Goal: Information Seeking & Learning: Learn about a topic

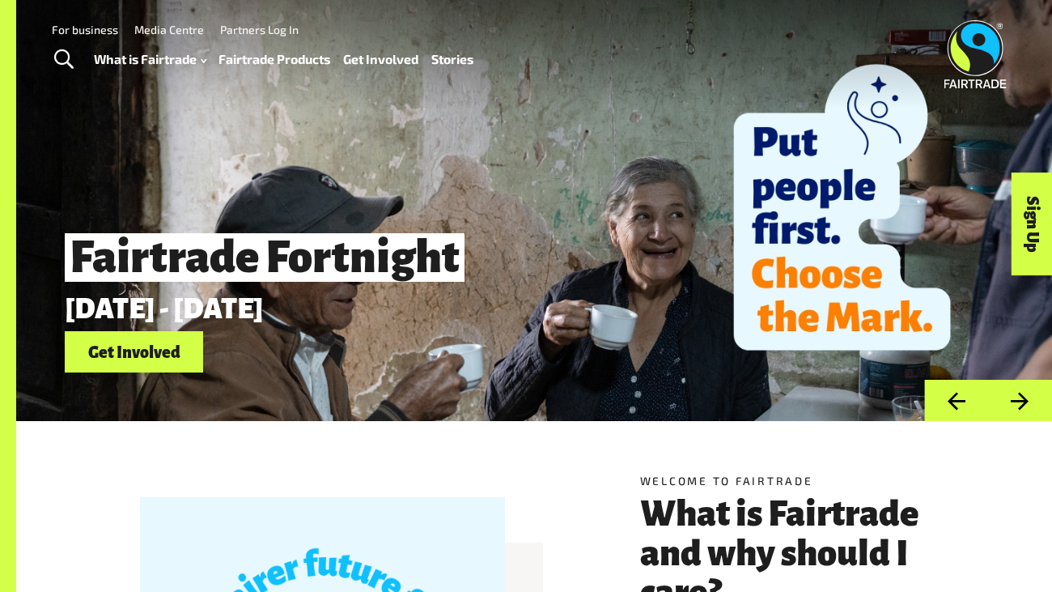
click at [238, 54] on link "Fairtrade Products" at bounding box center [275, 59] width 112 height 23
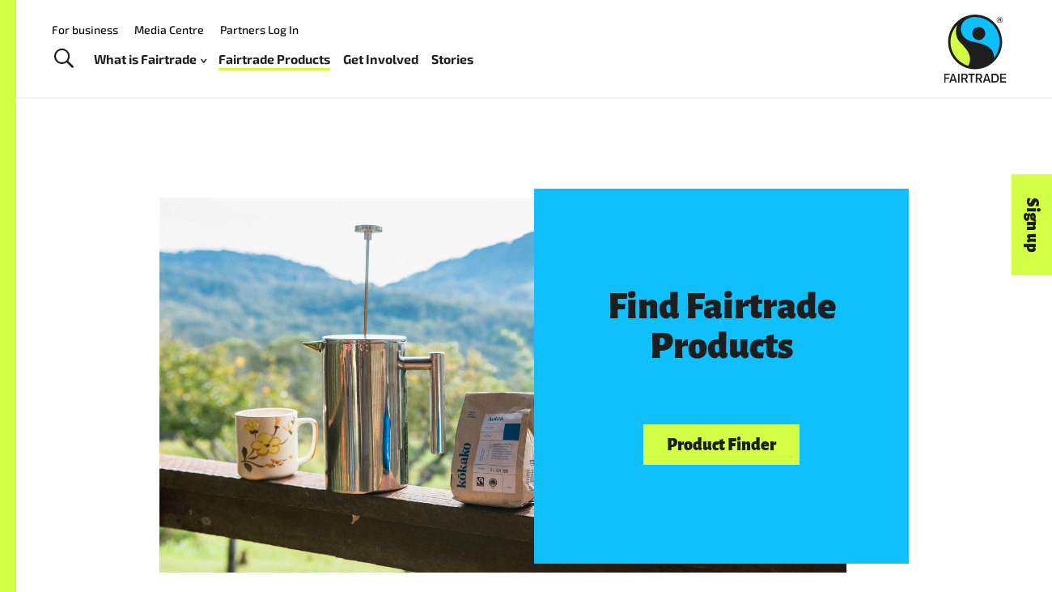
scroll to position [682, 0]
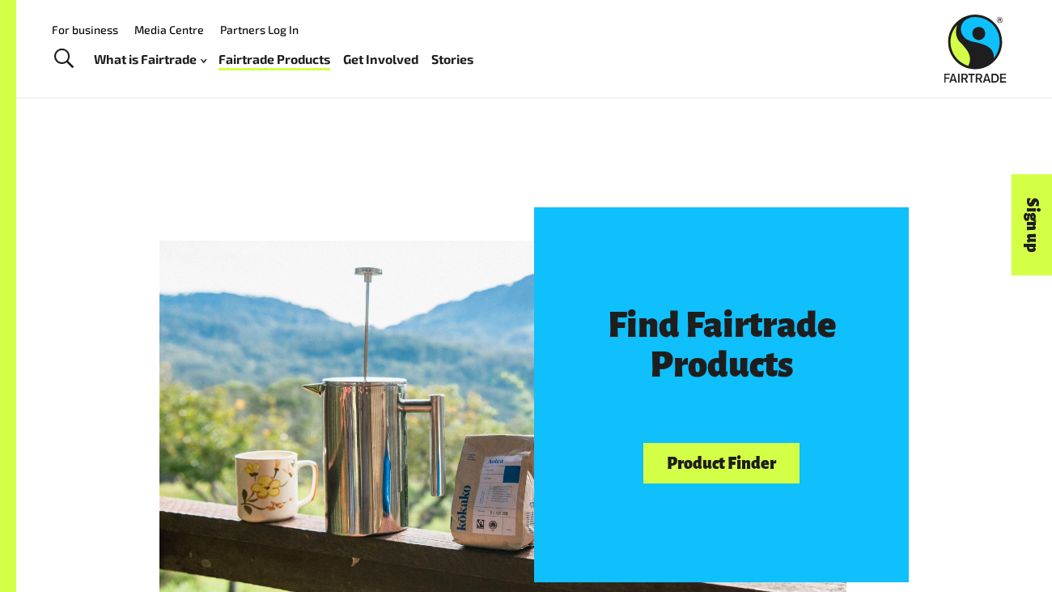
click at [721, 471] on link "Product Finder" at bounding box center [721, 463] width 155 height 41
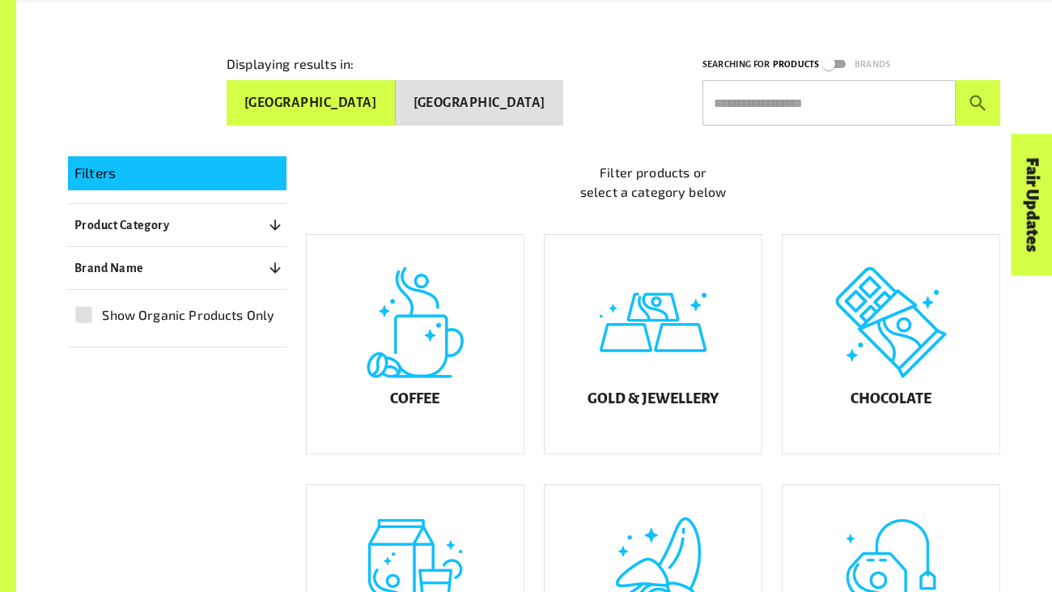
scroll to position [243, 0]
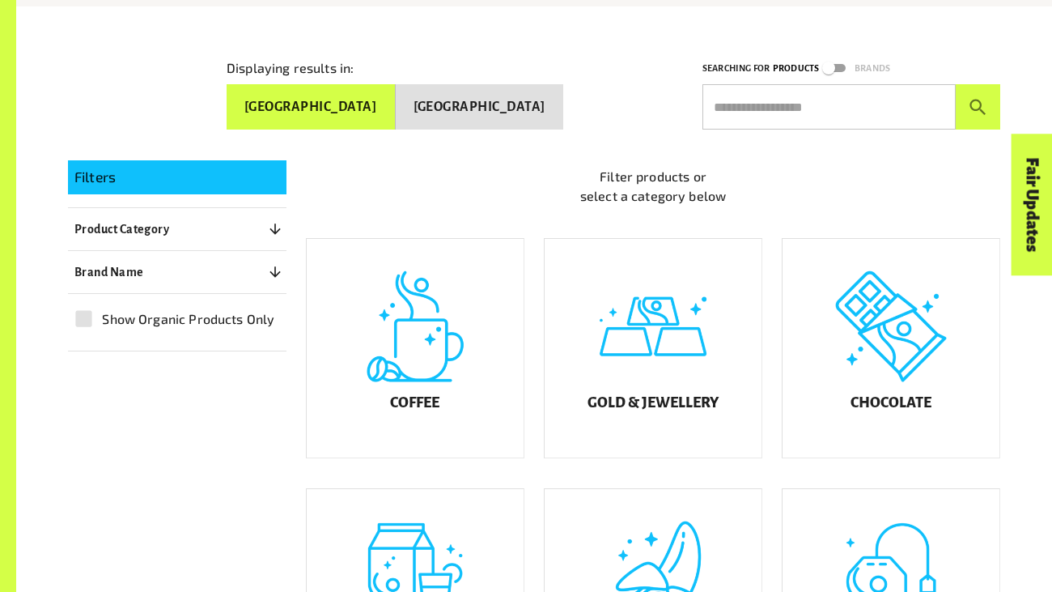
click at [543, 95] on button "[GEOGRAPHIC_DATA]" at bounding box center [480, 106] width 168 height 45
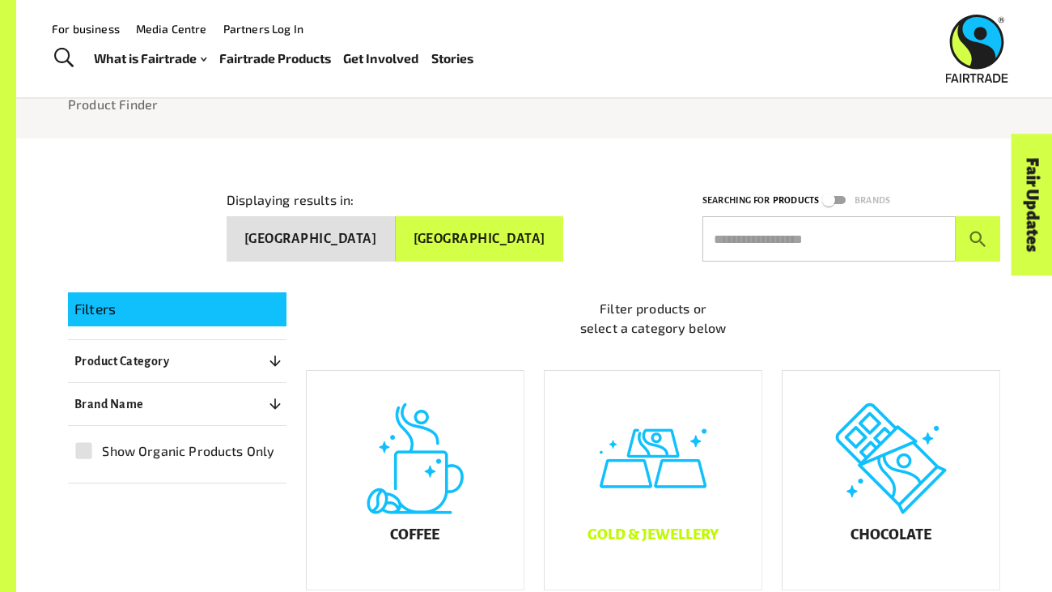
scroll to position [0, 0]
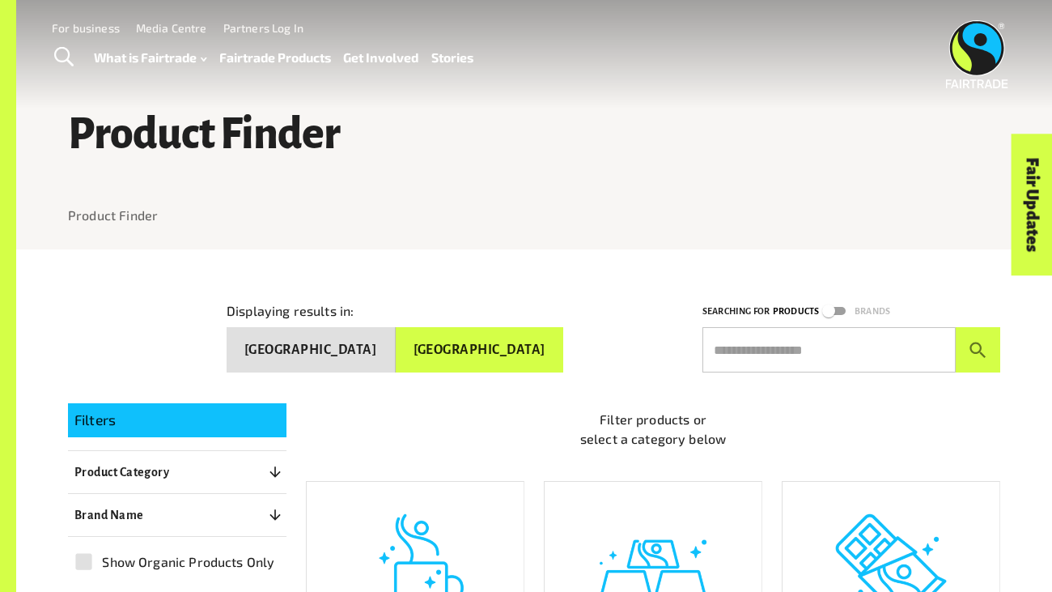
click at [721, 332] on input "text" at bounding box center [829, 349] width 253 height 45
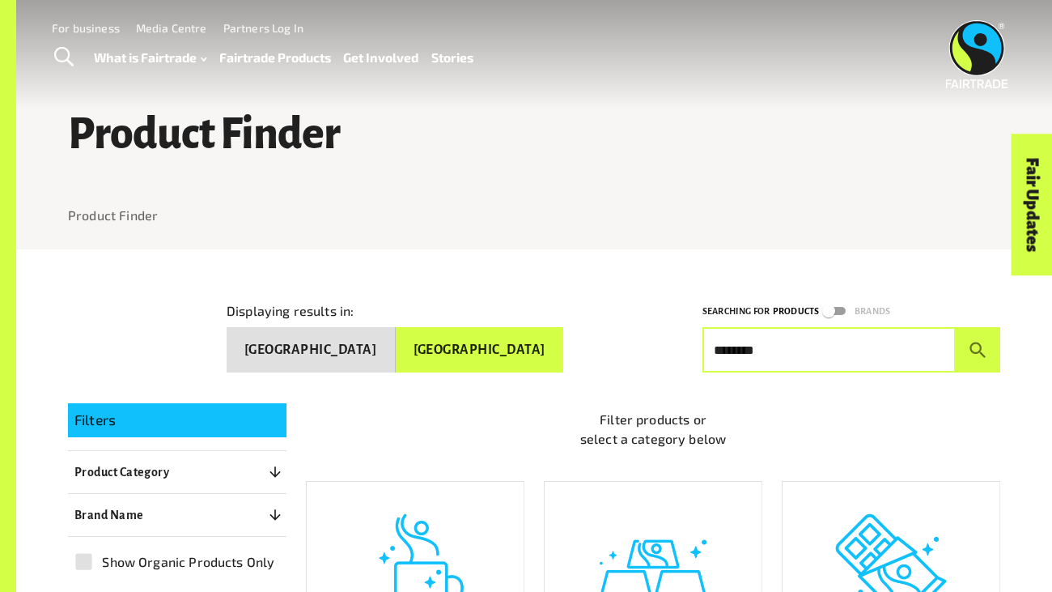
type input "********"
click at [956, 327] on button "submit" at bounding box center [978, 349] width 45 height 45
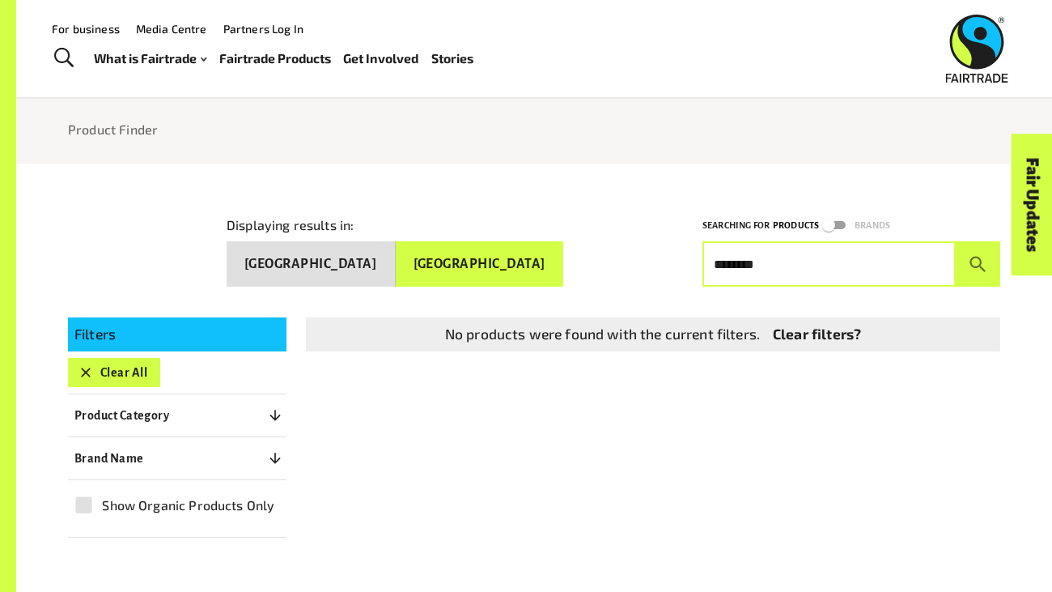
scroll to position [79, 0]
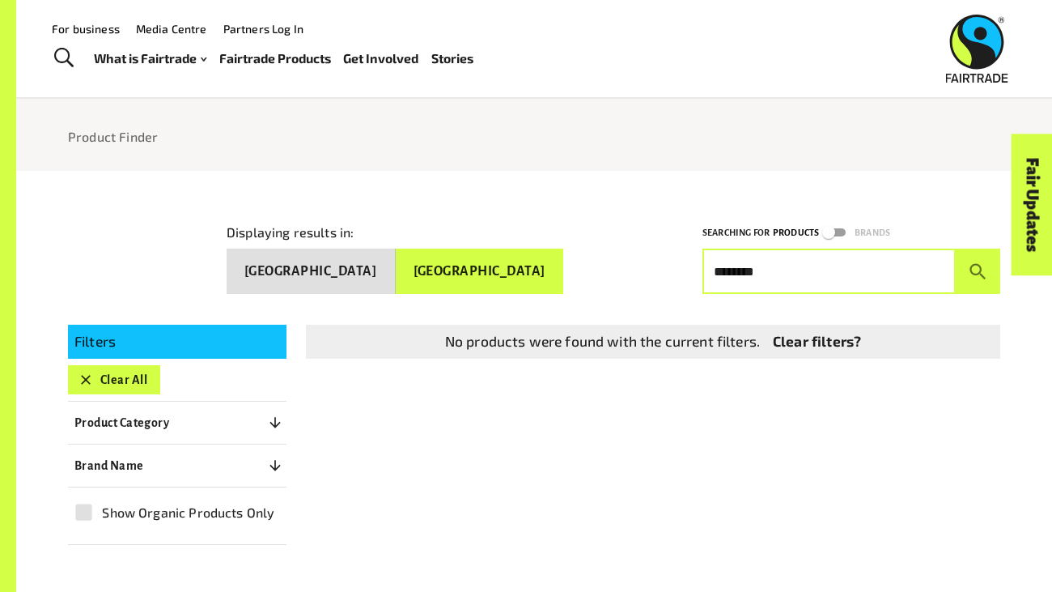
click at [105, 366] on button "Clear All" at bounding box center [114, 379] width 92 height 29
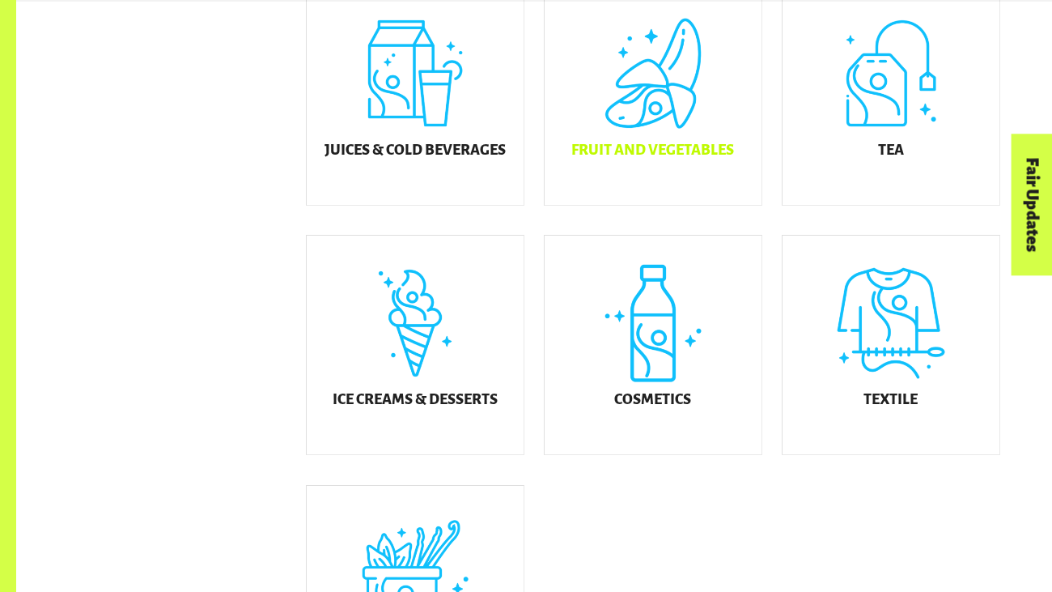
scroll to position [749, 0]
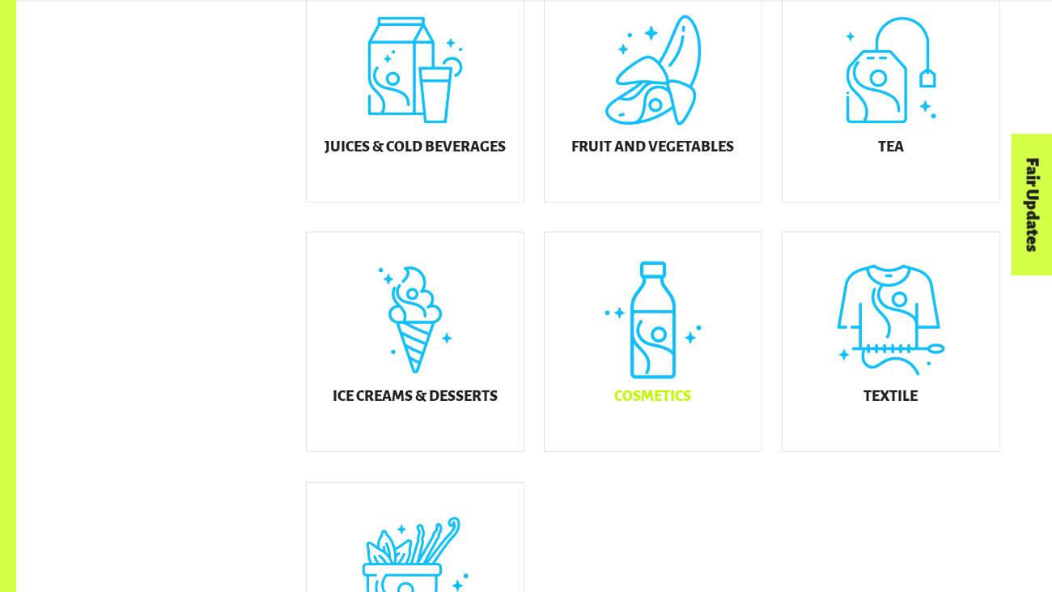
click at [622, 360] on div "Cosmetics" at bounding box center [653, 341] width 217 height 219
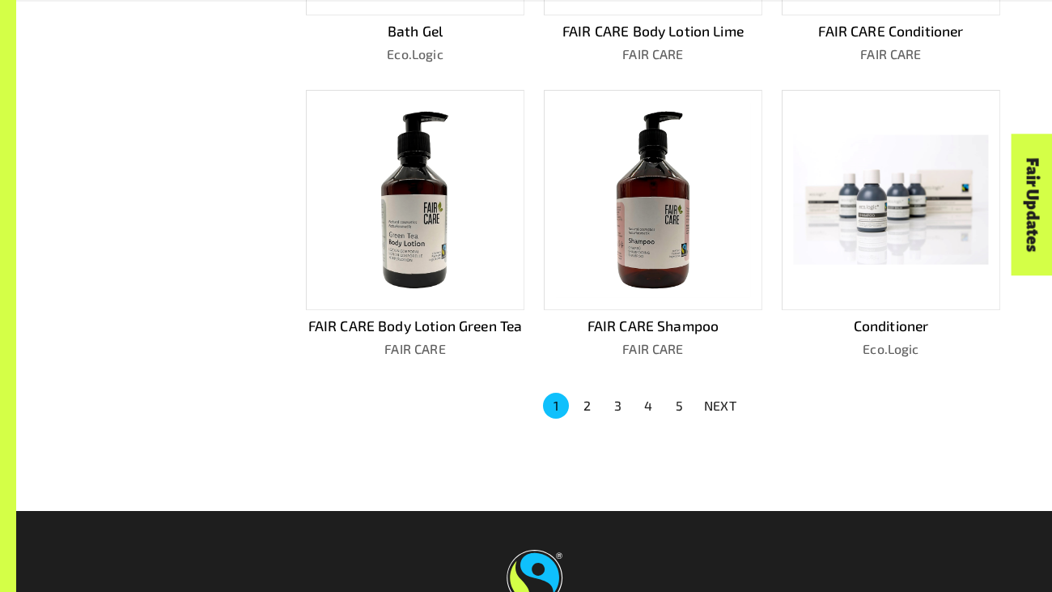
scroll to position [973, 0]
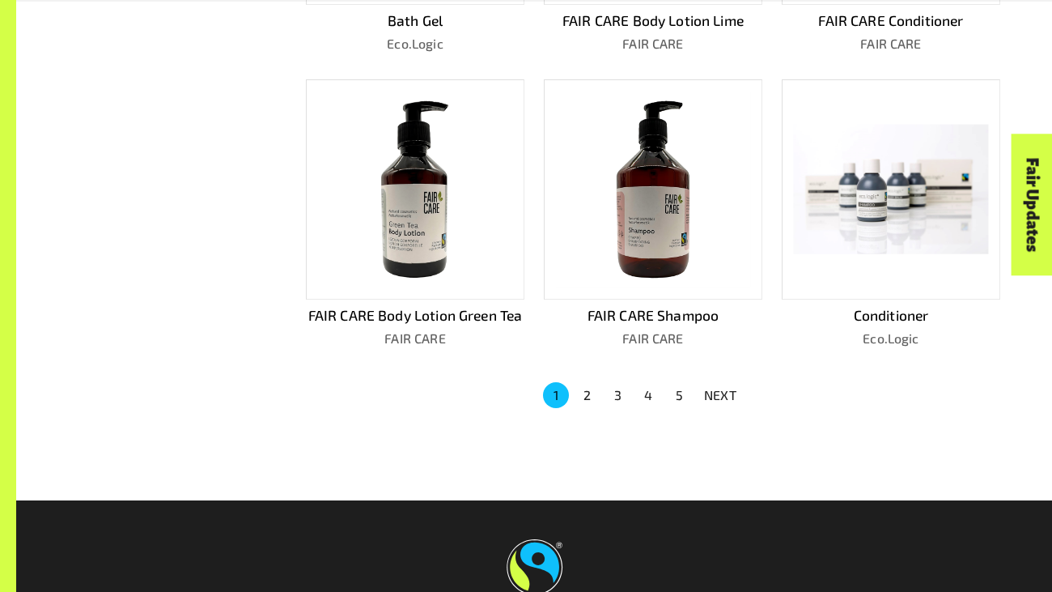
click at [584, 389] on button "2" at bounding box center [587, 395] width 26 height 26
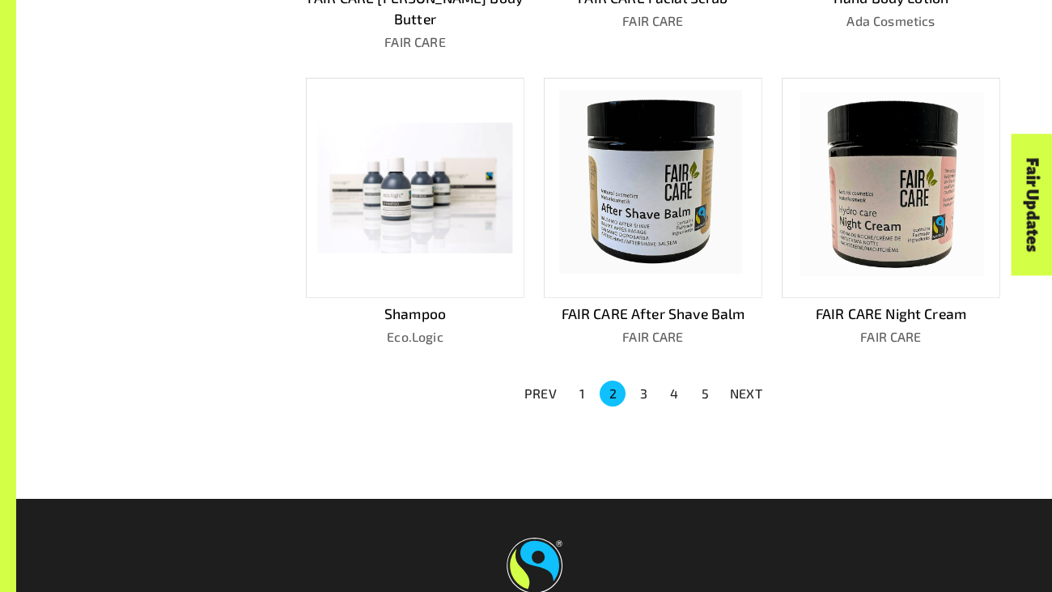
scroll to position [1014, 0]
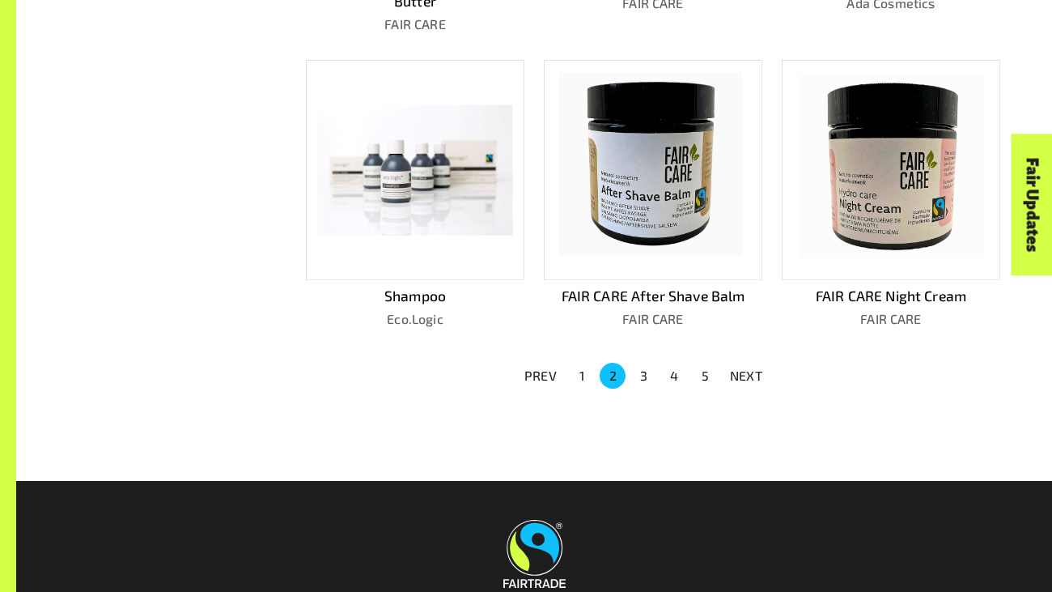
click at [759, 366] on p "NEXT" at bounding box center [746, 375] width 32 height 19
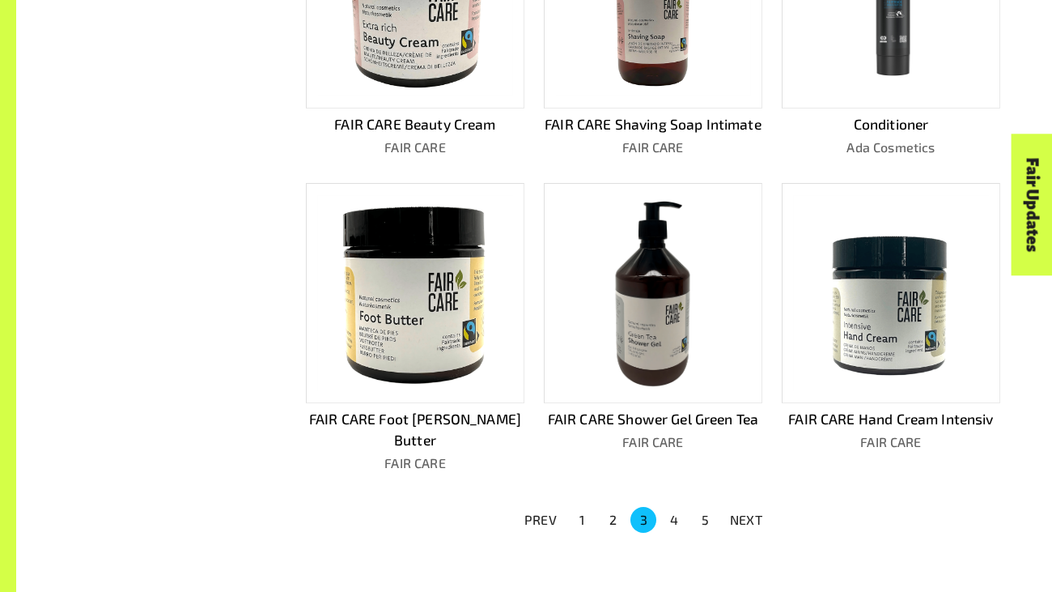
scroll to position [872, 0]
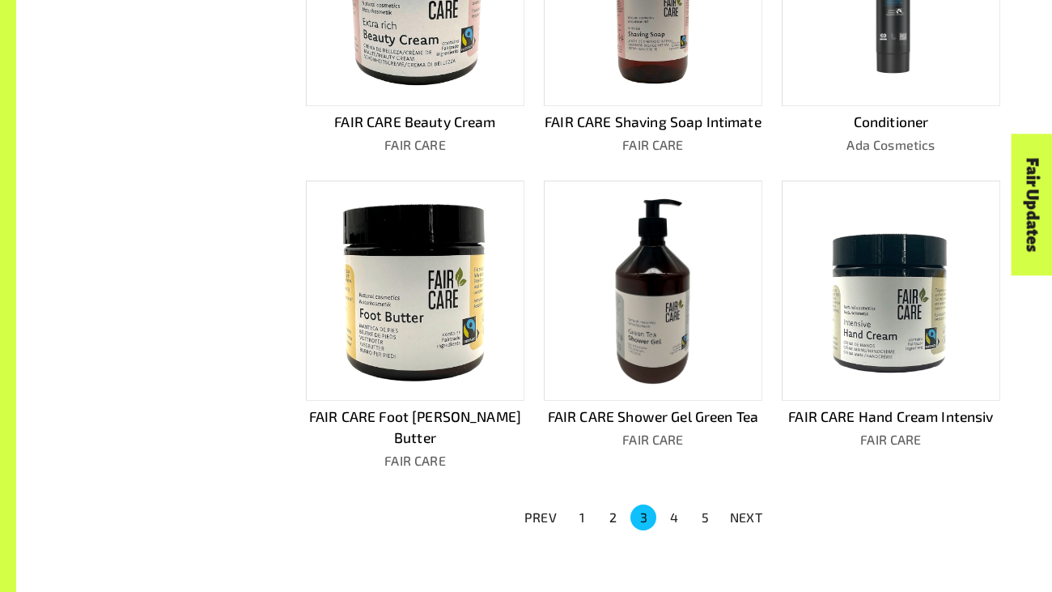
click at [741, 508] on p "NEXT" at bounding box center [746, 517] width 32 height 19
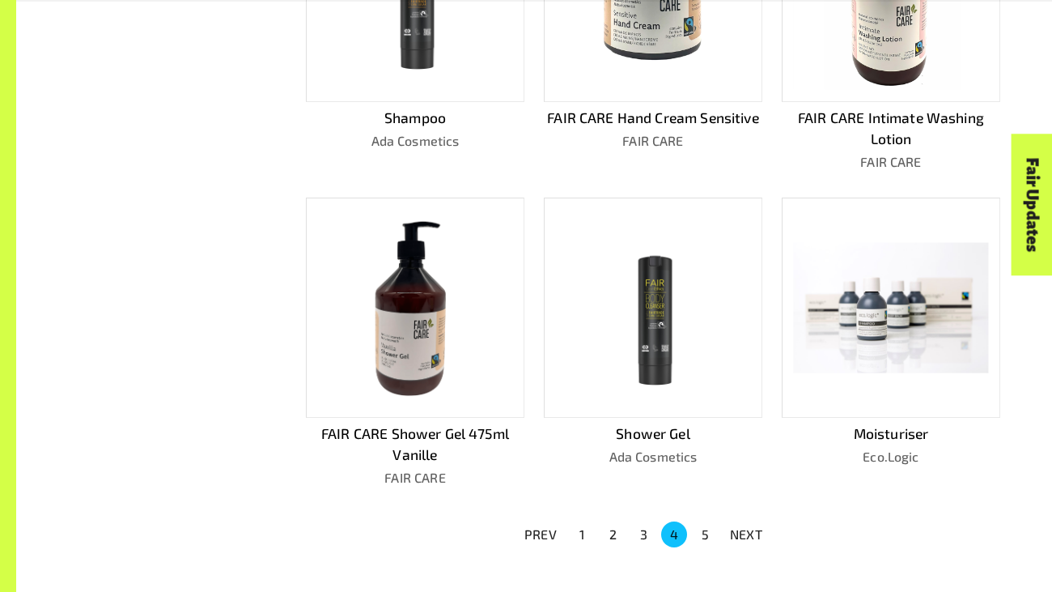
scroll to position [877, 0]
click at [740, 524] on p "NEXT" at bounding box center [746, 533] width 32 height 19
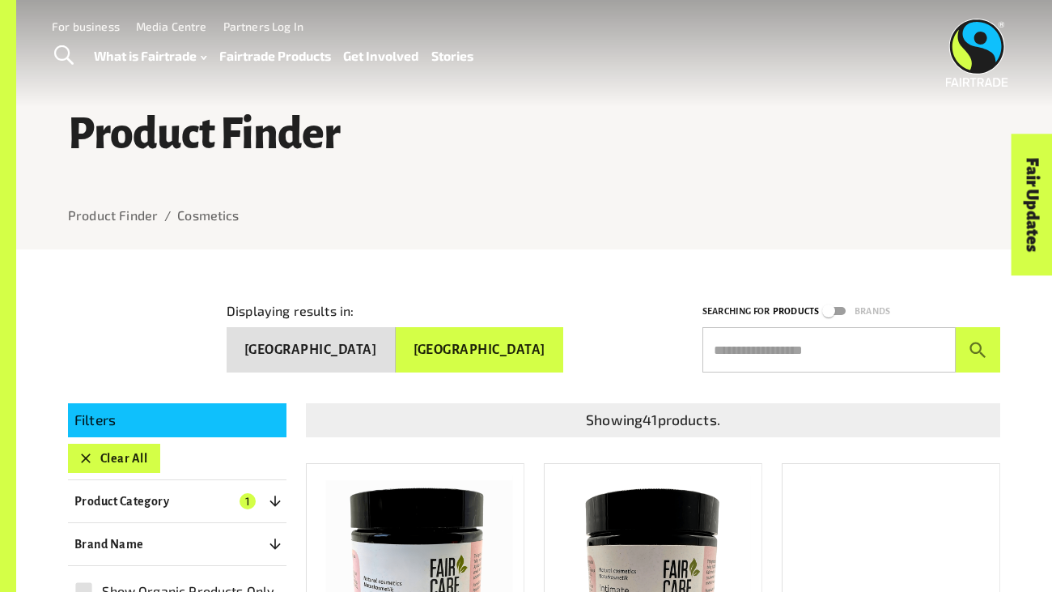
scroll to position [1, 0]
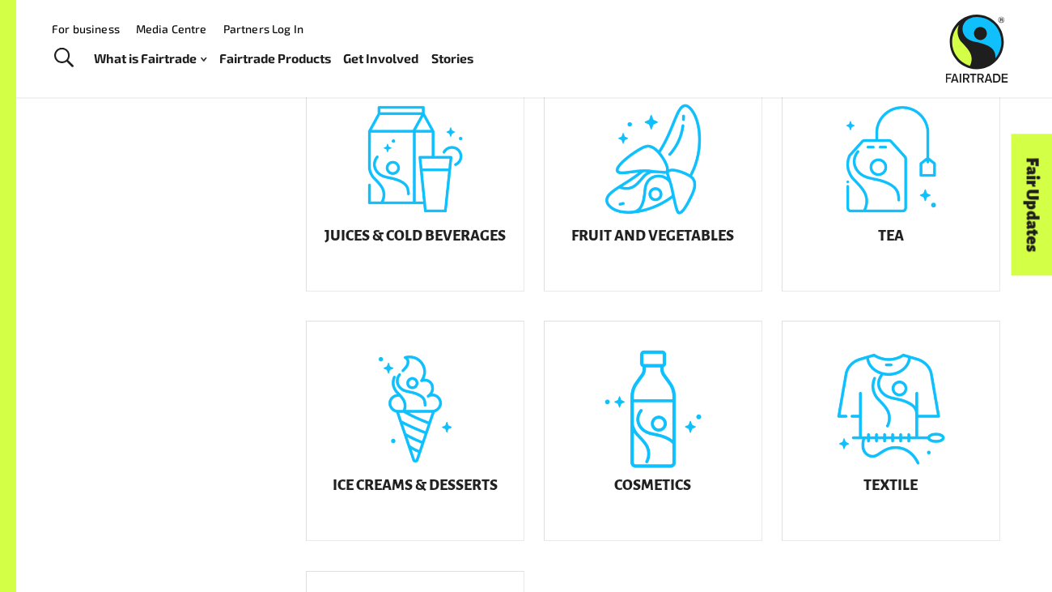
scroll to position [659, 0]
click at [585, 454] on div "Cosmetics" at bounding box center [653, 431] width 217 height 219
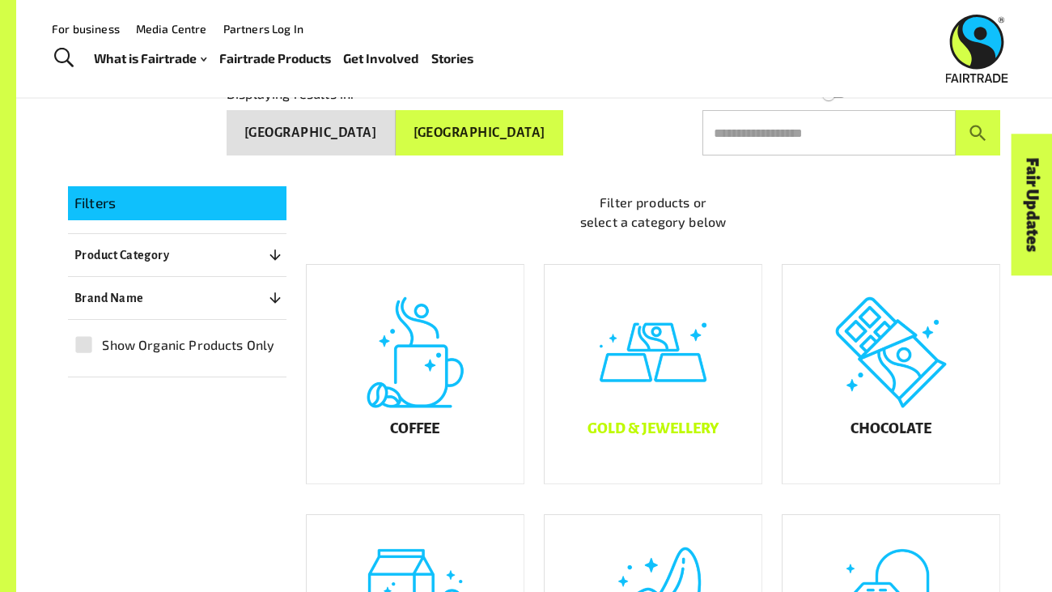
scroll to position [187, 0]
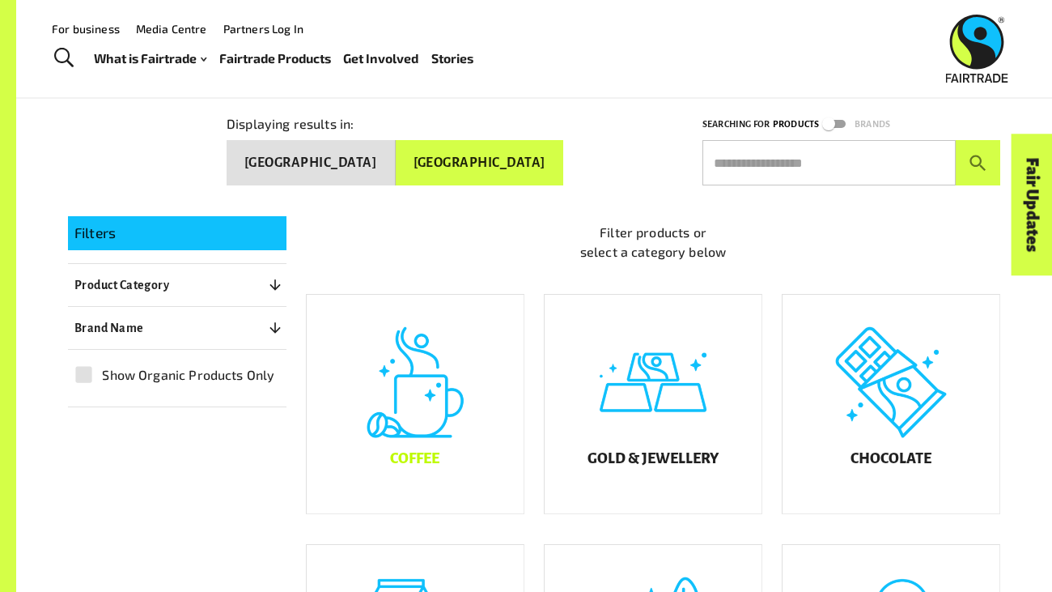
click at [488, 371] on div "Coffee" at bounding box center [415, 404] width 217 height 219
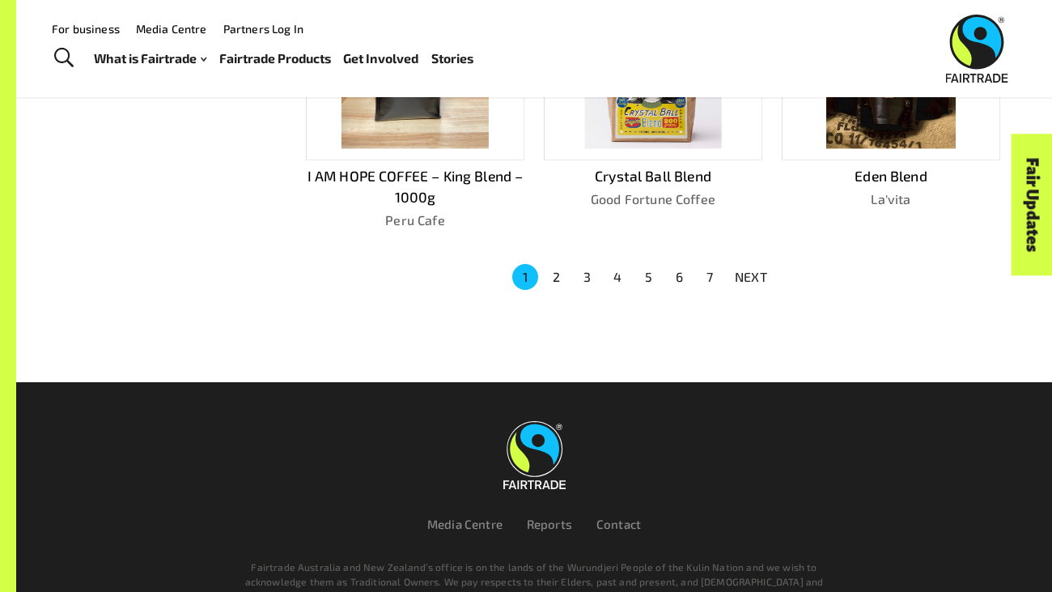
scroll to position [1133, 0]
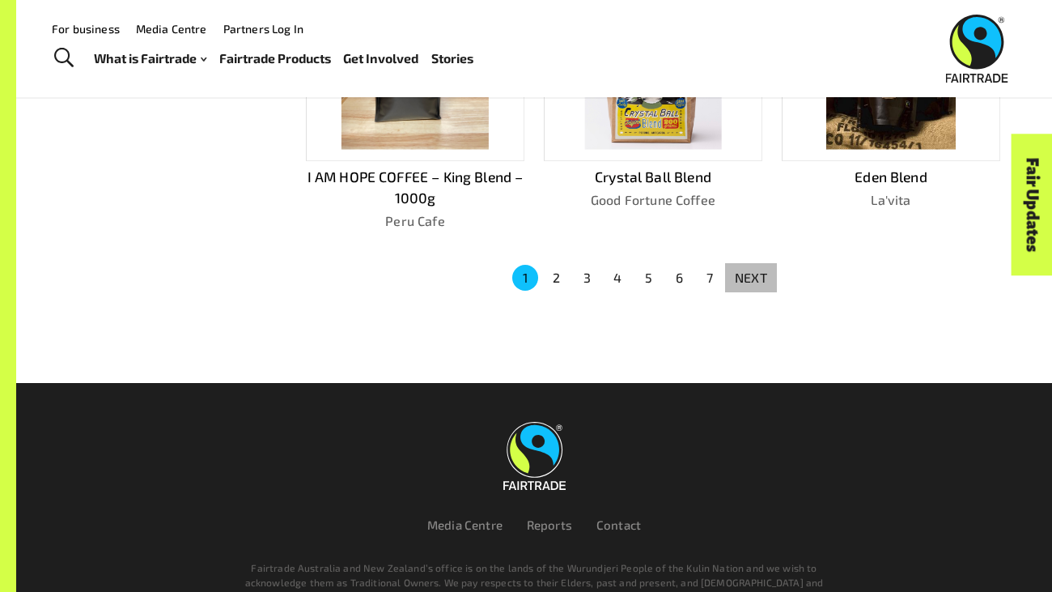
click at [761, 278] on p "NEXT" at bounding box center [751, 277] width 32 height 19
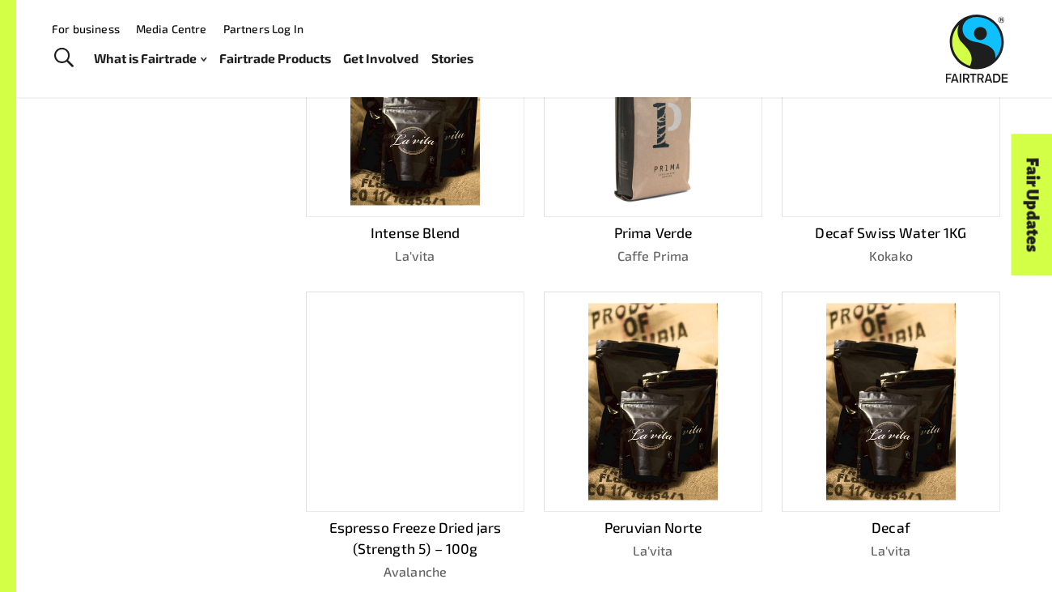
scroll to position [0, 0]
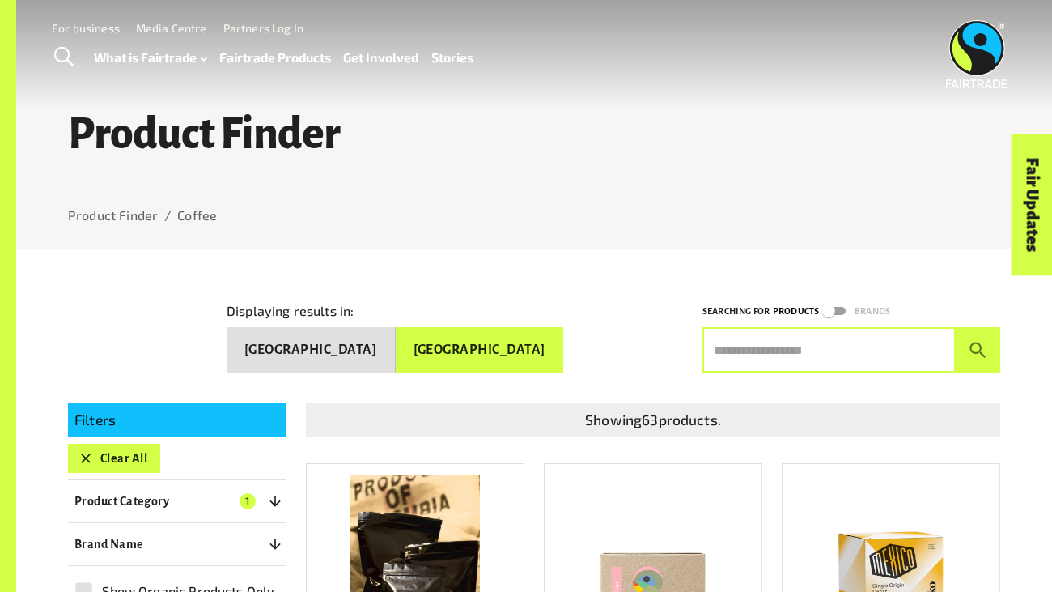
click at [760, 338] on input "text" at bounding box center [829, 349] width 253 height 45
click at [956, 327] on button "submit" at bounding box center [978, 349] width 45 height 45
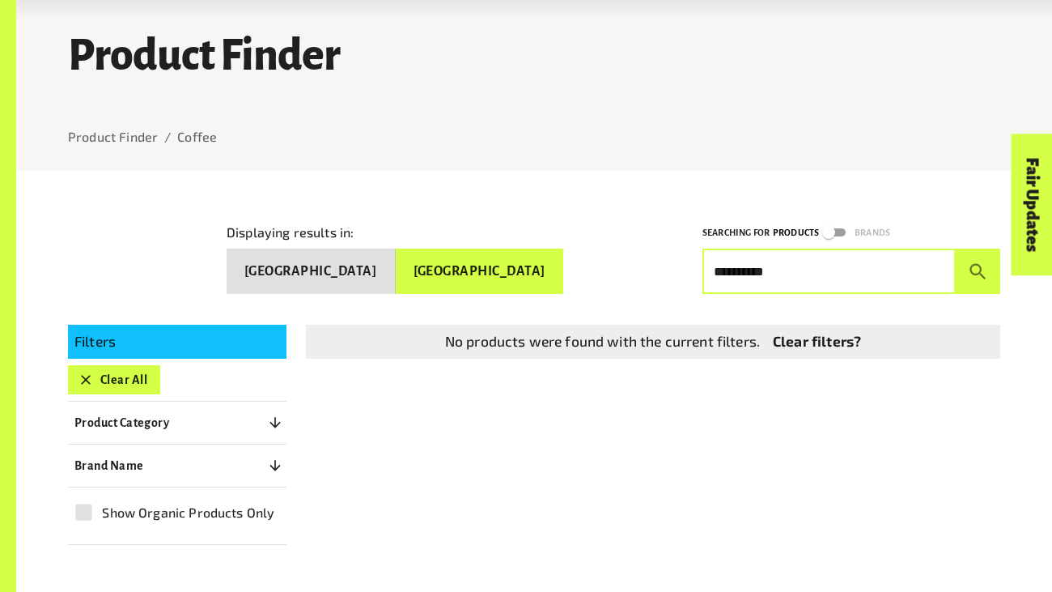
scroll to position [78, 0]
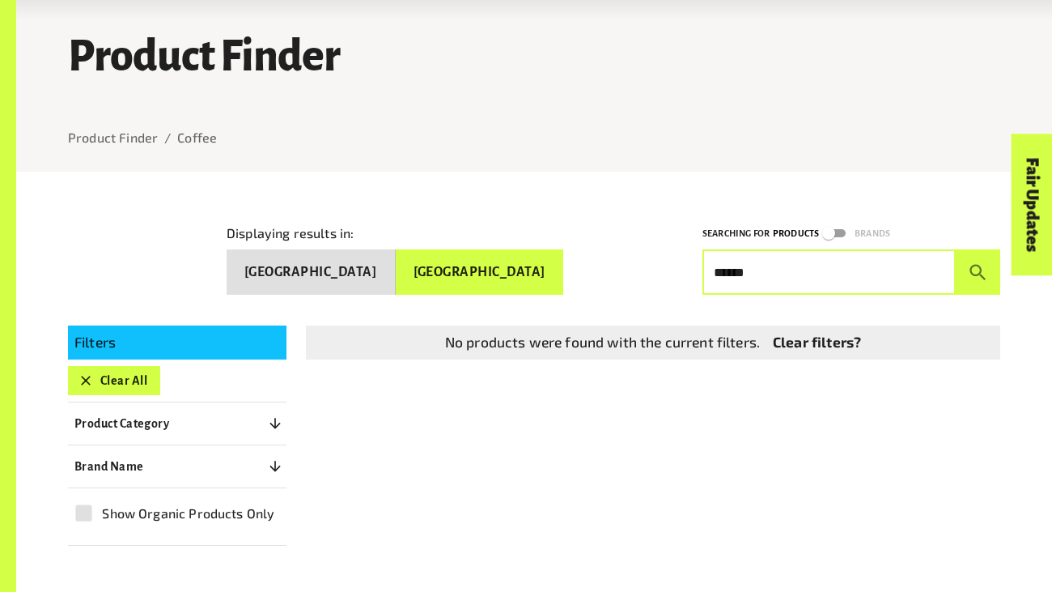
click at [956, 249] on button "submit" at bounding box center [978, 271] width 45 height 45
click at [544, 276] on button "New Zealand" at bounding box center [480, 271] width 168 height 45
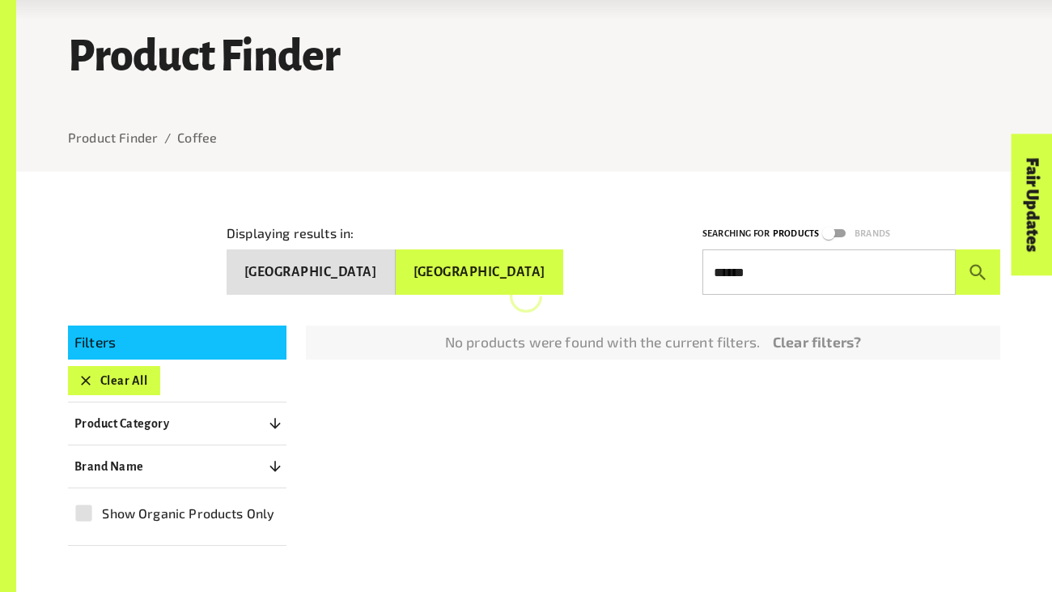
click at [840, 266] on input "******" at bounding box center [829, 271] width 253 height 45
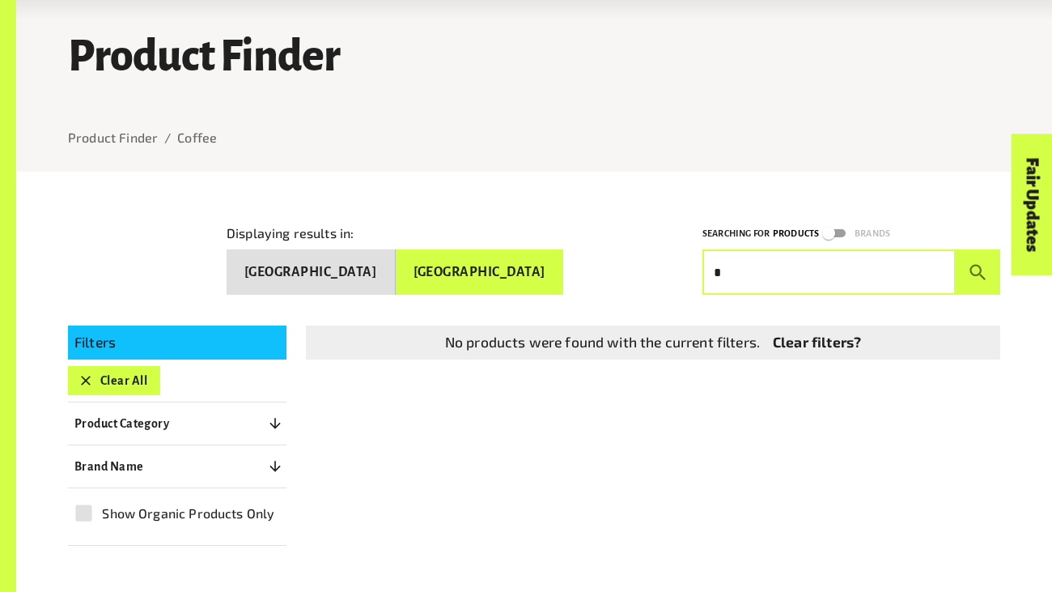
type input "*"
click at [393, 455] on div "Filters Clear All Product Category 0 ​ Coffee Gold & Jewellery Chocolate Juices…" at bounding box center [525, 426] width 952 height 240
click at [142, 383] on button "Clear All" at bounding box center [114, 380] width 92 height 29
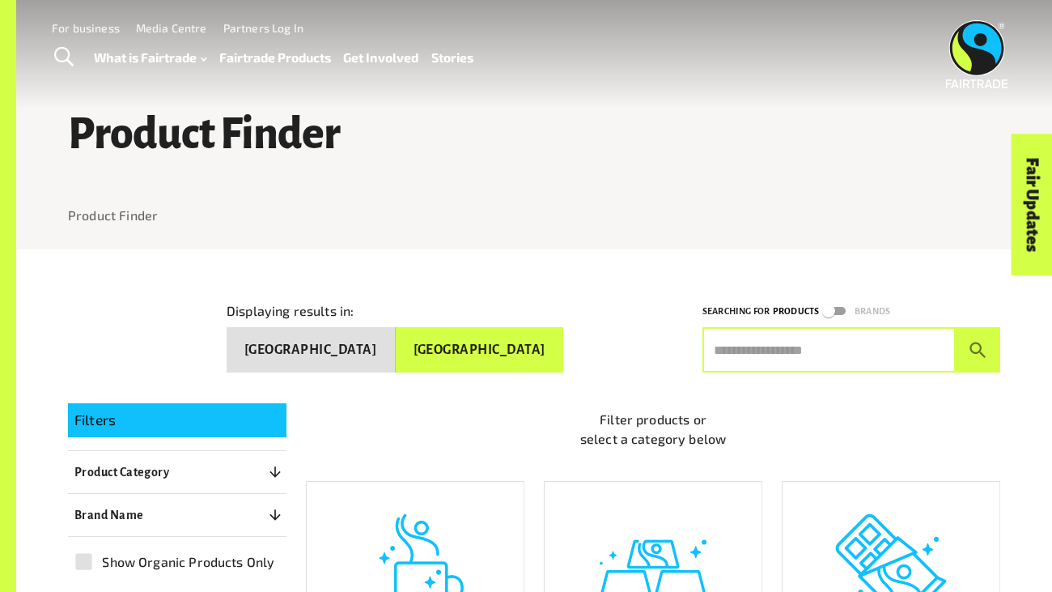
click at [771, 331] on input "text" at bounding box center [829, 349] width 253 height 45
click at [956, 327] on button "submit" at bounding box center [978, 349] width 45 height 45
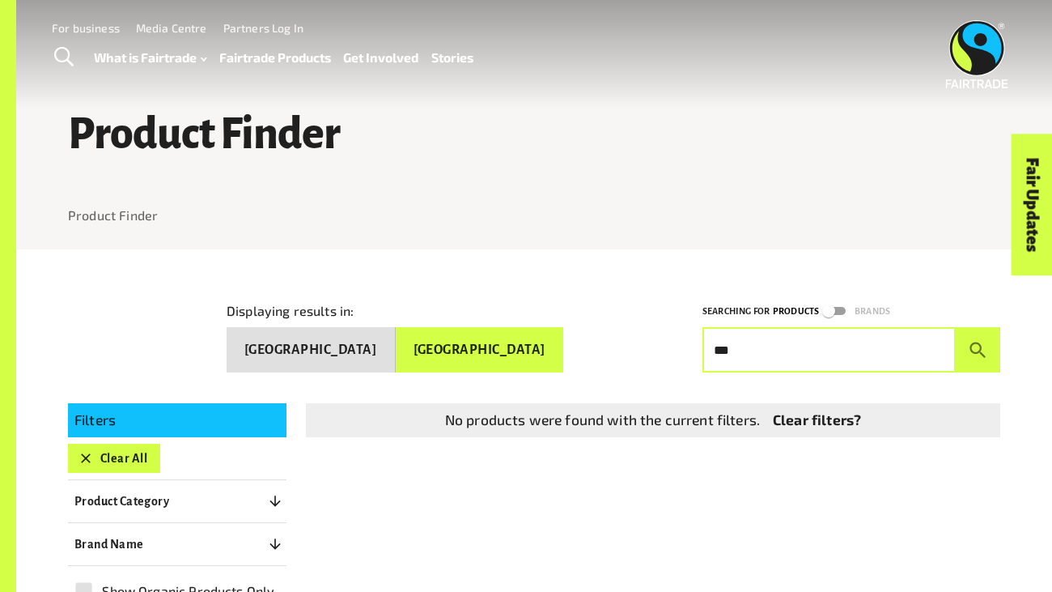
type input "***"
click at [956, 327] on button "submit" at bounding box center [978, 349] width 45 height 45
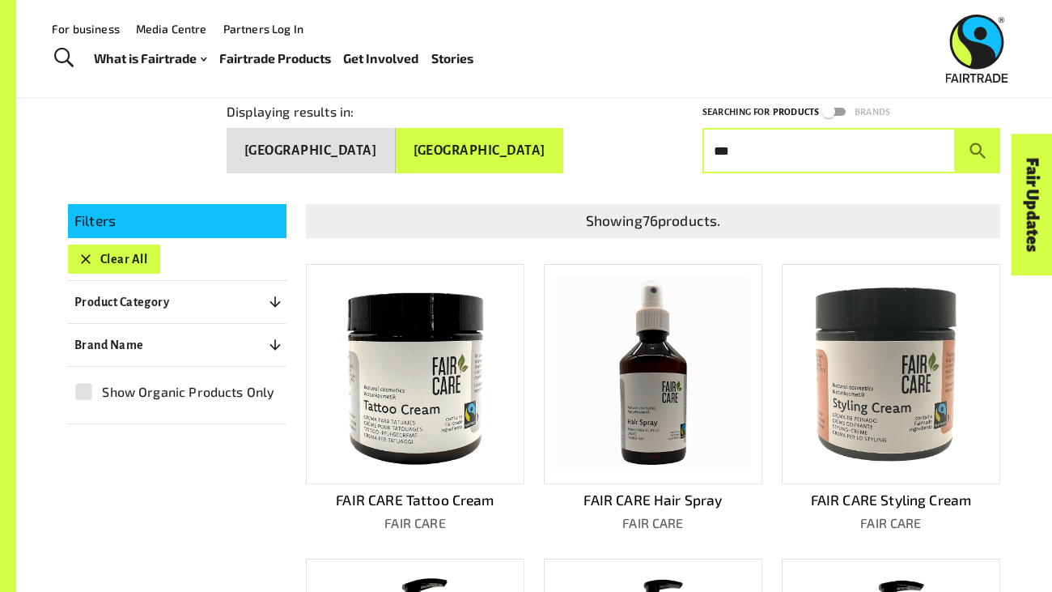
scroll to position [194, 0]
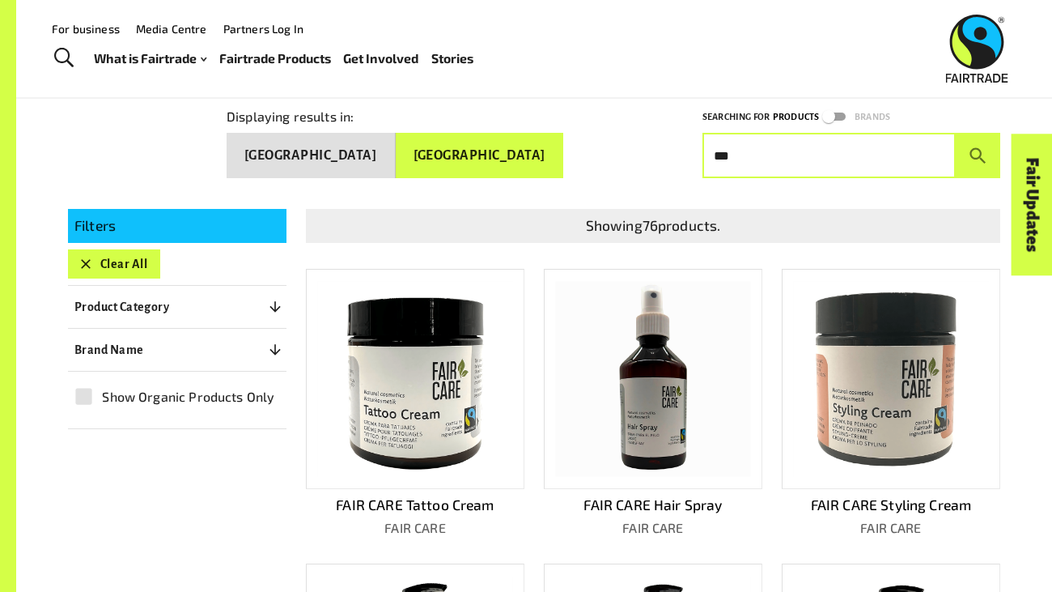
click at [483, 164] on button "New Zealand" at bounding box center [480, 155] width 168 height 45
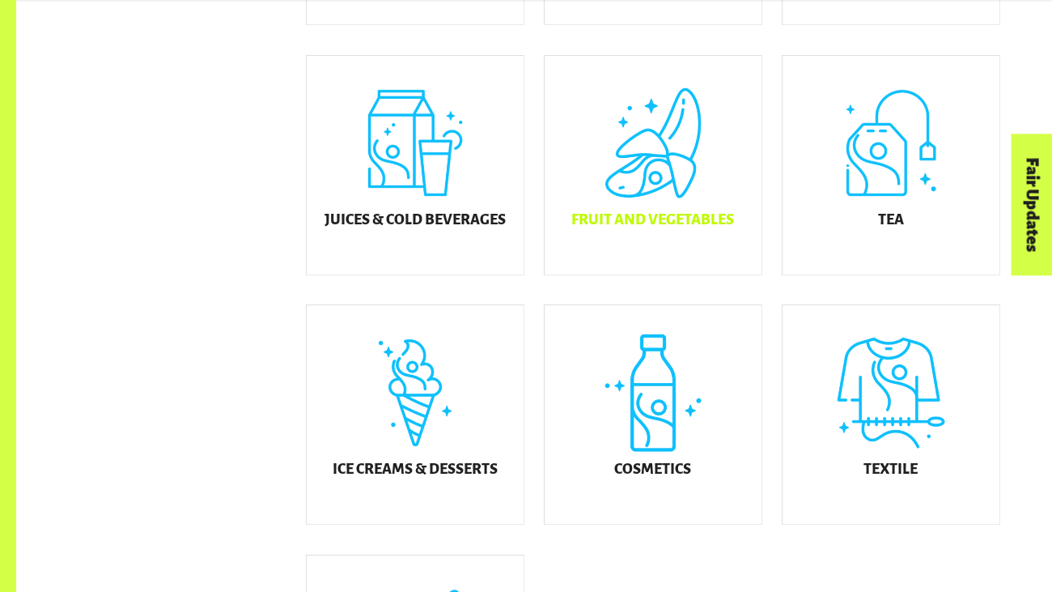
scroll to position [697, 0]
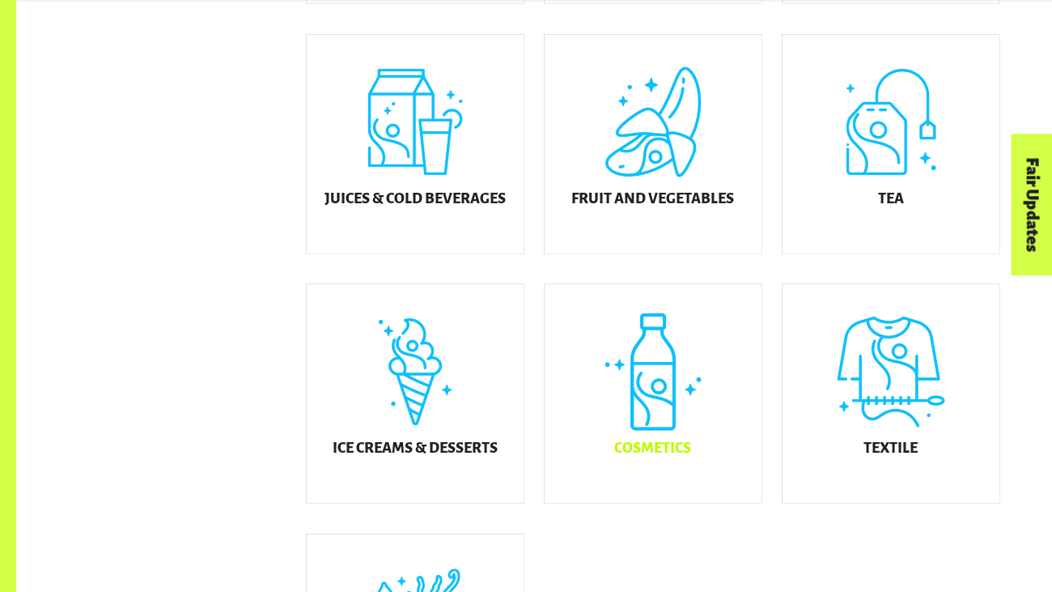
click at [640, 388] on div "Cosmetics" at bounding box center [653, 393] width 217 height 219
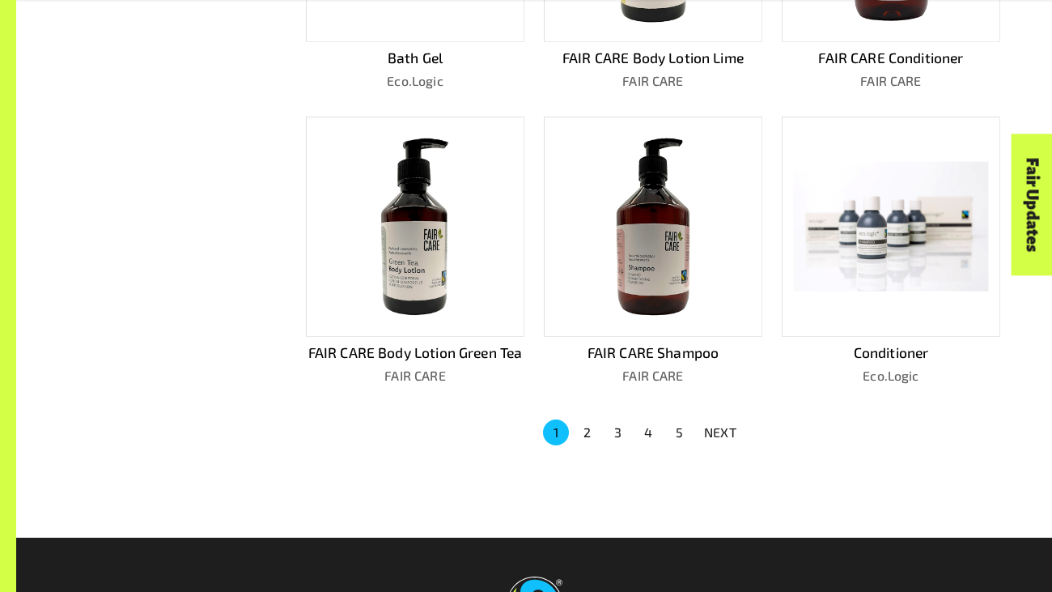
scroll to position [950, 0]
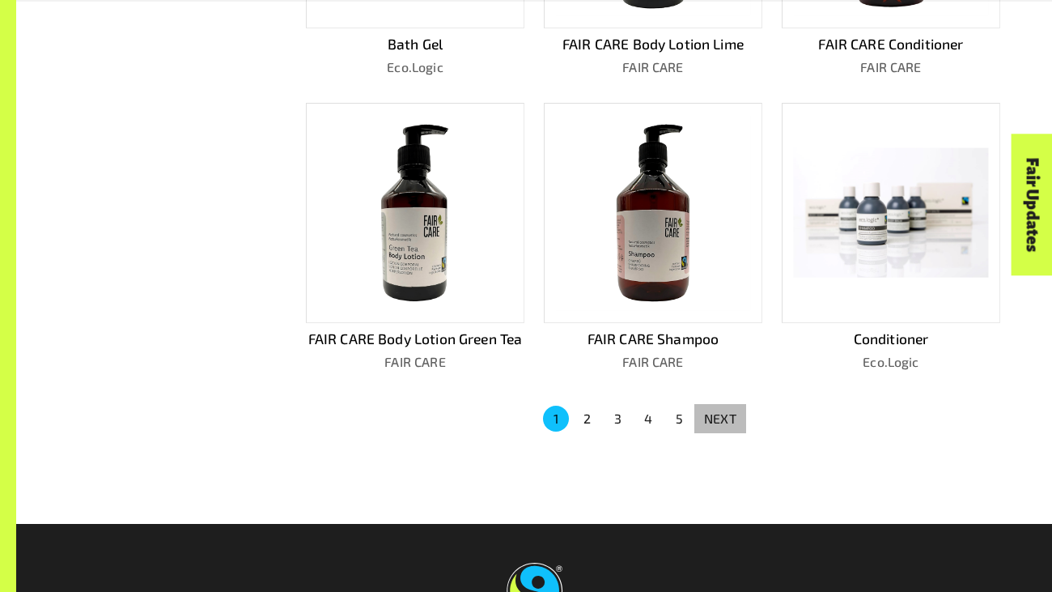
click at [711, 414] on p "NEXT" at bounding box center [720, 418] width 32 height 19
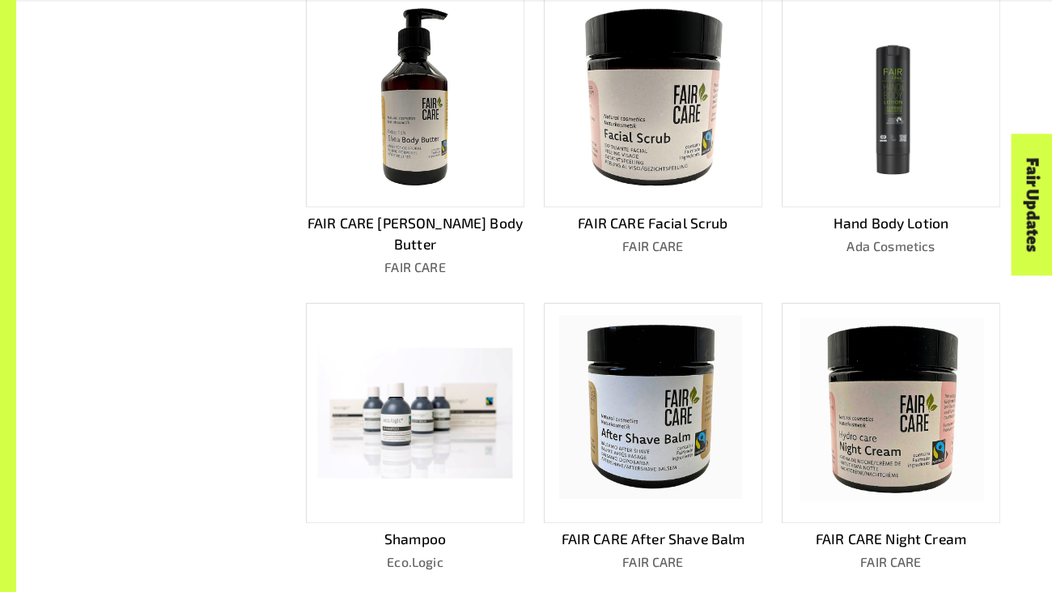
scroll to position [963, 0]
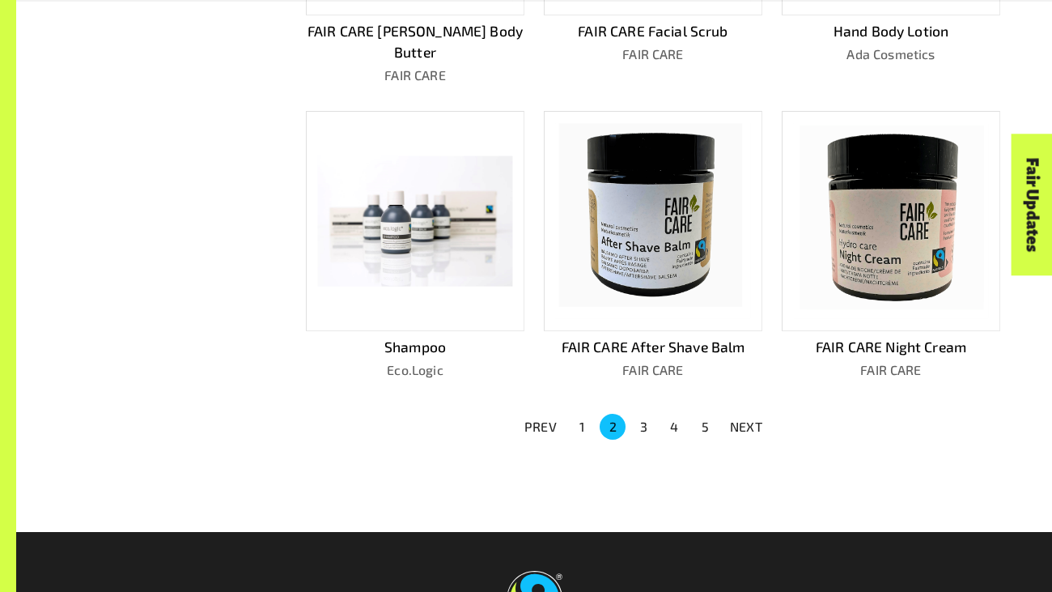
click at [738, 417] on p "NEXT" at bounding box center [746, 426] width 32 height 19
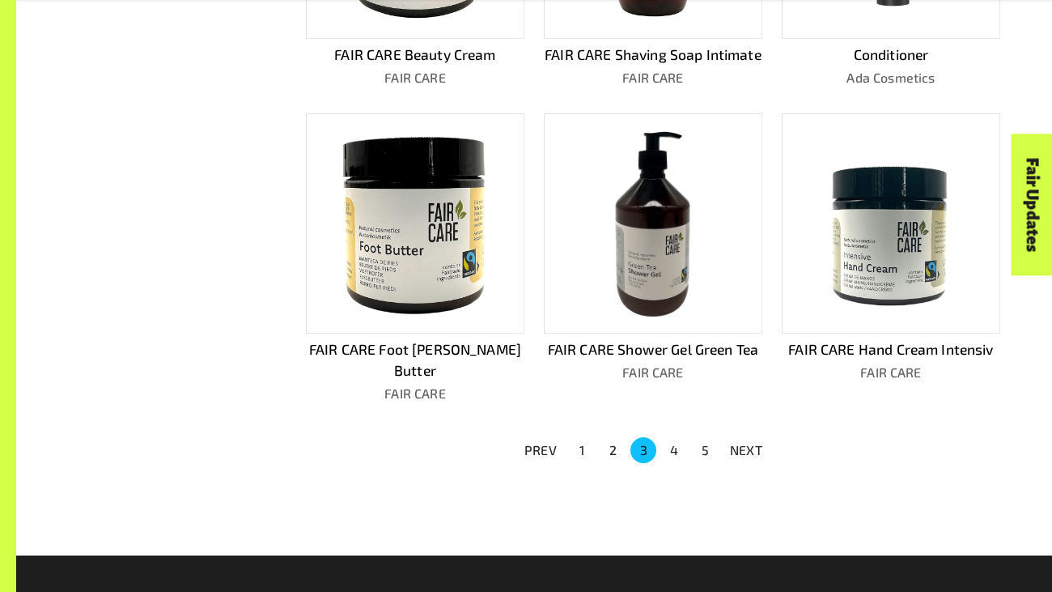
scroll to position [977, 0]
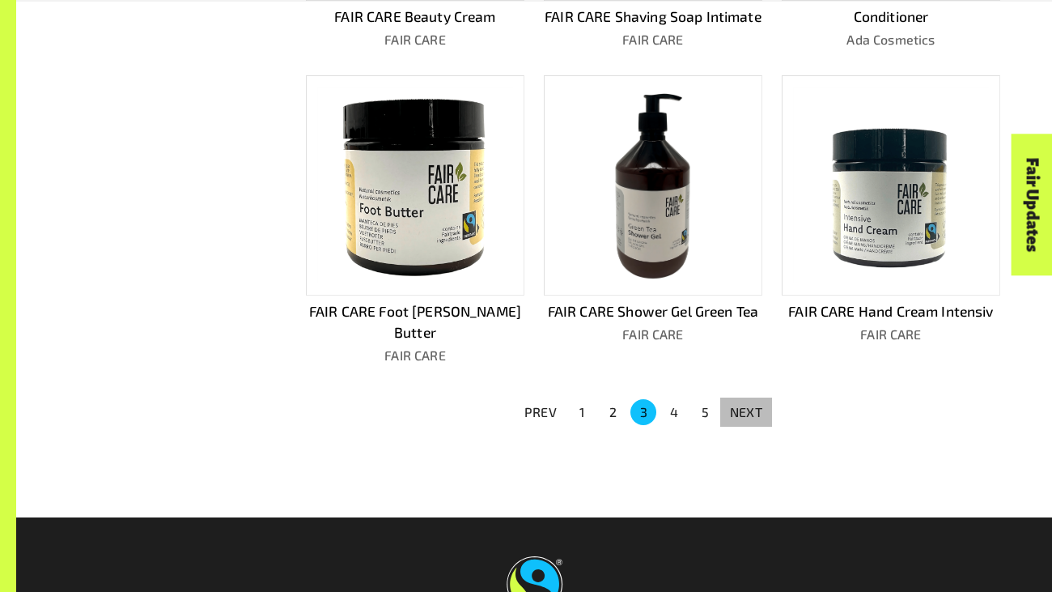
click at [730, 402] on p "NEXT" at bounding box center [746, 411] width 32 height 19
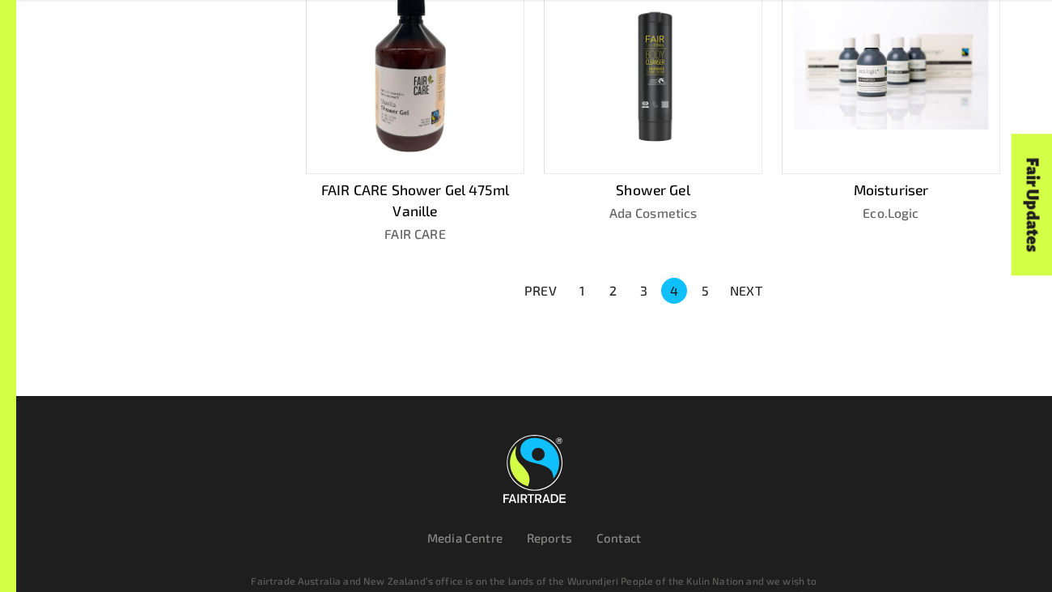
scroll to position [1191, 0]
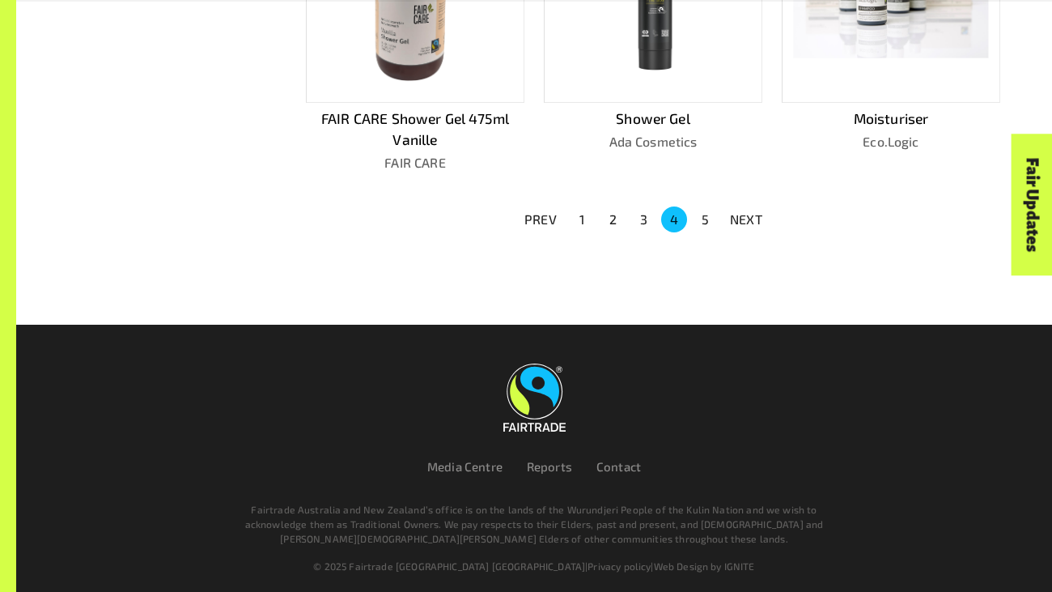
click at [715, 206] on button "5" at bounding box center [705, 219] width 26 height 26
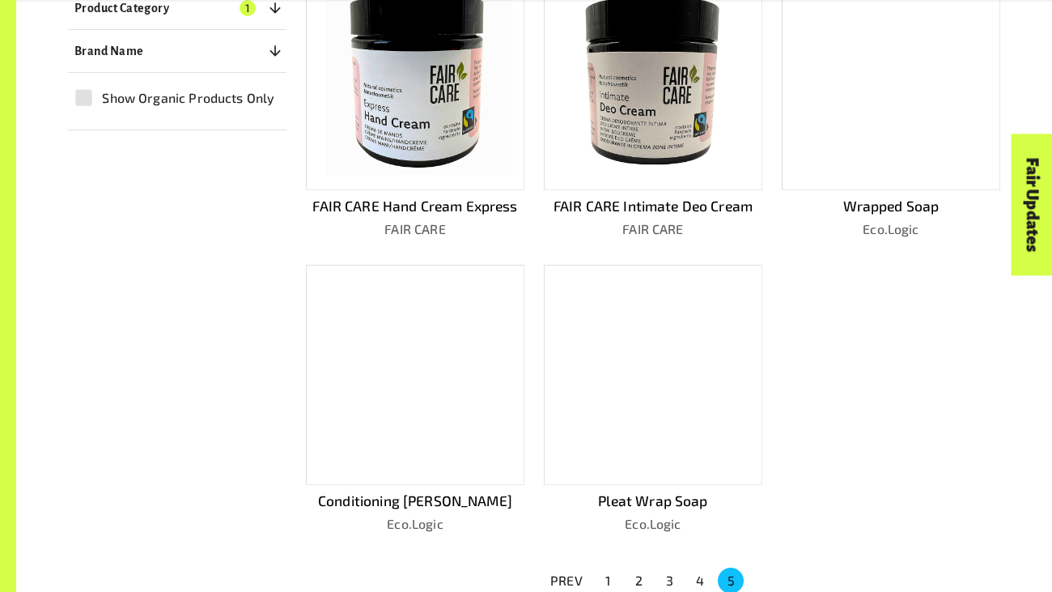
scroll to position [513, 0]
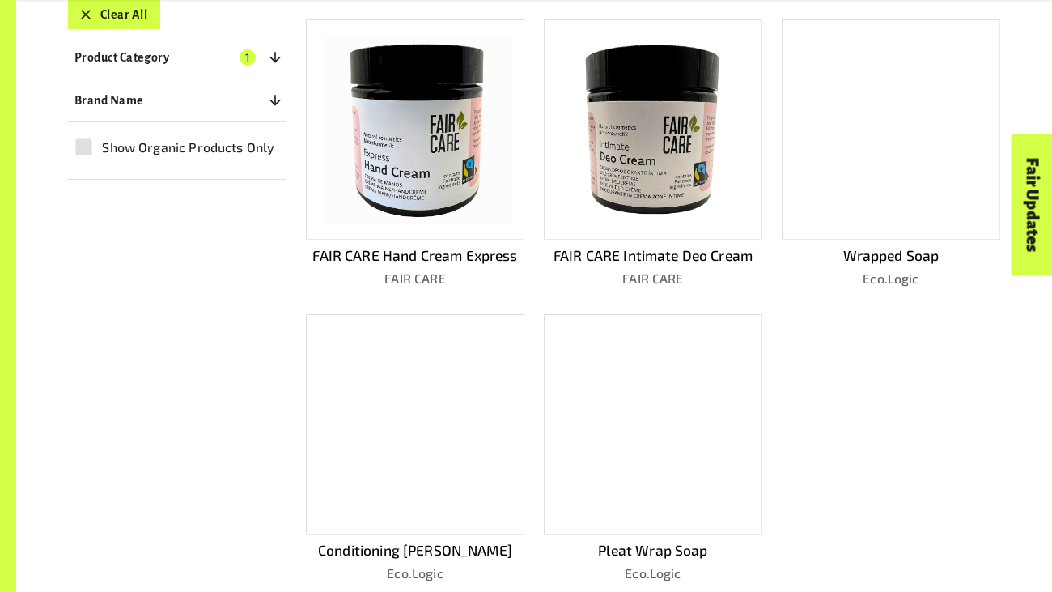
click at [869, 121] on div at bounding box center [891, 129] width 219 height 220
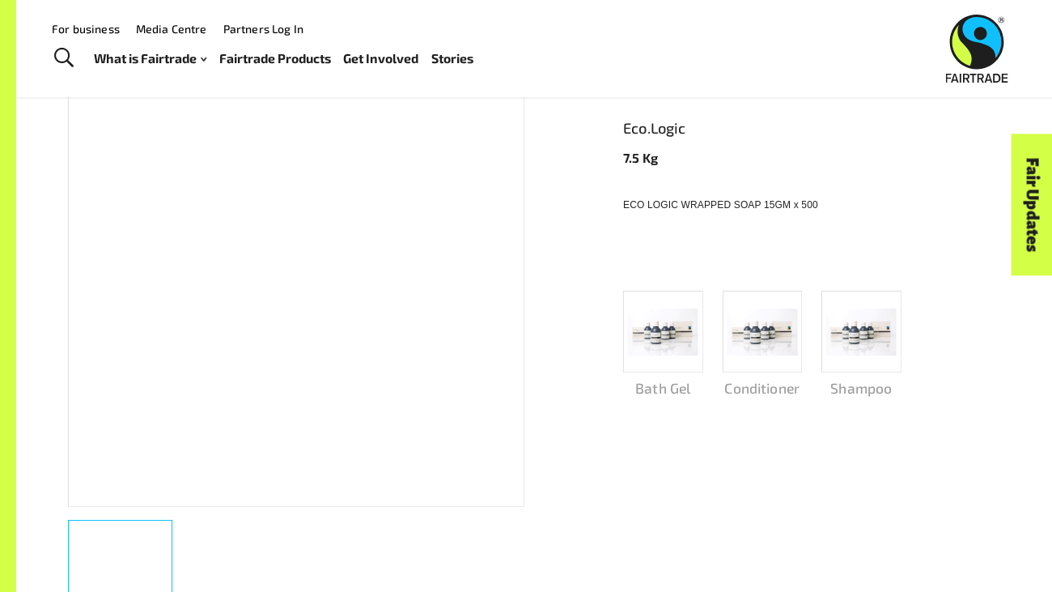
scroll to position [265, 0]
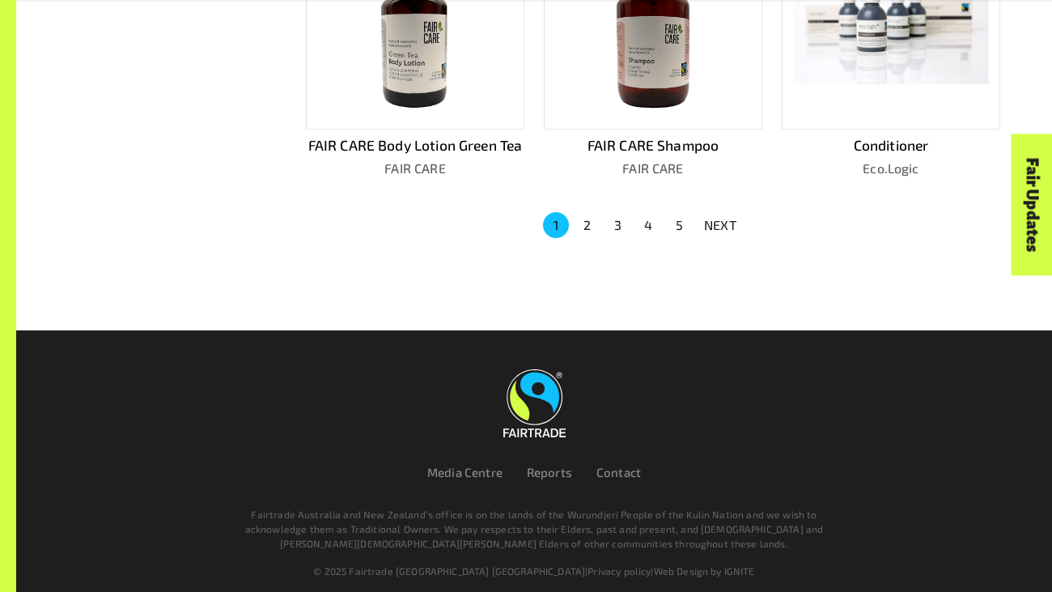
scroll to position [1148, 0]
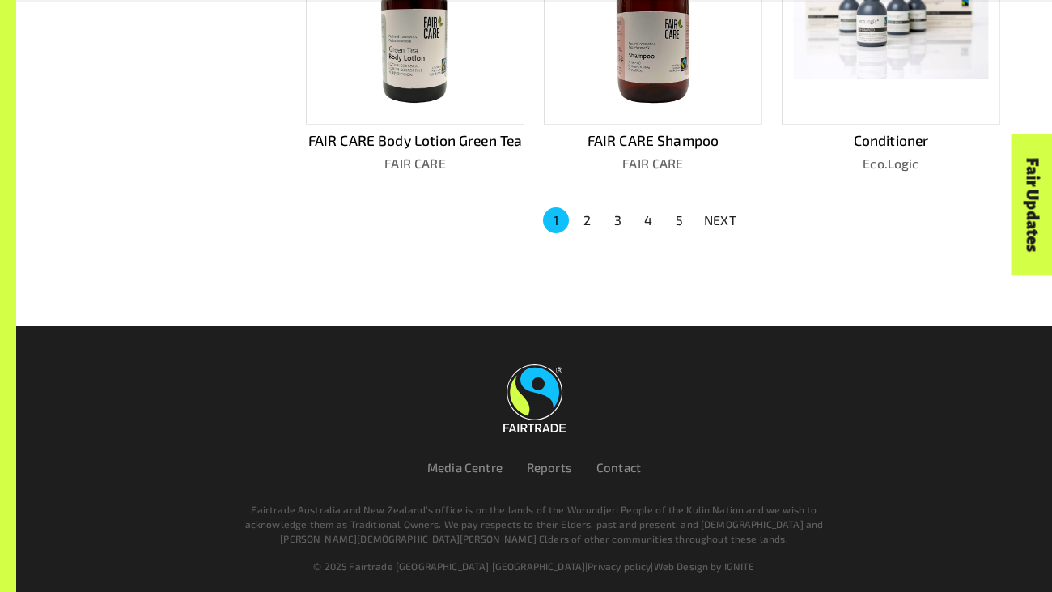
click at [610, 212] on button "3" at bounding box center [618, 220] width 26 height 26
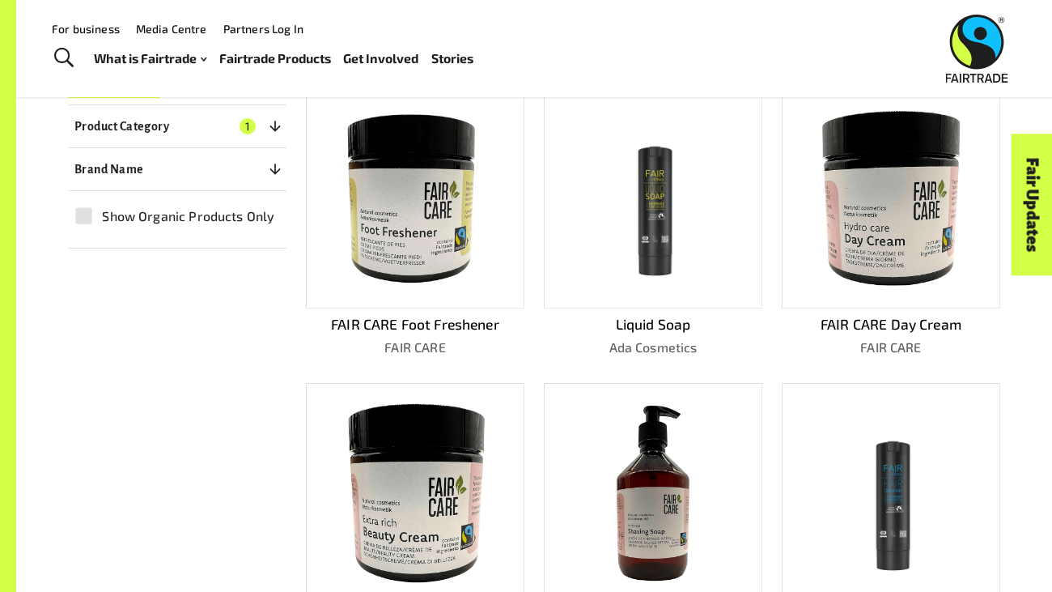
scroll to position [376, 0]
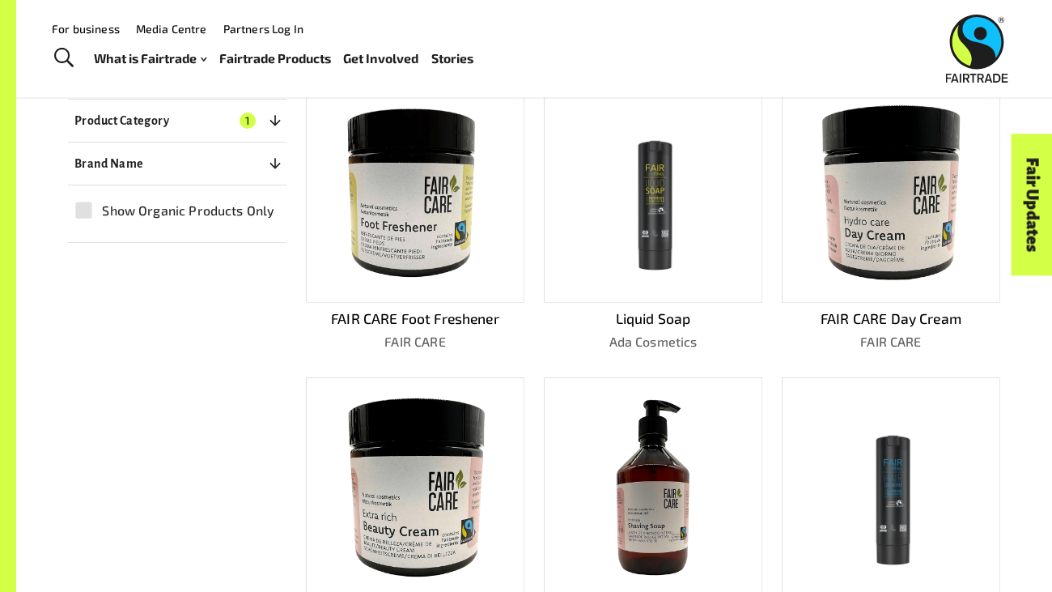
click at [475, 223] on img at bounding box center [414, 192] width 195 height 195
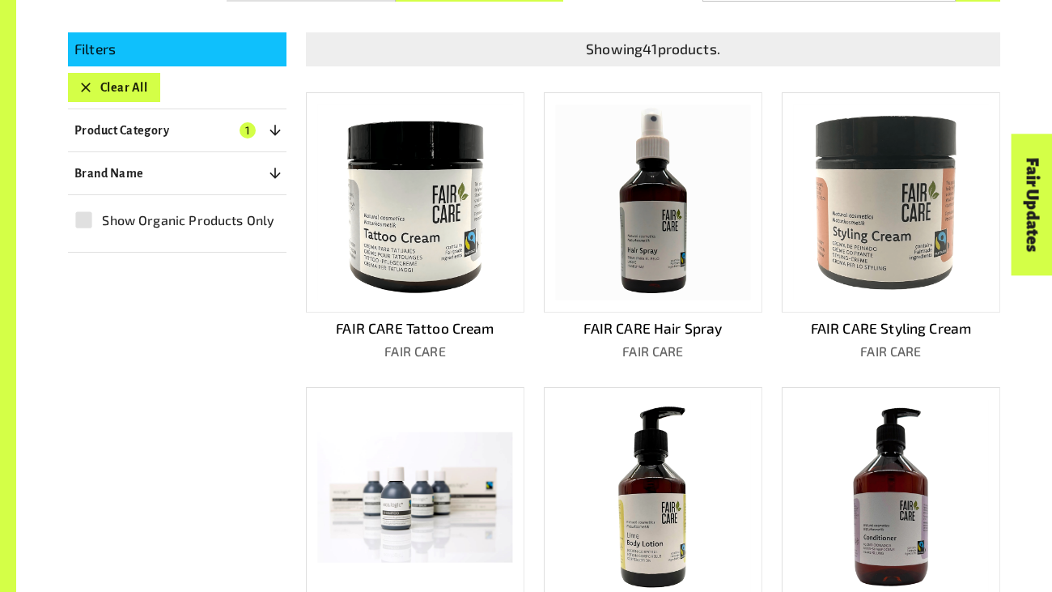
scroll to position [381, 0]
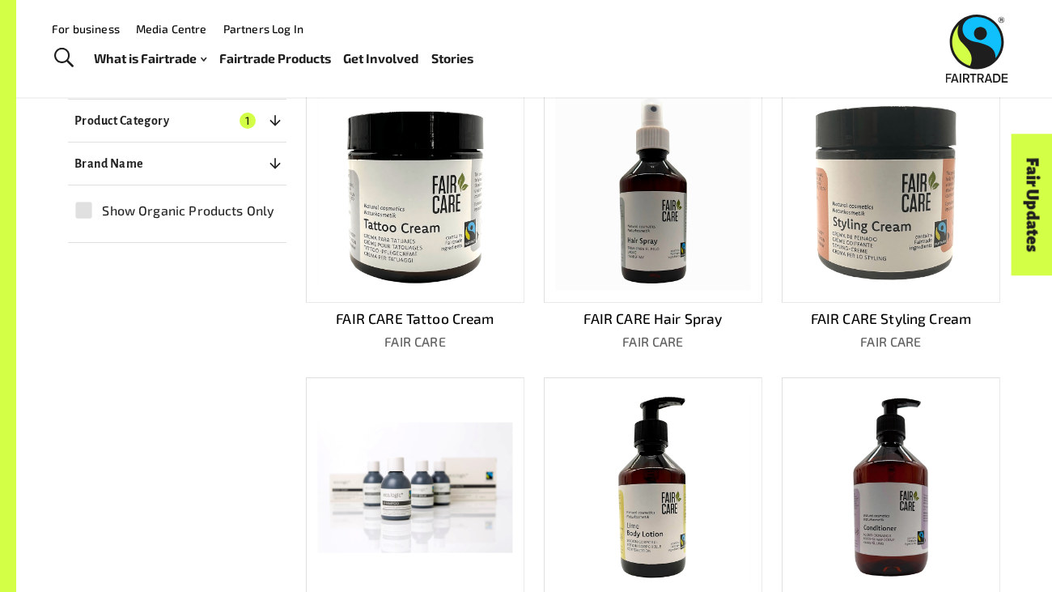
click at [235, 125] on button "Product Category 1" at bounding box center [177, 120] width 219 height 29
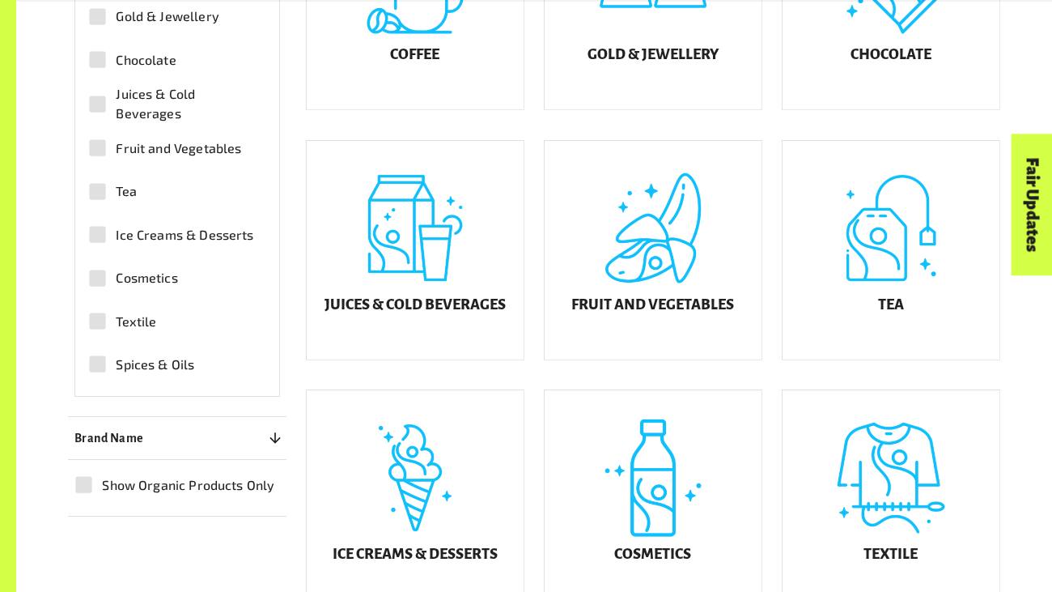
scroll to position [593, 0]
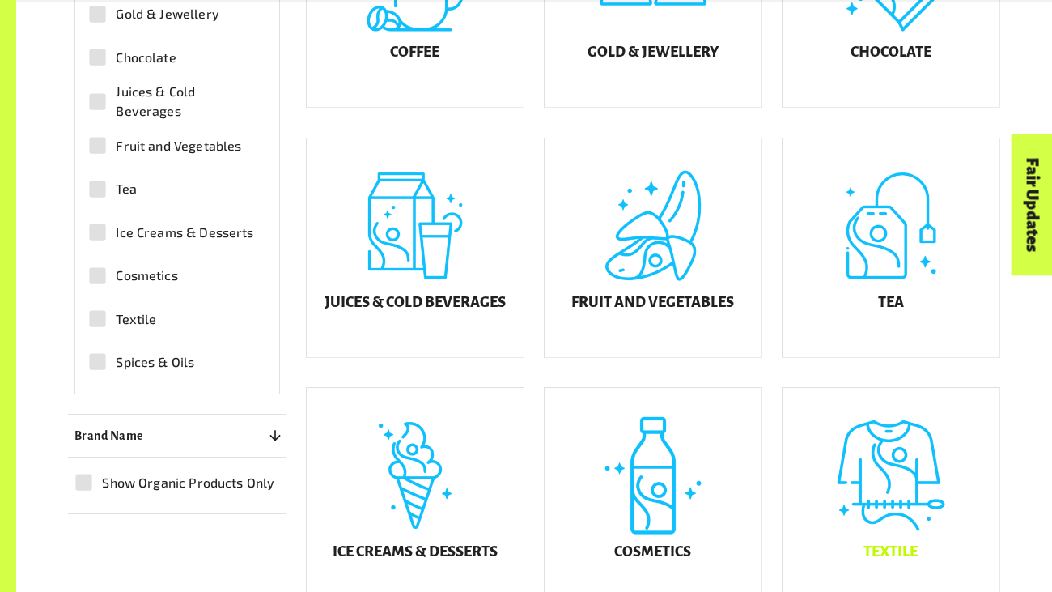
click at [861, 479] on div "Textile" at bounding box center [891, 497] width 217 height 219
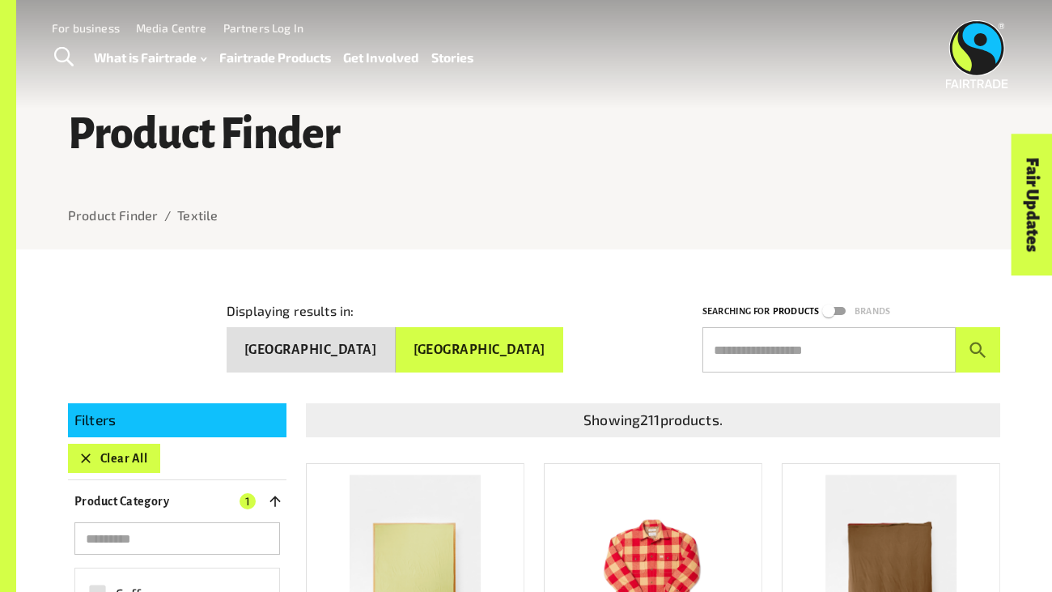
click at [811, 336] on input "text" at bounding box center [829, 349] width 253 height 45
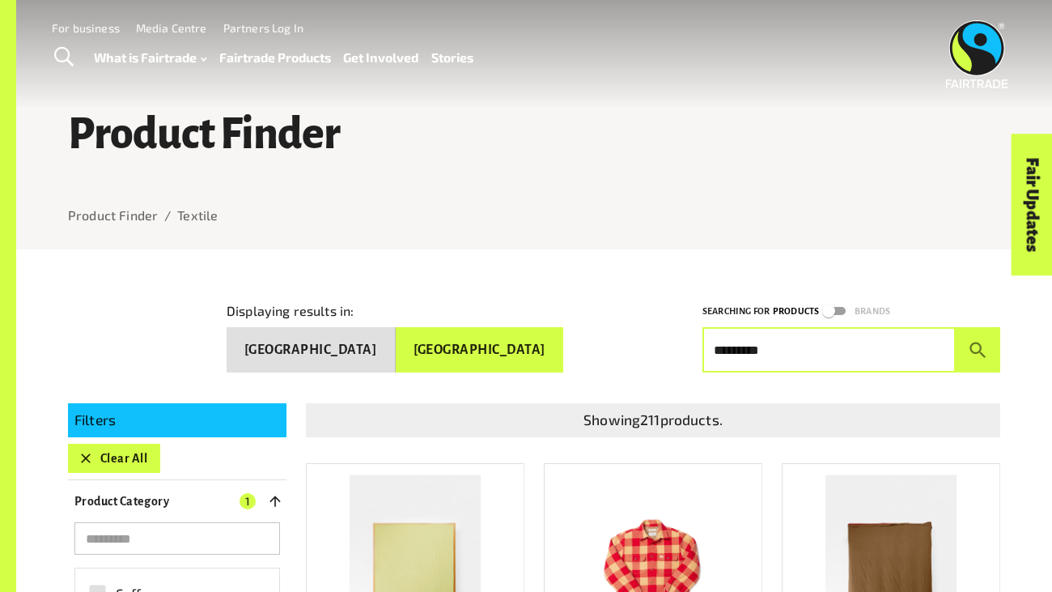
click at [956, 327] on button "submit" at bounding box center [978, 349] width 45 height 45
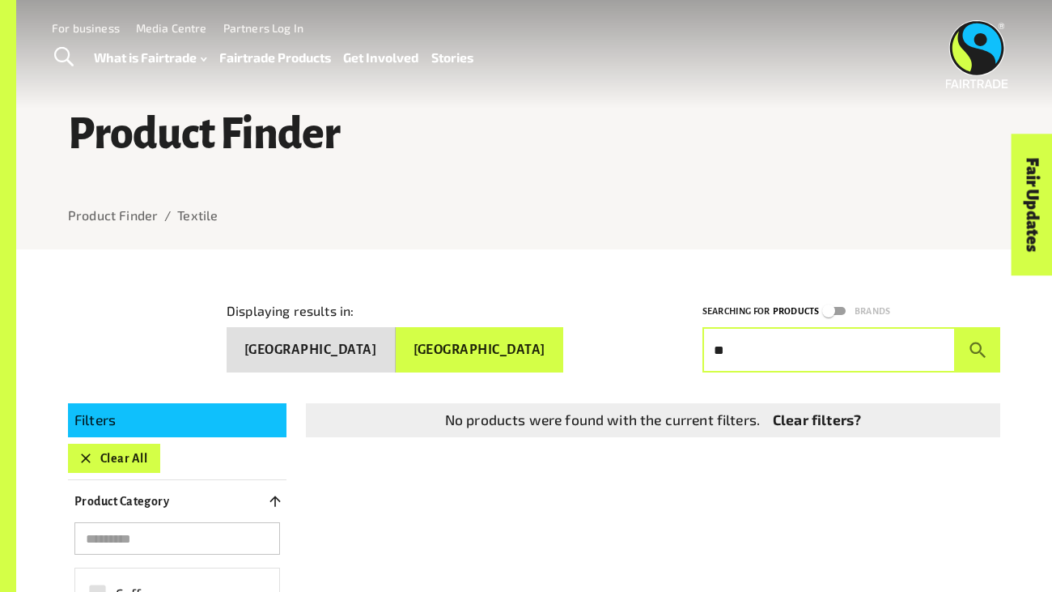
type input "*"
click at [956, 327] on button "submit" at bounding box center [978, 349] width 45 height 45
type input "*"
click at [956, 327] on button "submit" at bounding box center [978, 349] width 45 height 45
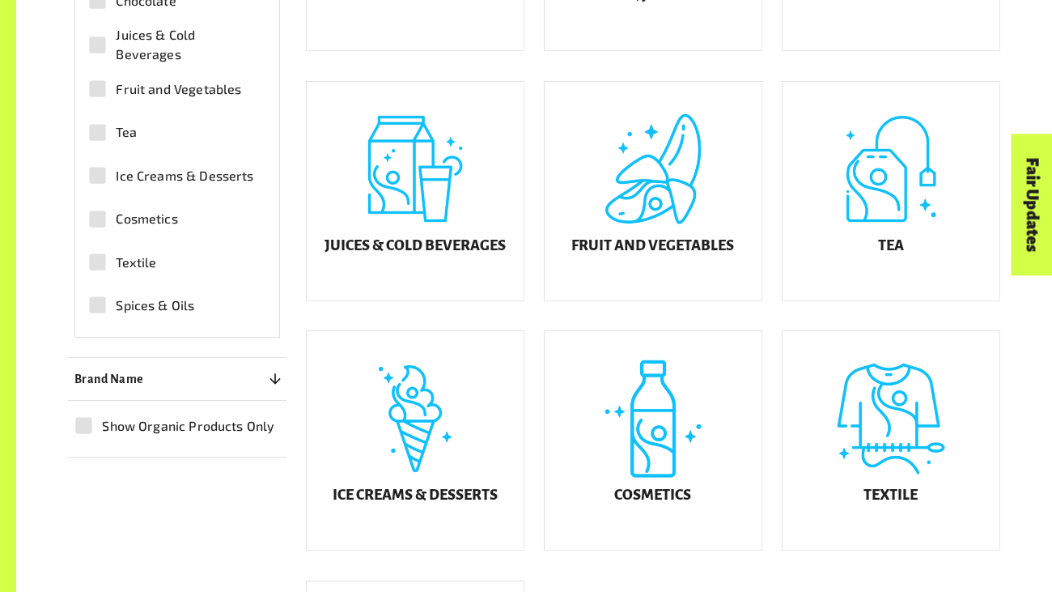
scroll to position [660, 0]
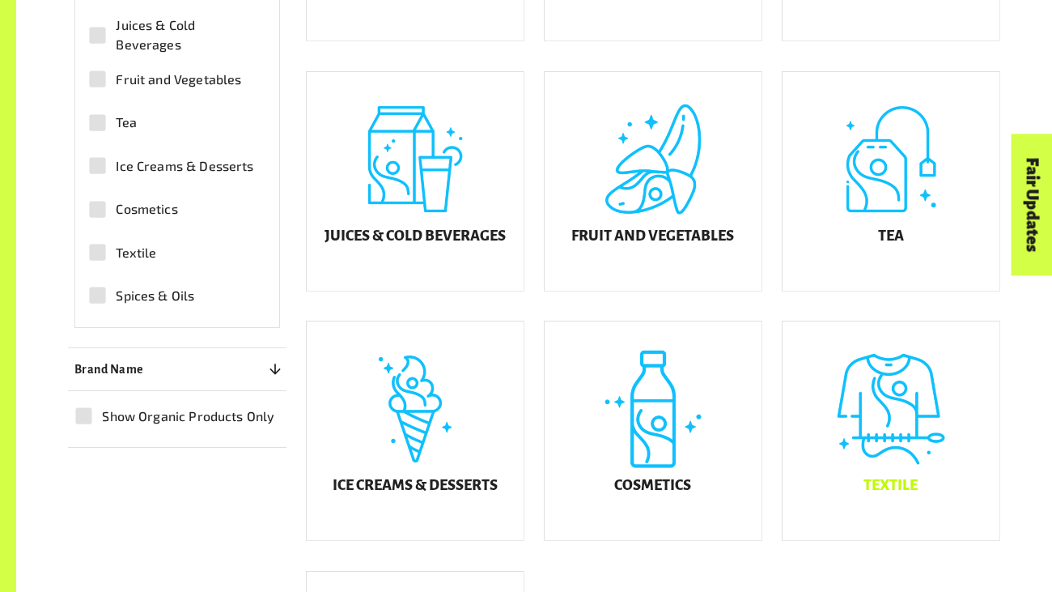
click at [882, 466] on div "Textile" at bounding box center [891, 430] width 217 height 219
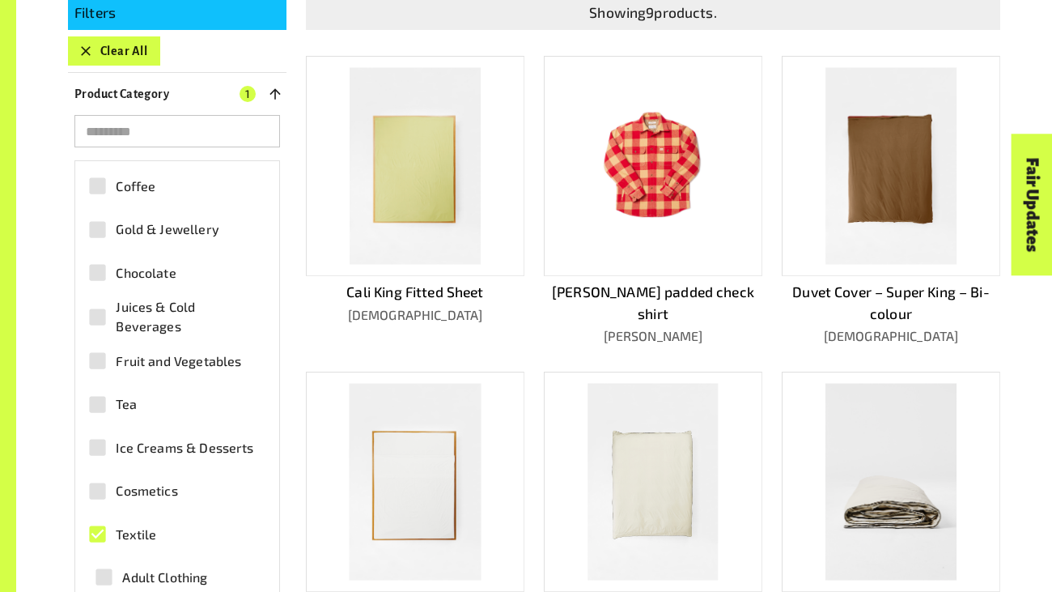
scroll to position [427, 0]
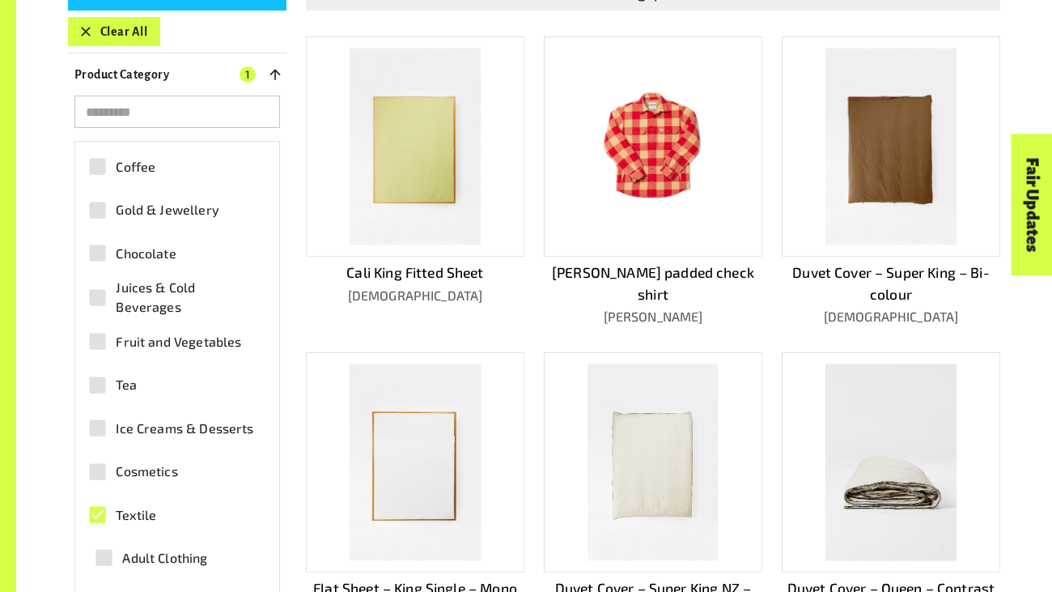
click at [172, 502] on label "Textile" at bounding box center [168, 514] width 178 height 36
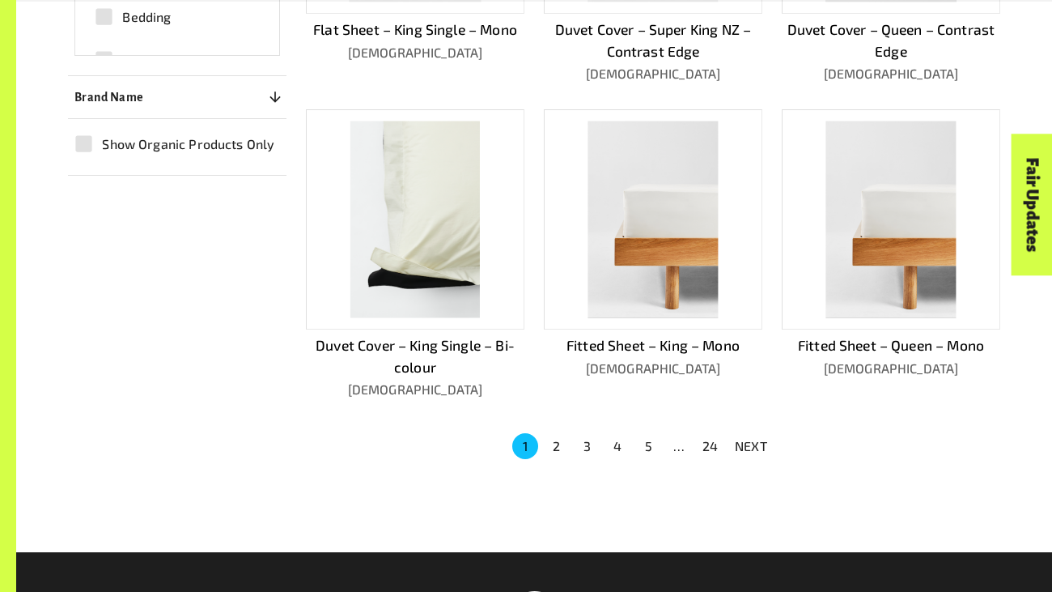
scroll to position [989, 0]
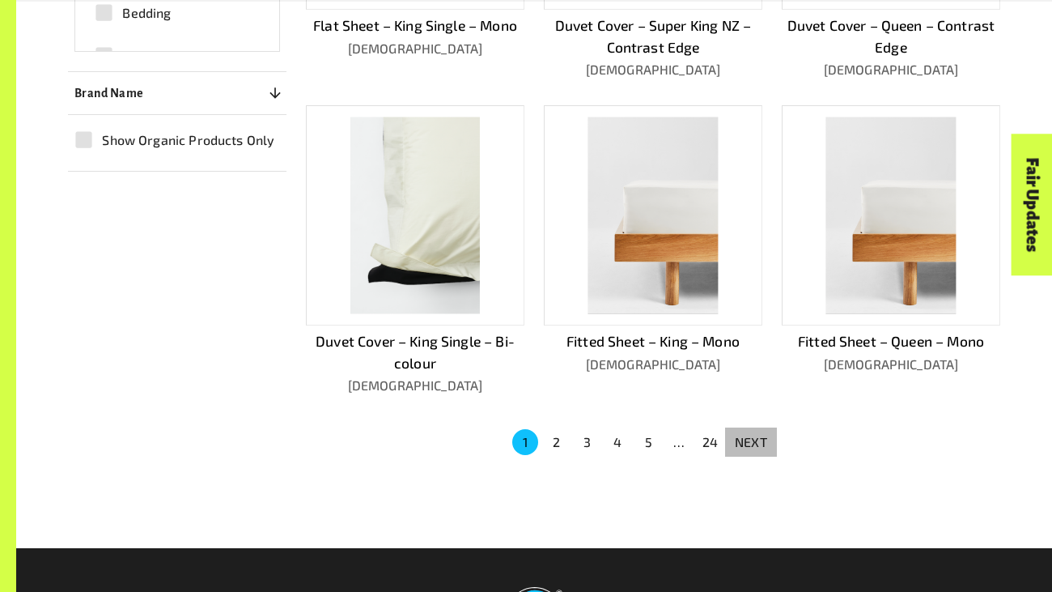
click at [764, 437] on p "NEXT" at bounding box center [751, 441] width 32 height 19
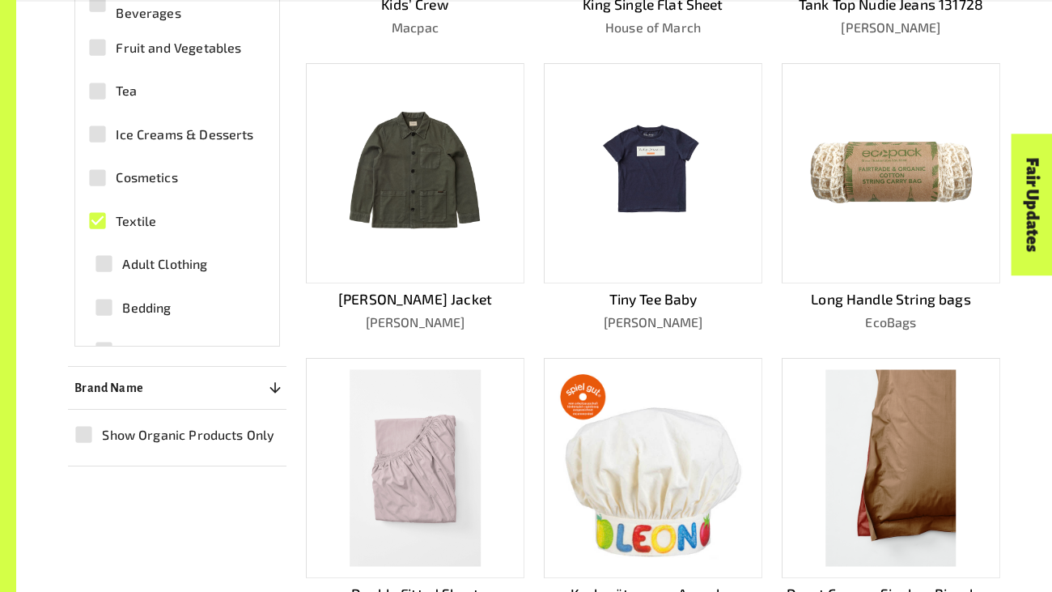
scroll to position [1009, 0]
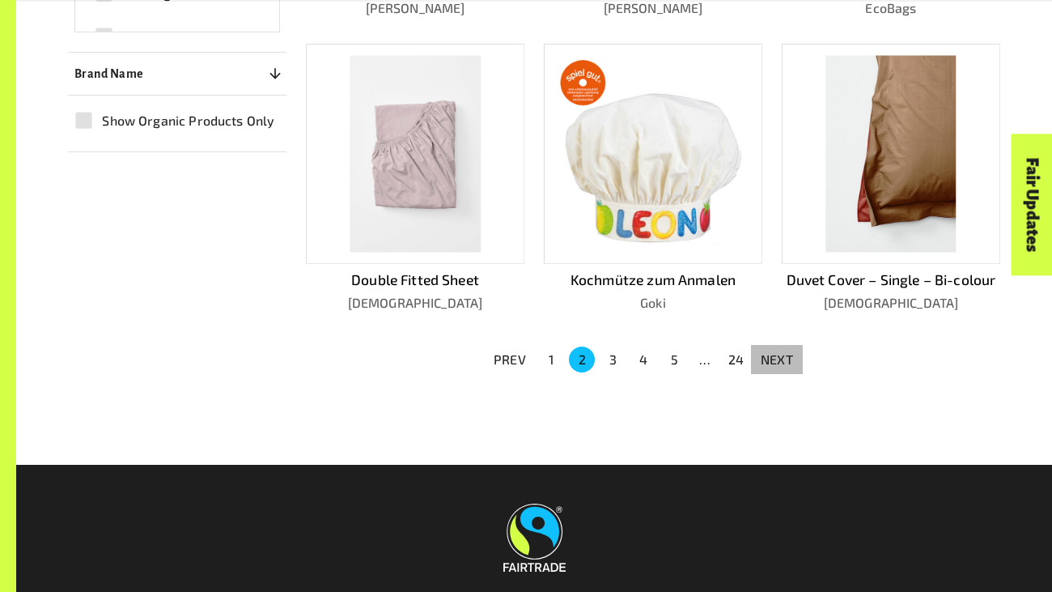
click at [784, 350] on p "NEXT" at bounding box center [777, 359] width 32 height 19
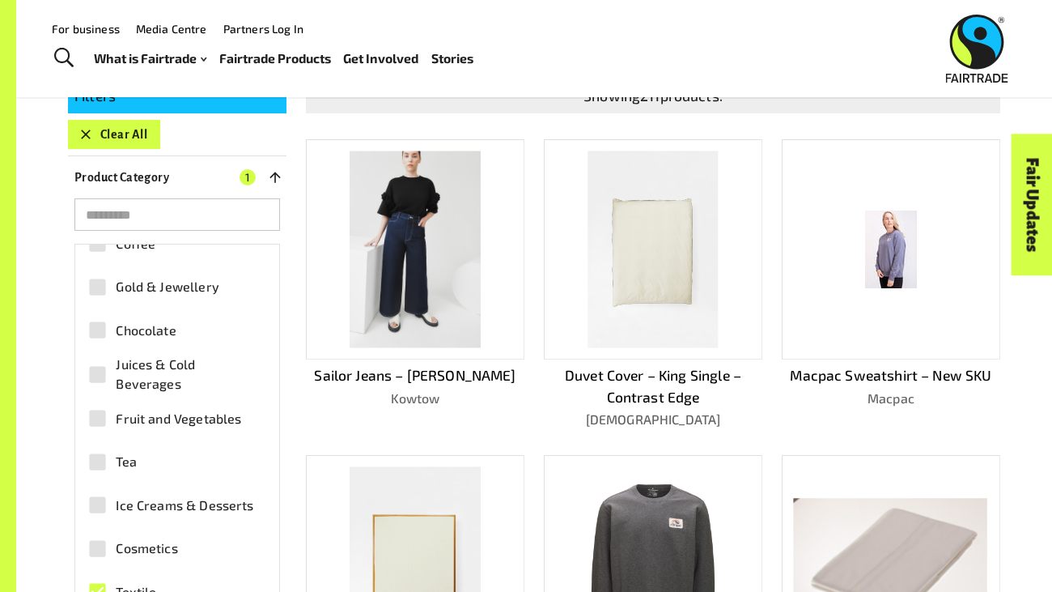
scroll to position [325, 0]
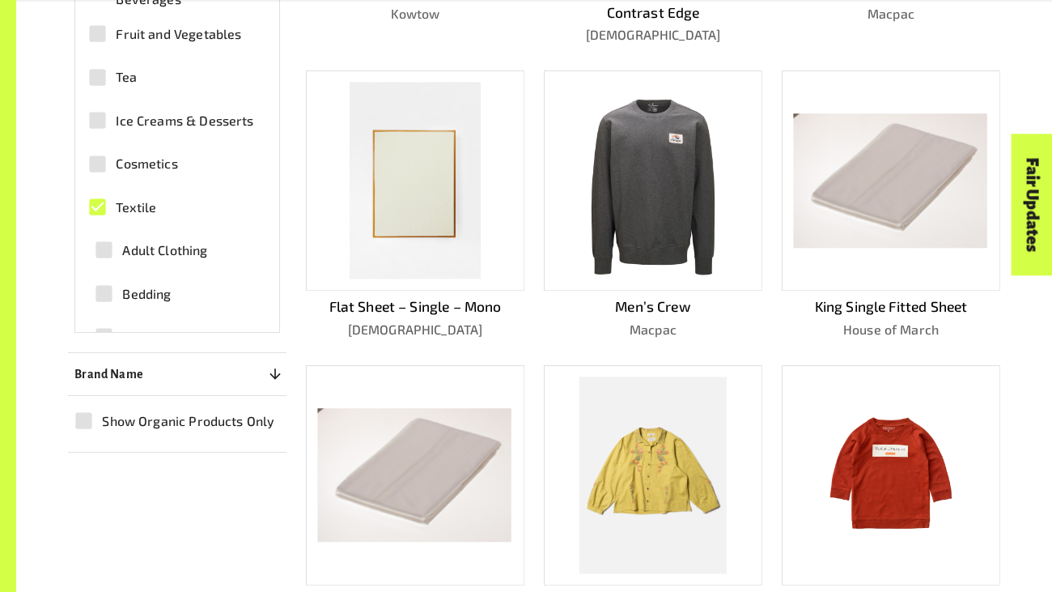
click at [758, 302] on p "Men’s Crew" at bounding box center [653, 306] width 219 height 21
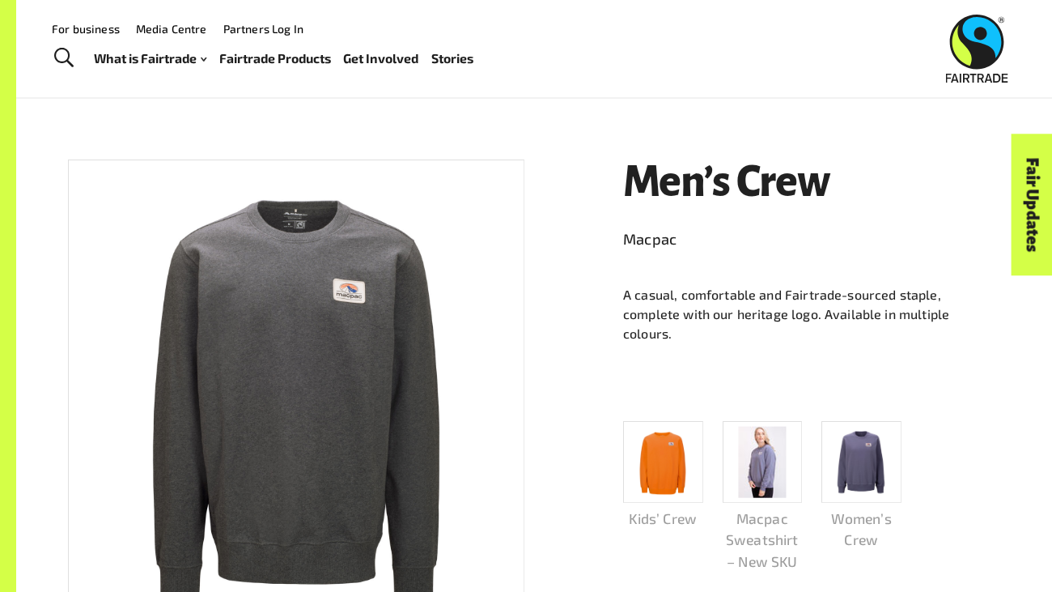
scroll to position [155, 0]
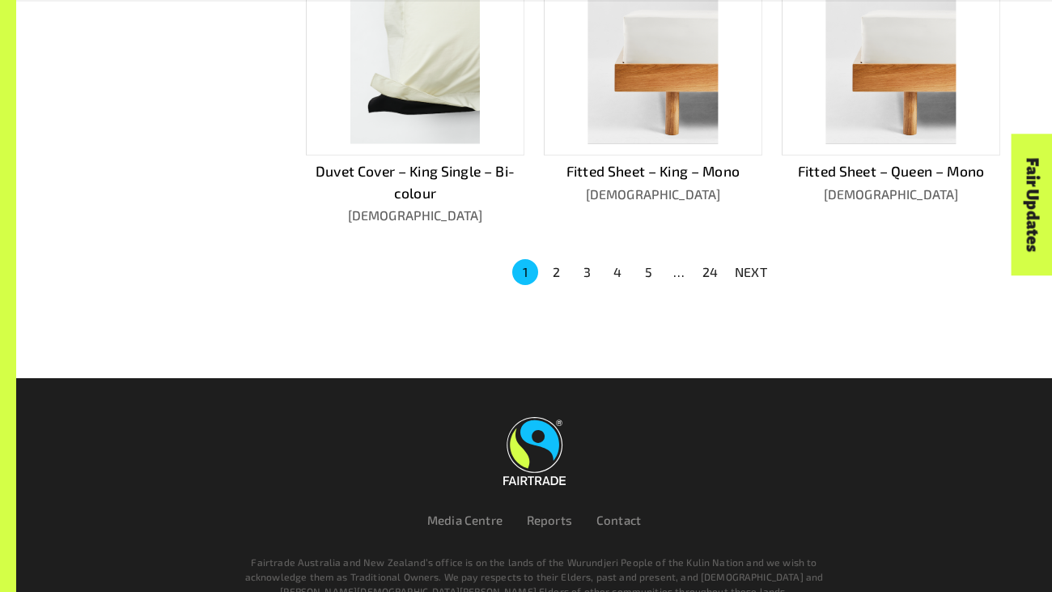
scroll to position [1180, 0]
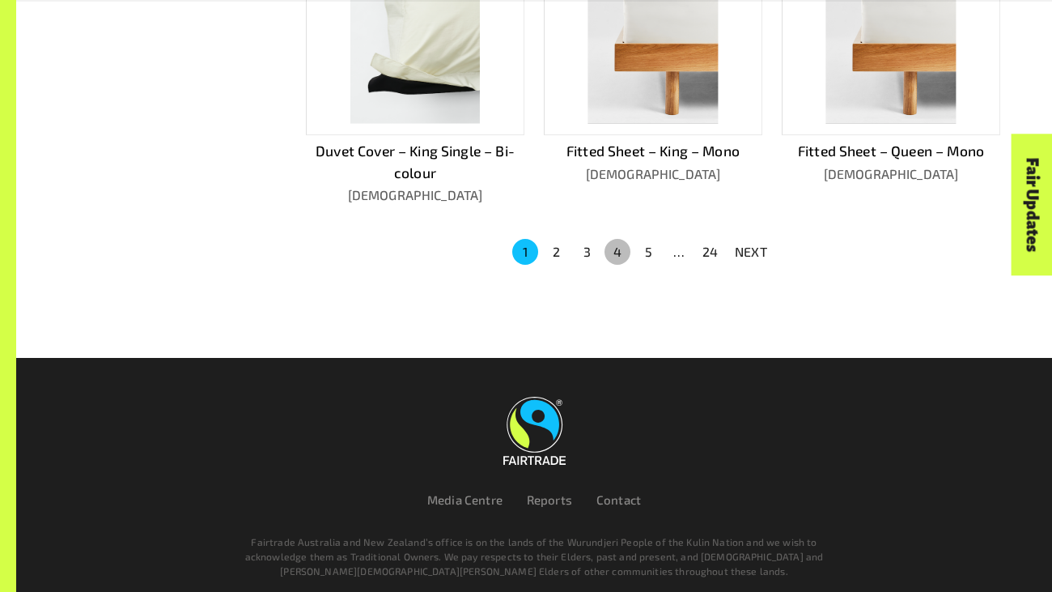
click at [621, 249] on button "4" at bounding box center [618, 252] width 26 height 26
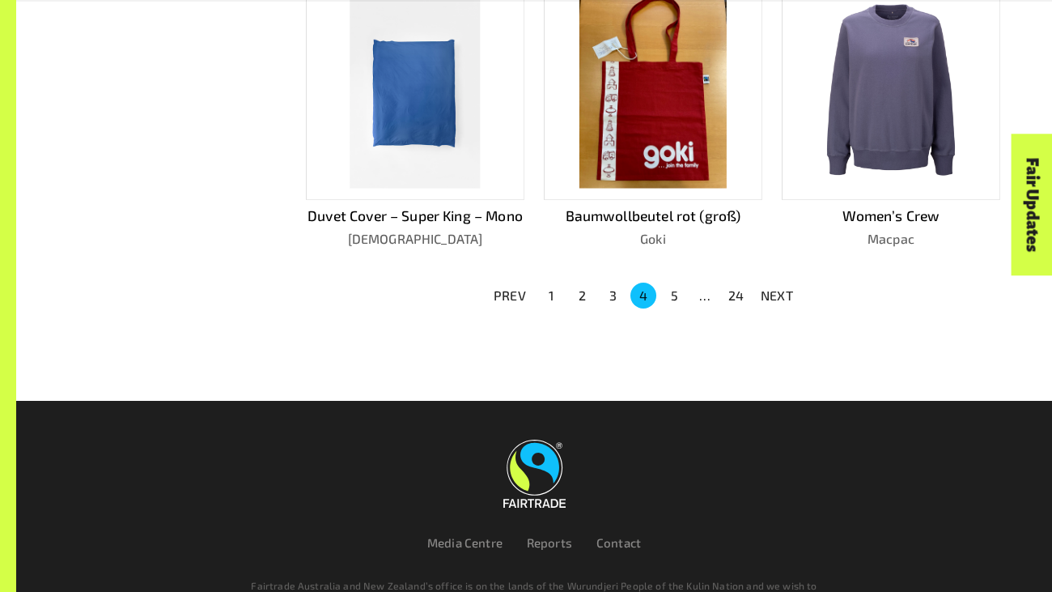
scroll to position [1100, 0]
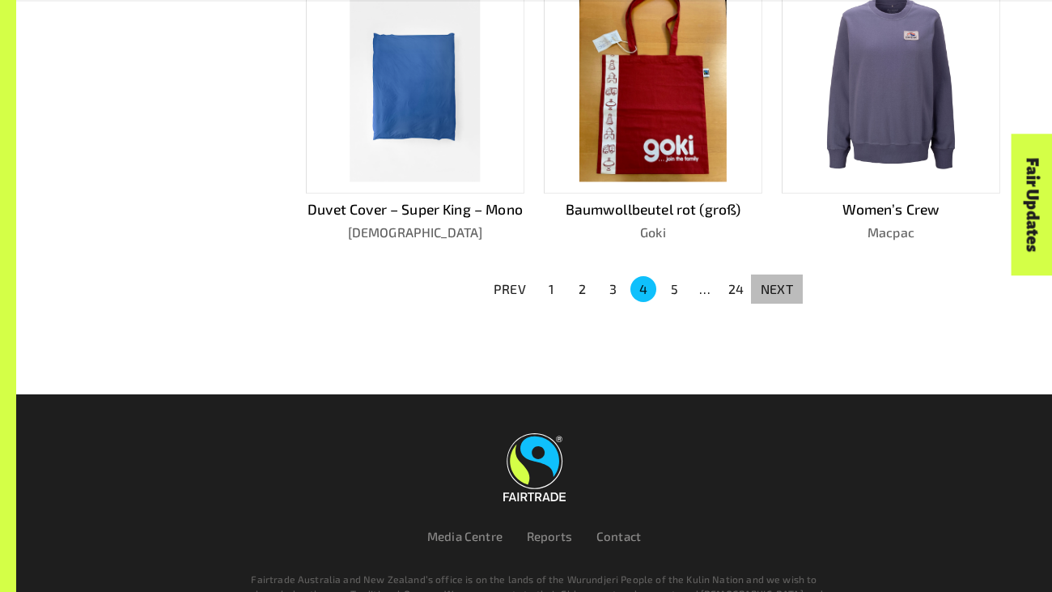
click at [767, 281] on p "NEXT" at bounding box center [777, 288] width 32 height 19
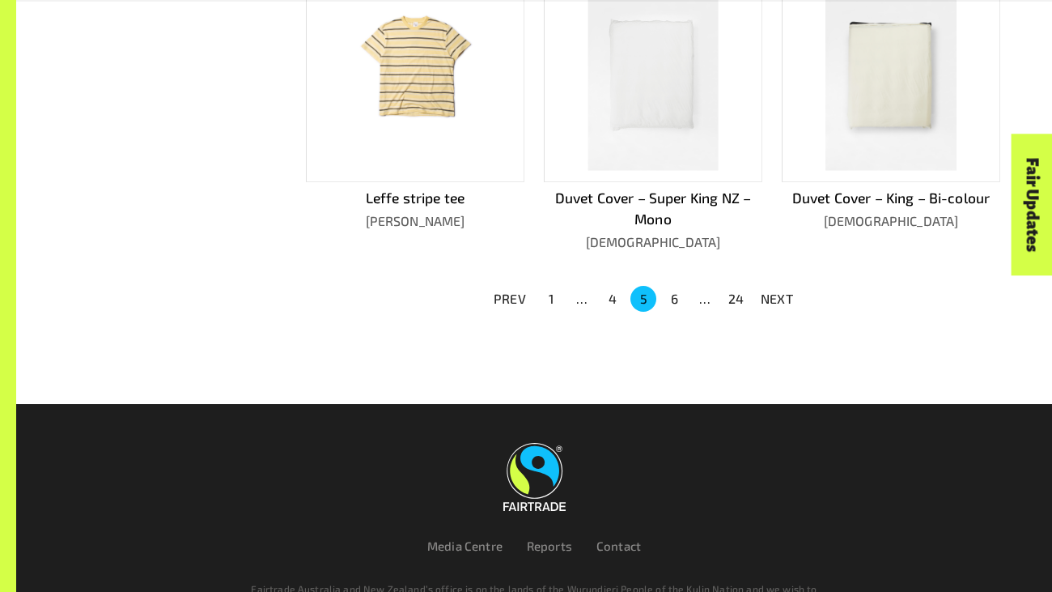
scroll to position [1116, 0]
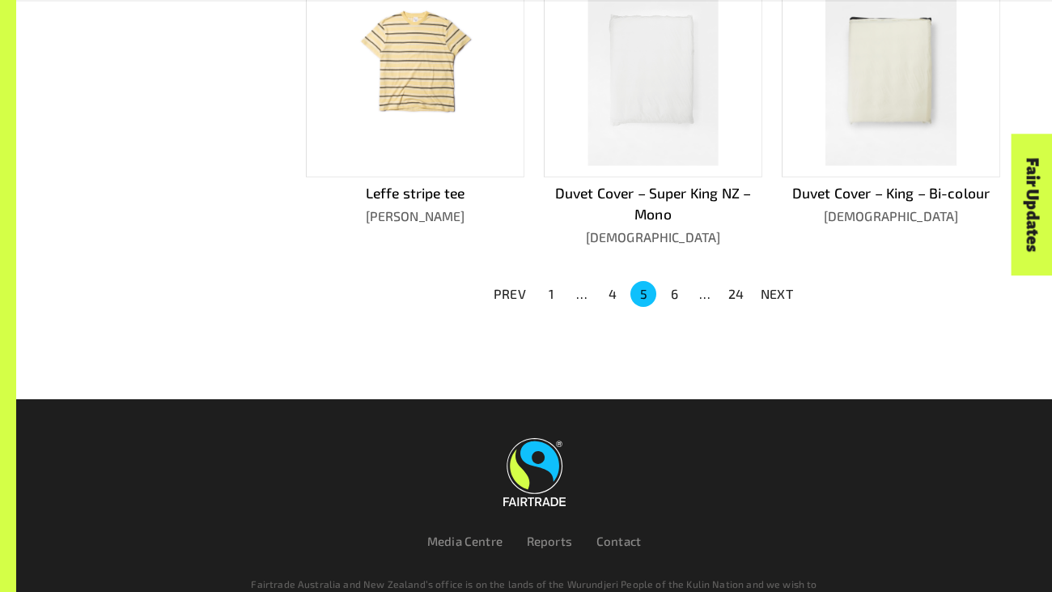
click at [771, 284] on p "NEXT" at bounding box center [777, 293] width 32 height 19
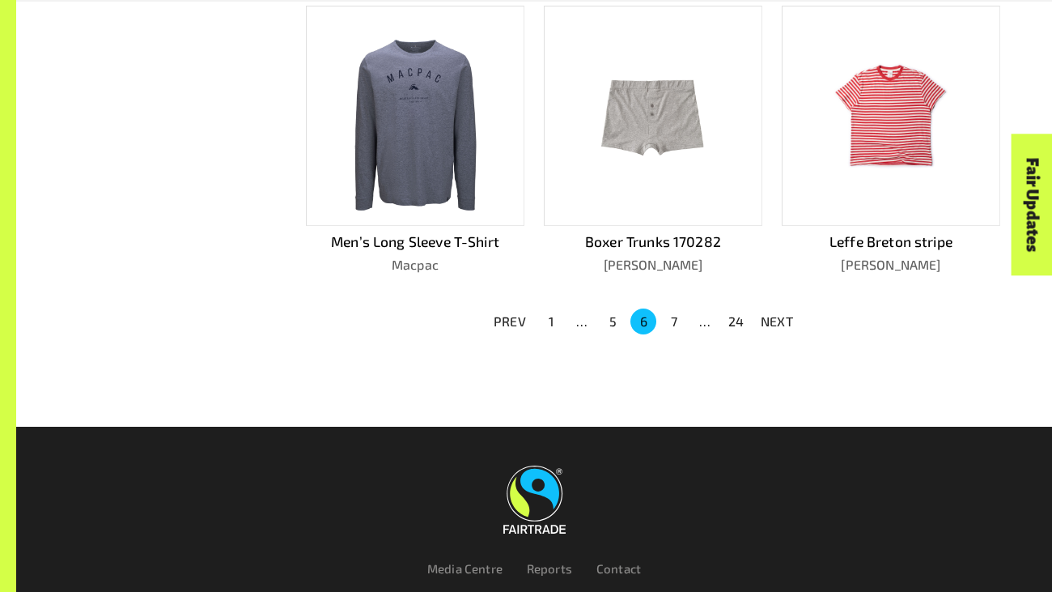
scroll to position [1067, 0]
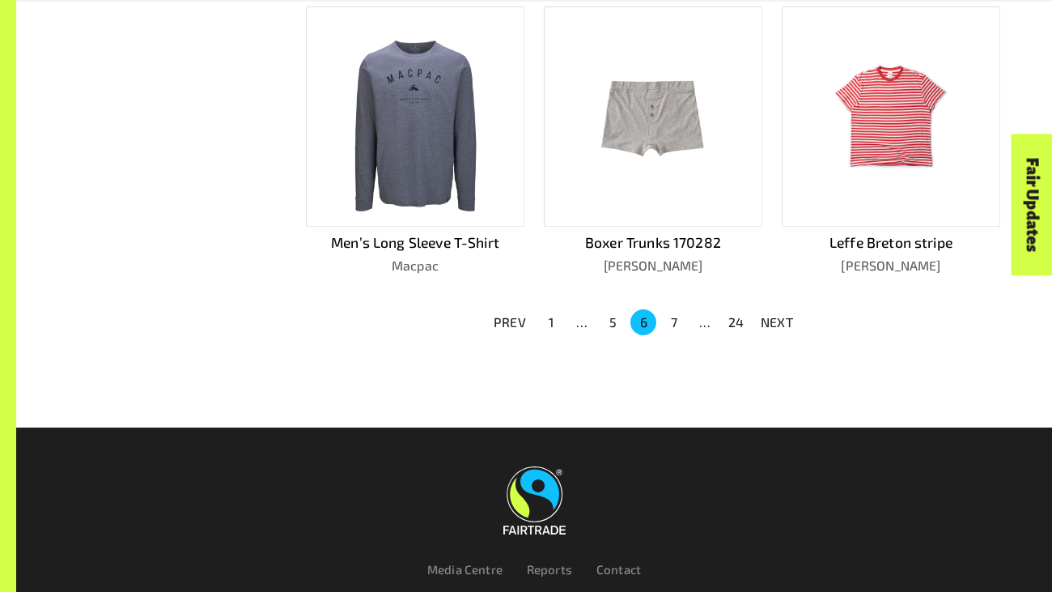
click at [771, 312] on p "NEXT" at bounding box center [777, 321] width 32 height 19
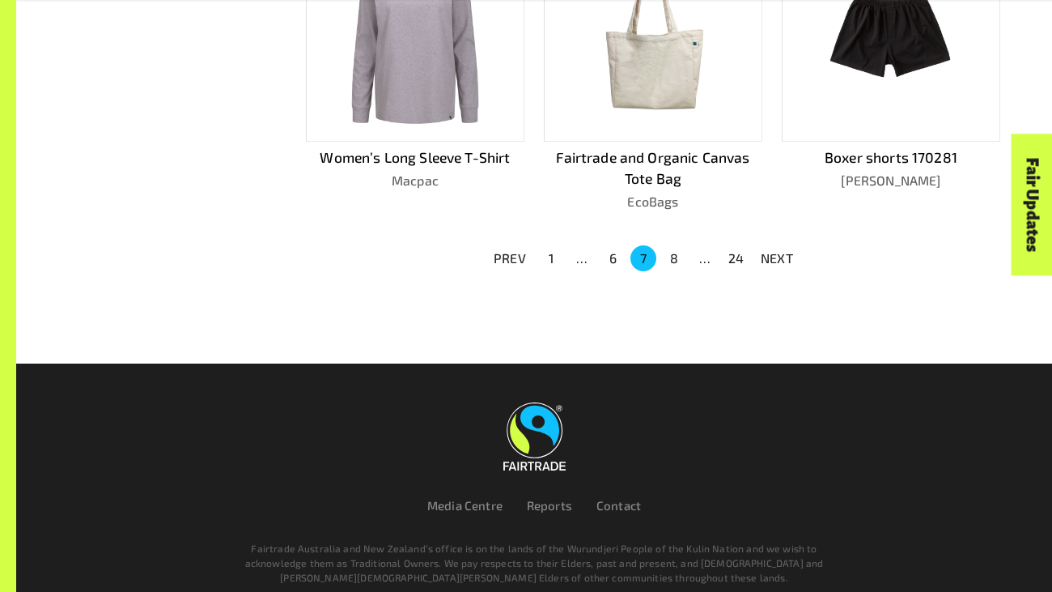
scroll to position [1130, 0]
click at [771, 274] on button "NEXT" at bounding box center [777, 258] width 52 height 29
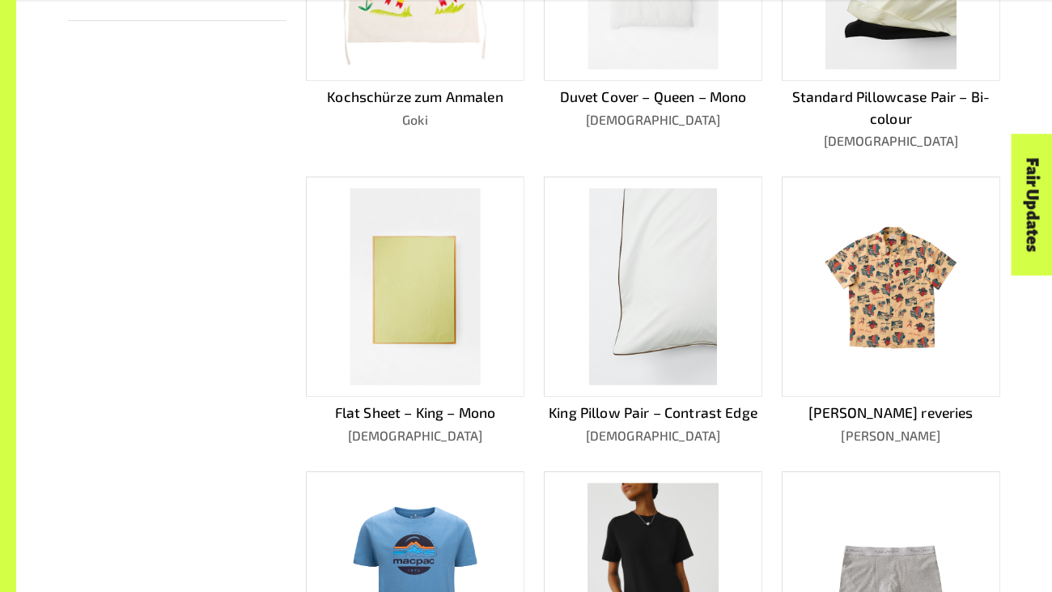
scroll to position [1169, 0]
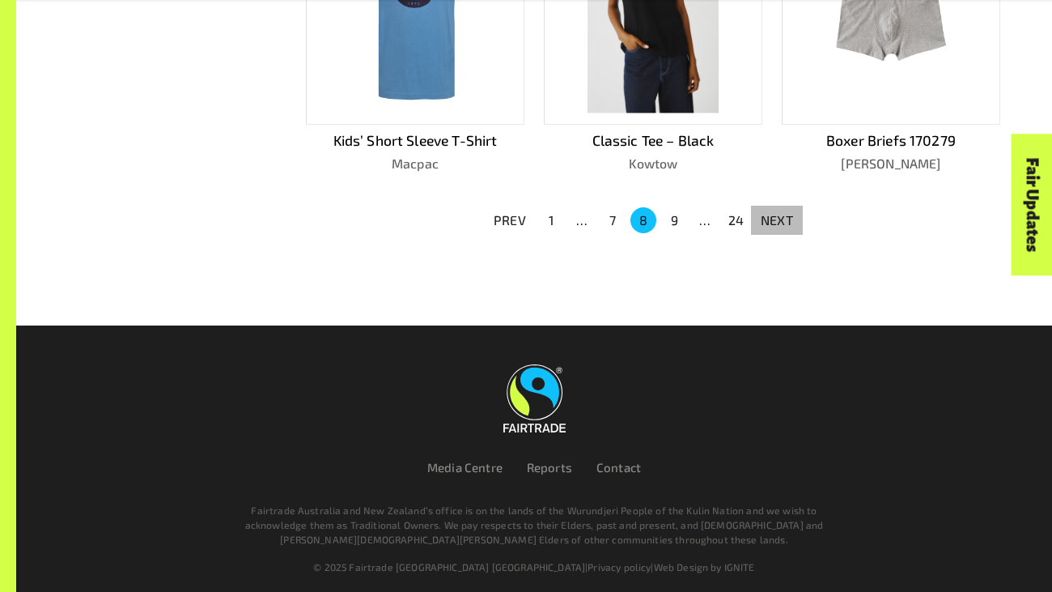
click at [775, 220] on p "NEXT" at bounding box center [777, 219] width 32 height 19
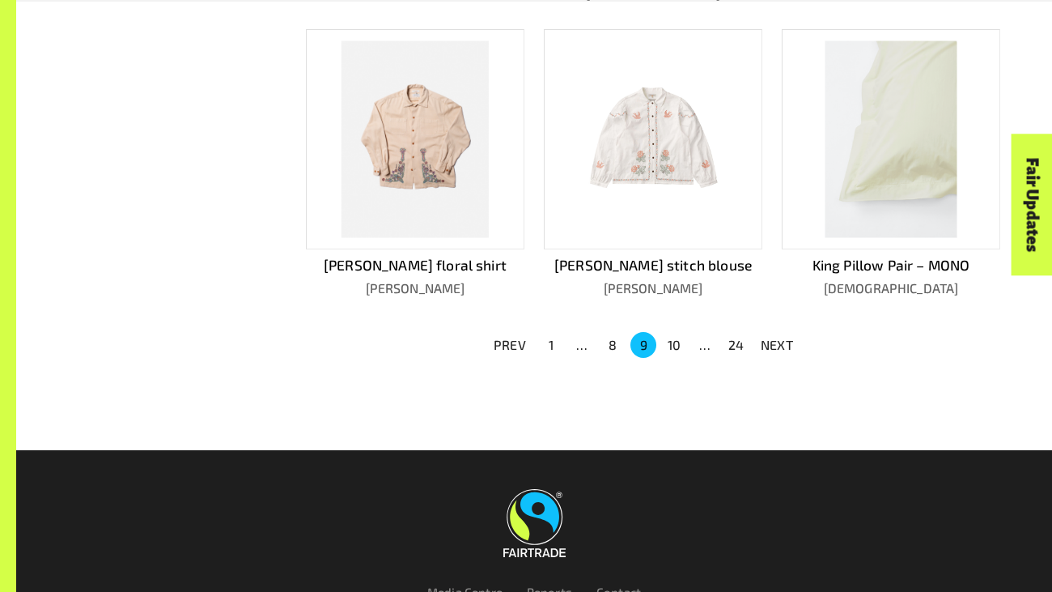
scroll to position [1067, 0]
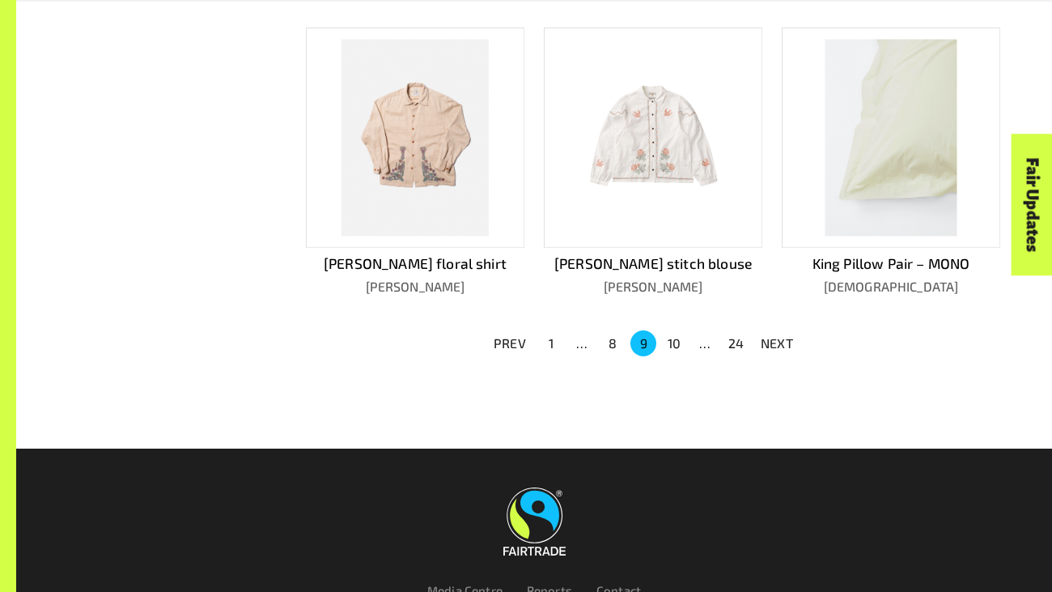
click at [780, 344] on p "NEXT" at bounding box center [777, 343] width 32 height 19
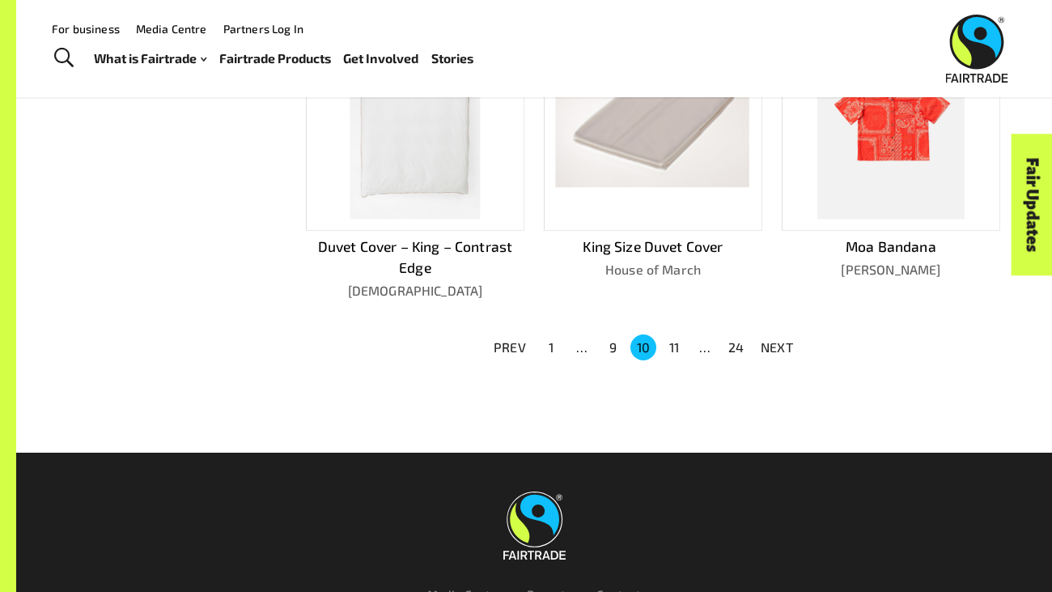
scroll to position [1061, 0]
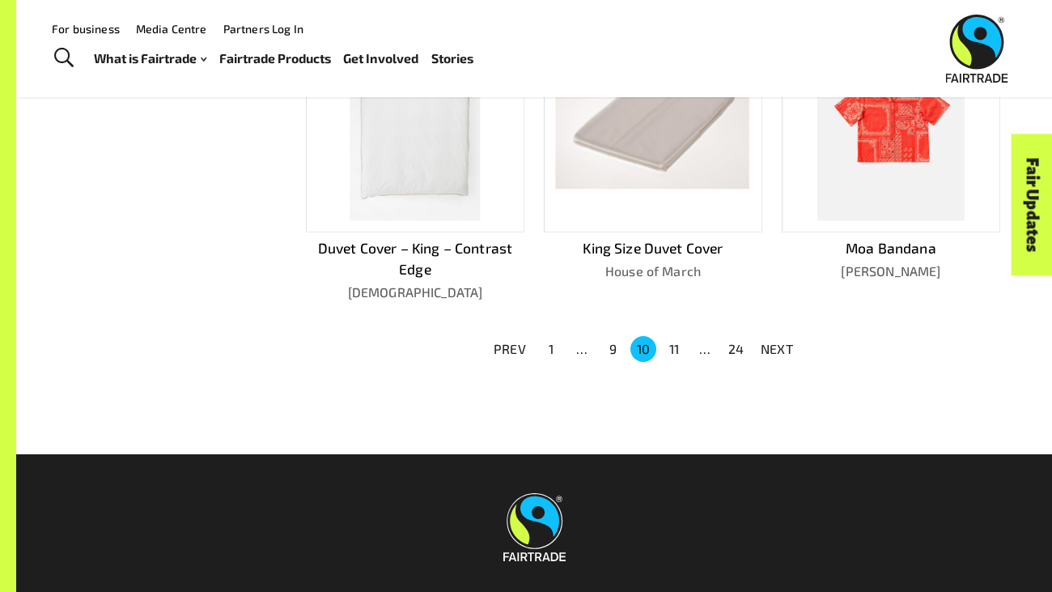
click at [780, 344] on p "NEXT" at bounding box center [777, 348] width 32 height 19
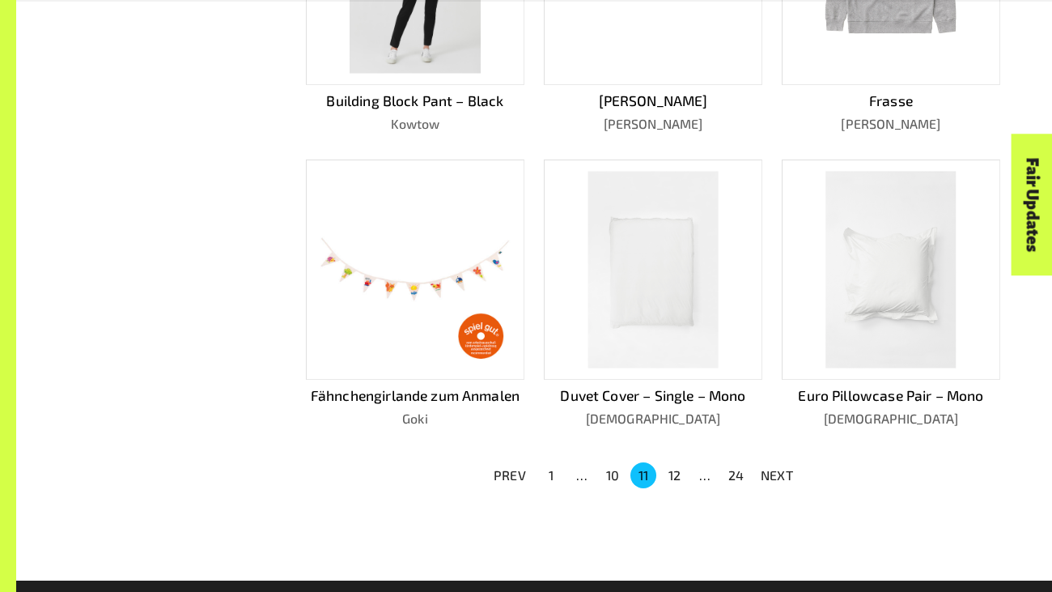
scroll to position [896, 0]
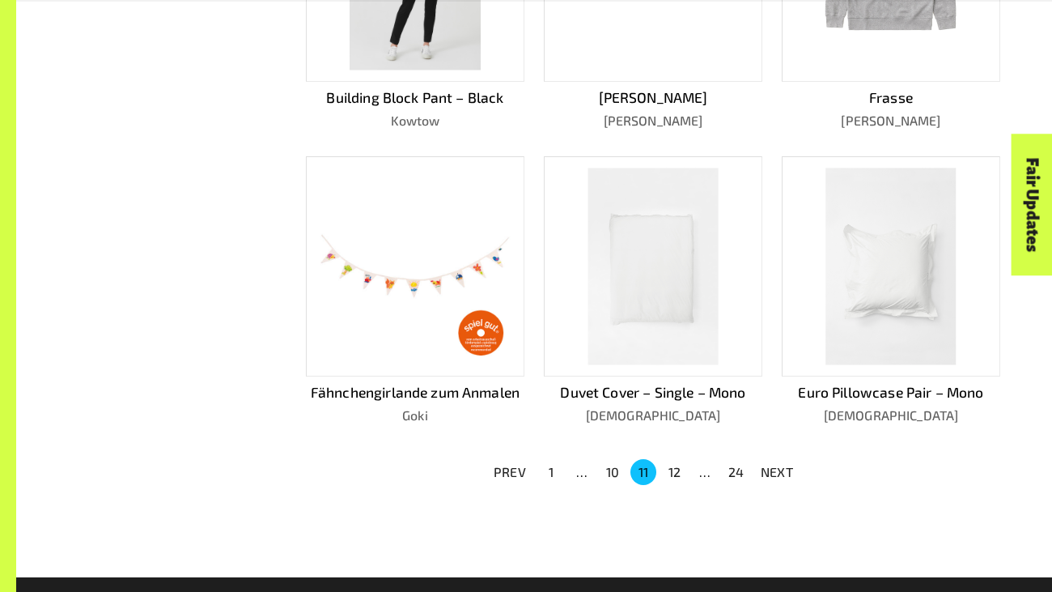
click at [776, 466] on p "NEXT" at bounding box center [777, 471] width 32 height 19
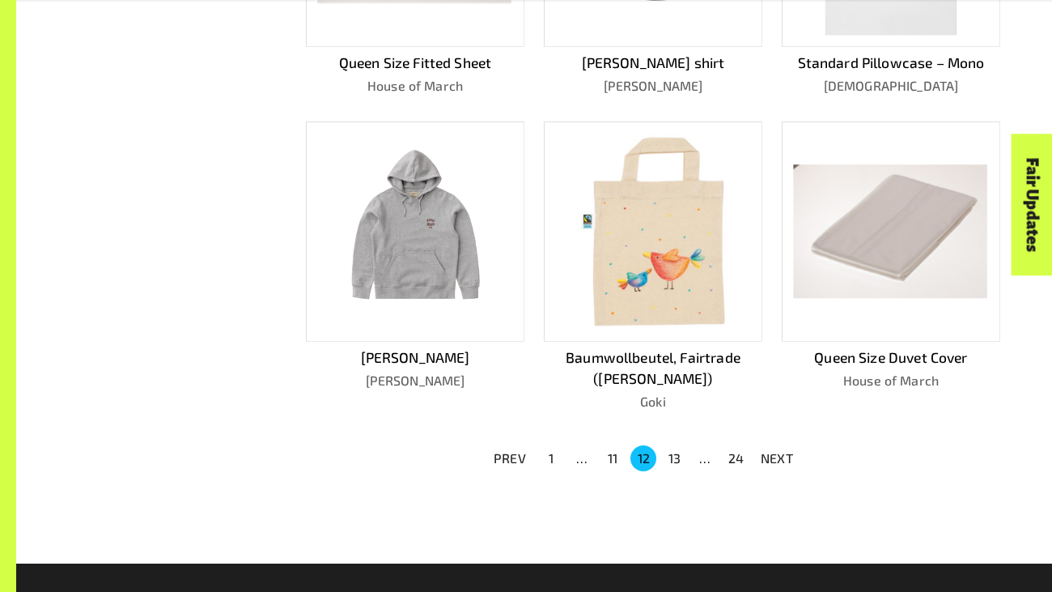
scroll to position [933, 0]
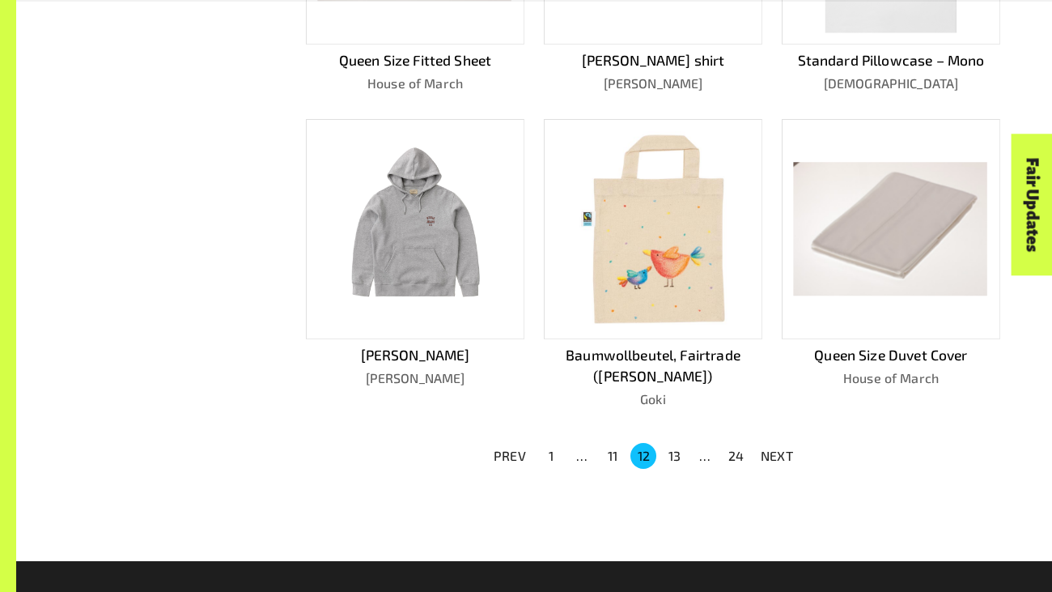
click at [770, 456] on p "NEXT" at bounding box center [777, 455] width 32 height 19
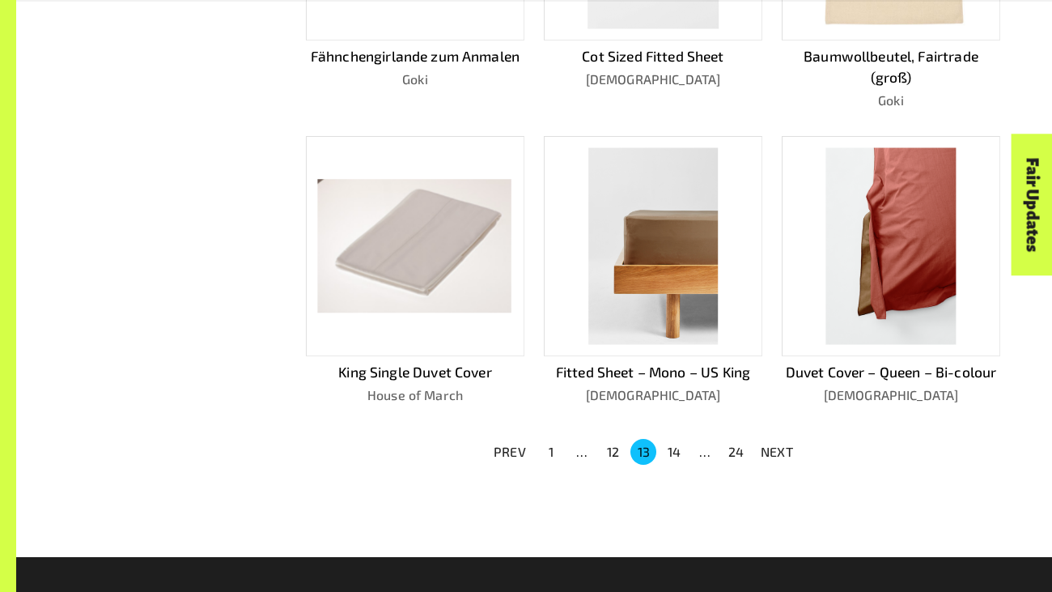
scroll to position [954, 0]
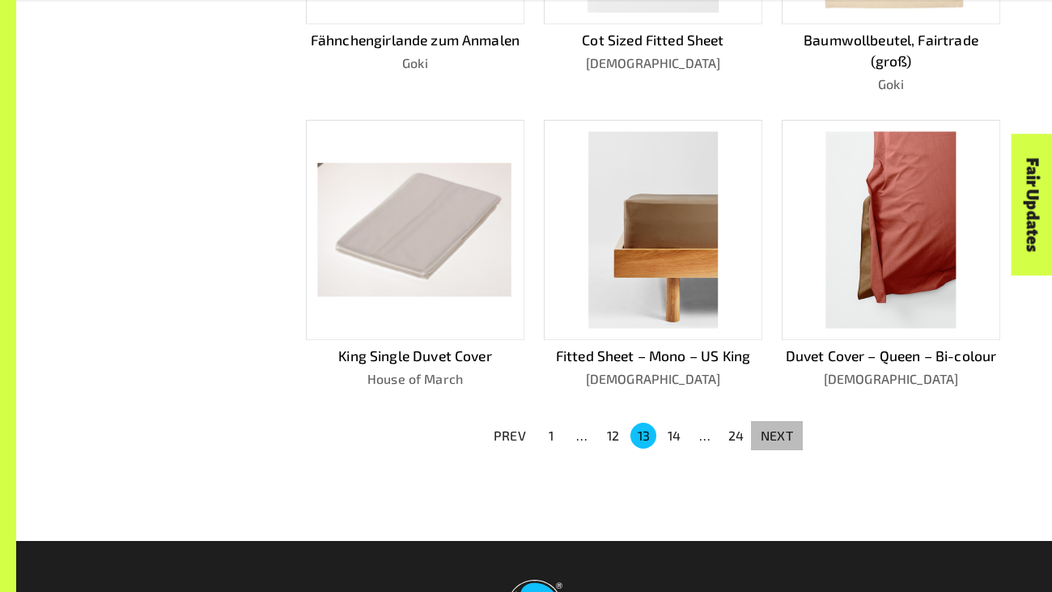
click at [767, 432] on p "NEXT" at bounding box center [777, 435] width 32 height 19
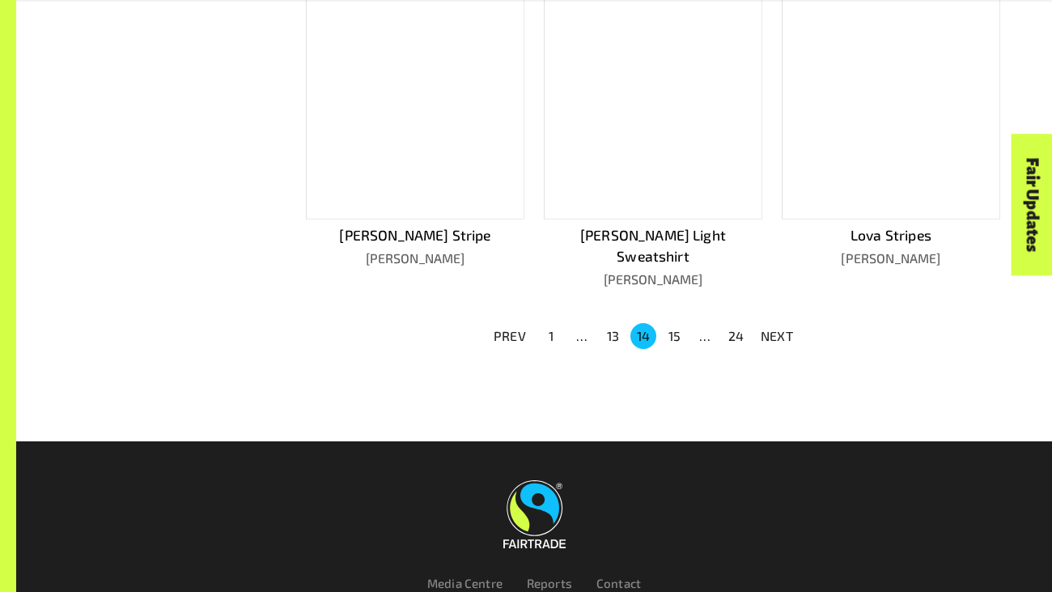
scroll to position [1082, 0]
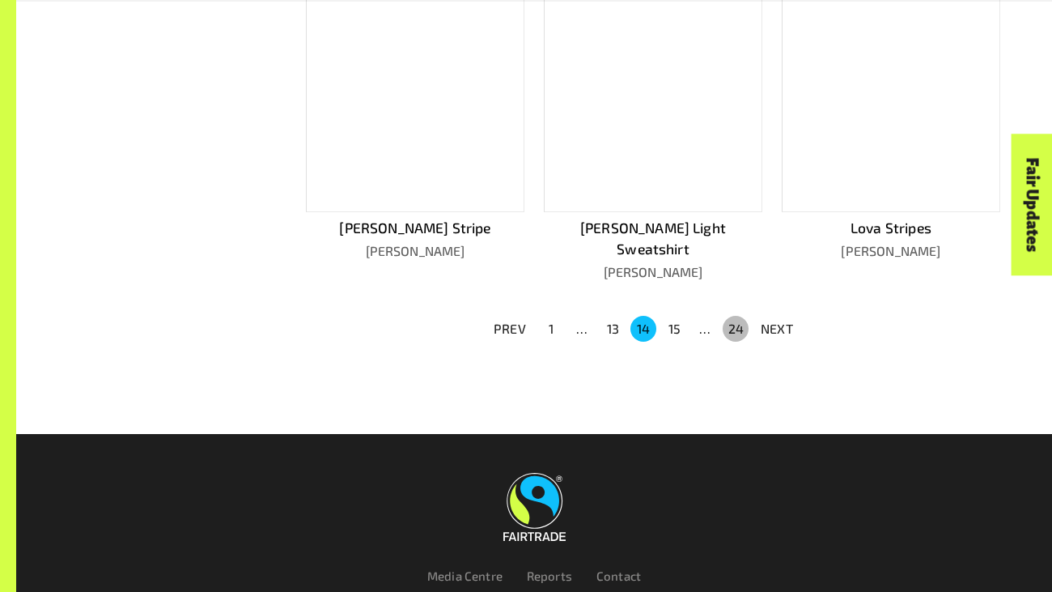
click at [733, 316] on button "24" at bounding box center [736, 329] width 26 height 26
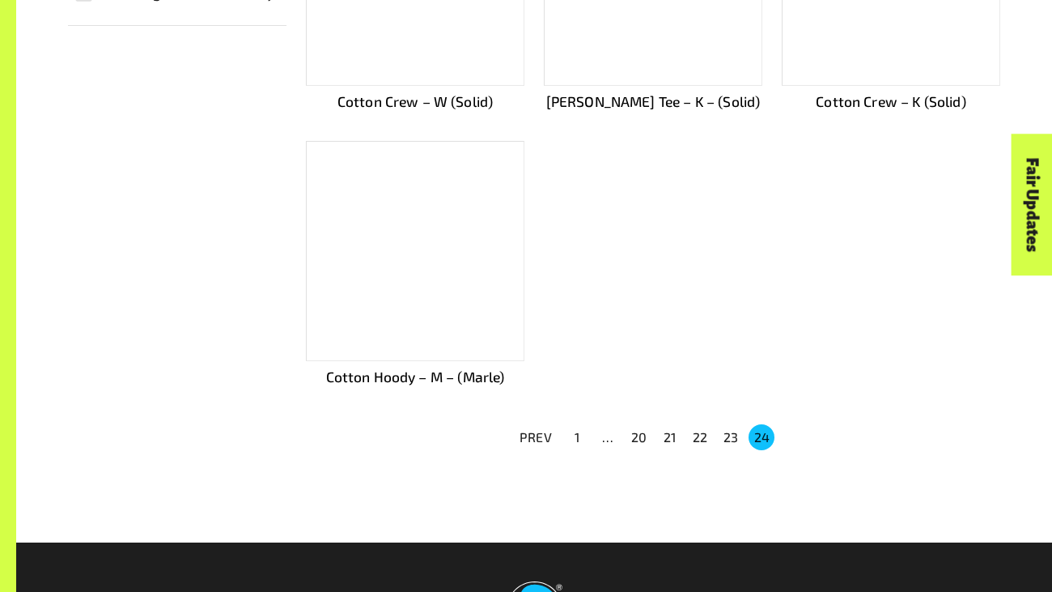
scroll to position [599, 0]
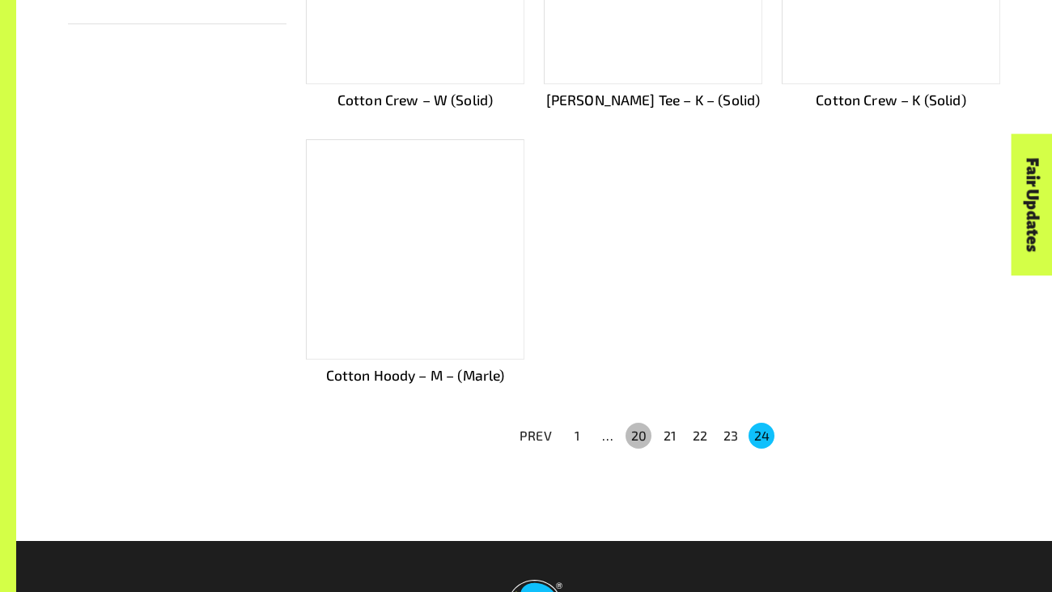
click at [637, 426] on button "20" at bounding box center [639, 436] width 26 height 26
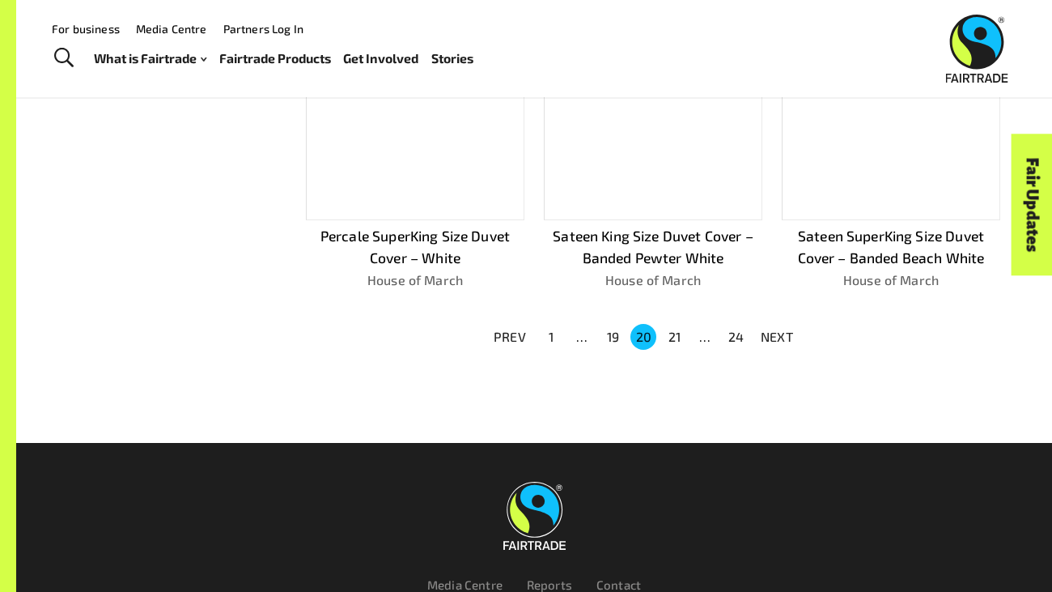
scroll to position [1089, 0]
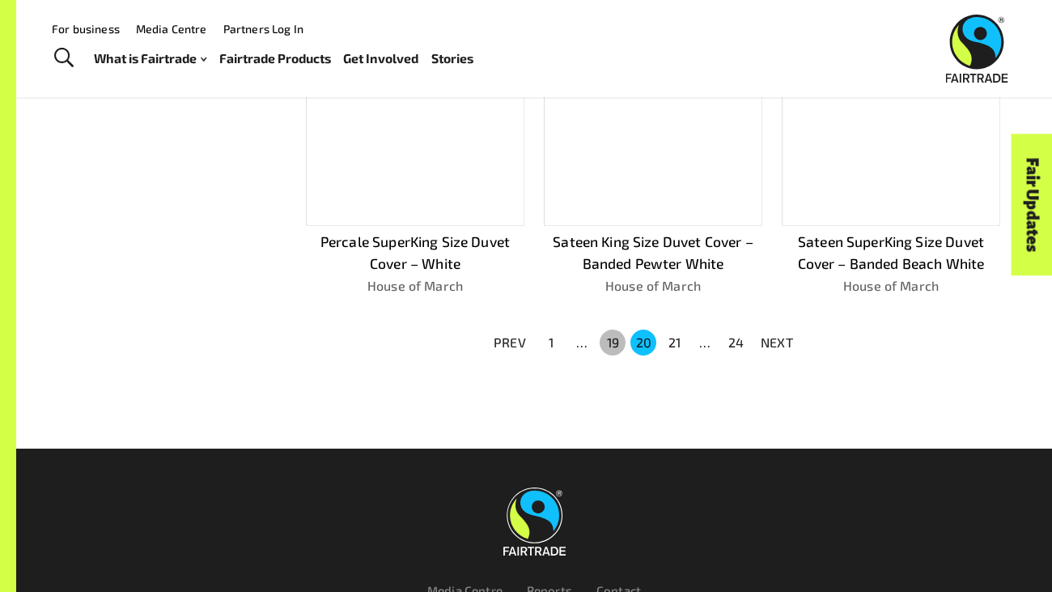
click at [608, 337] on button "19" at bounding box center [613, 342] width 26 height 26
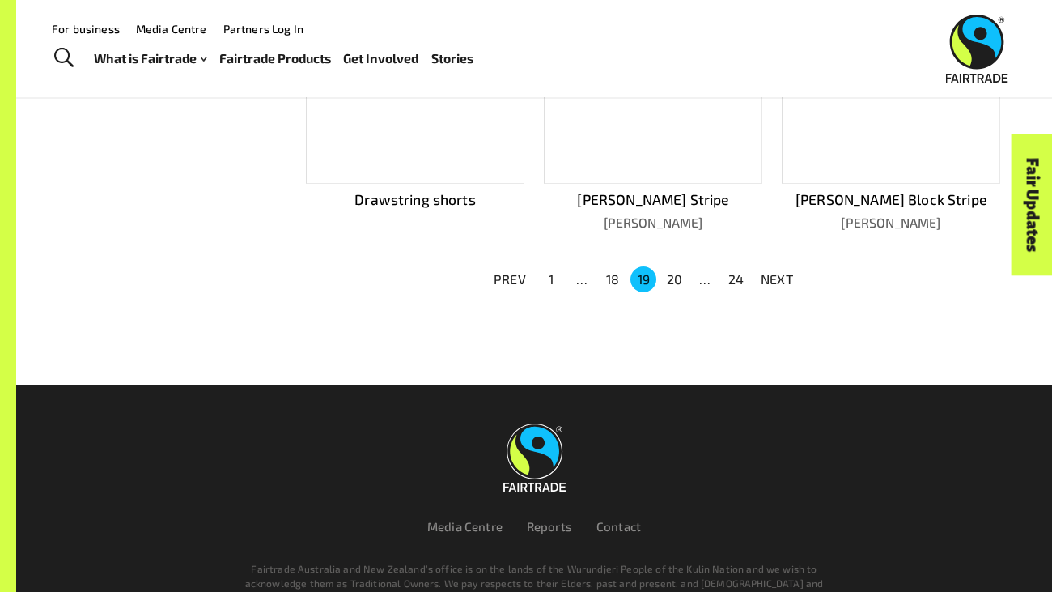
scroll to position [1025, 0]
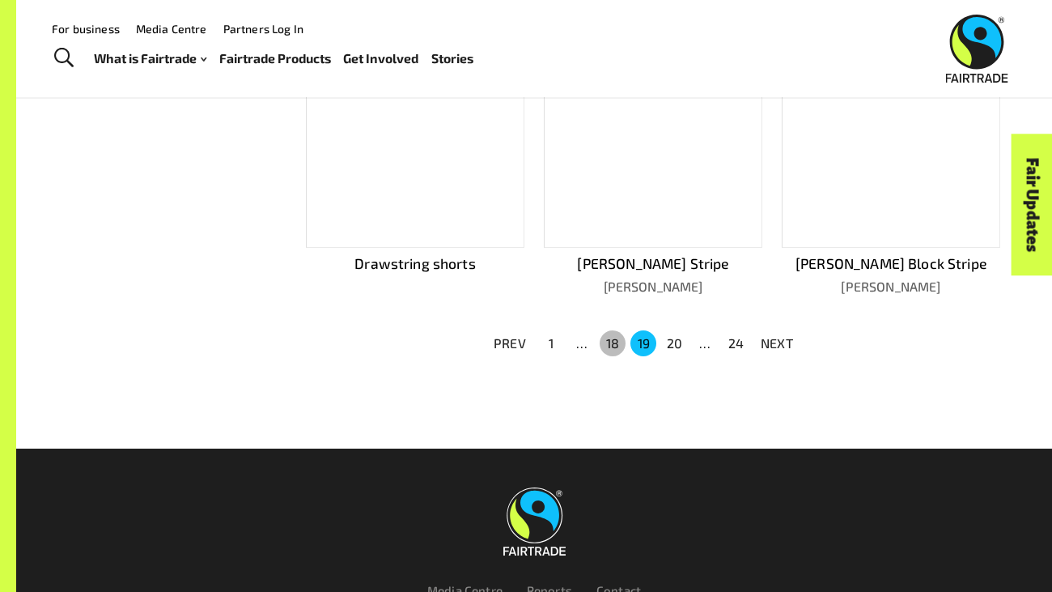
click at [607, 337] on button "18" at bounding box center [613, 343] width 26 height 26
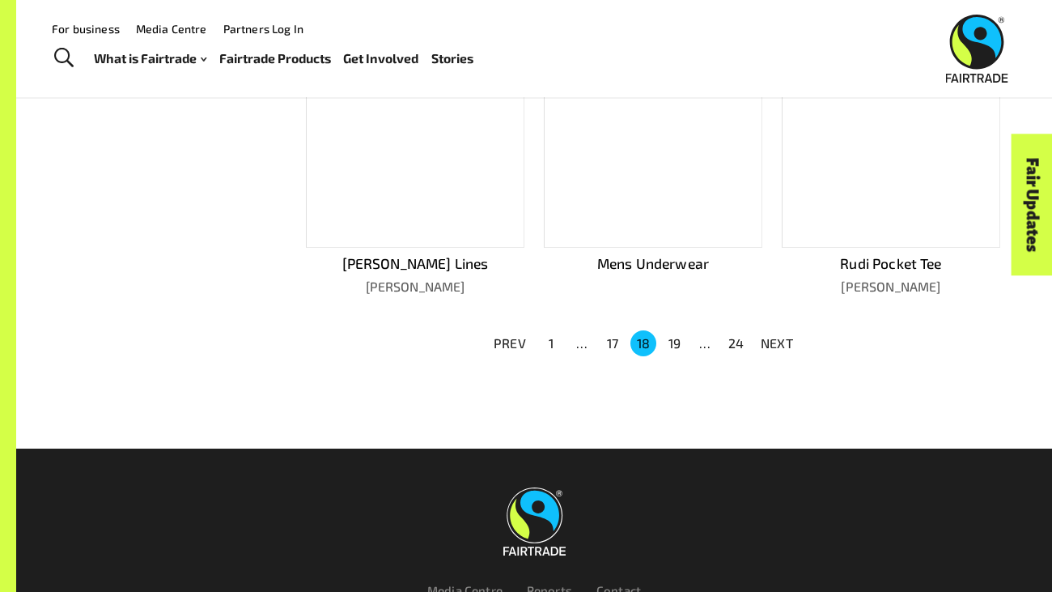
click at [607, 337] on button "17" at bounding box center [613, 343] width 26 height 26
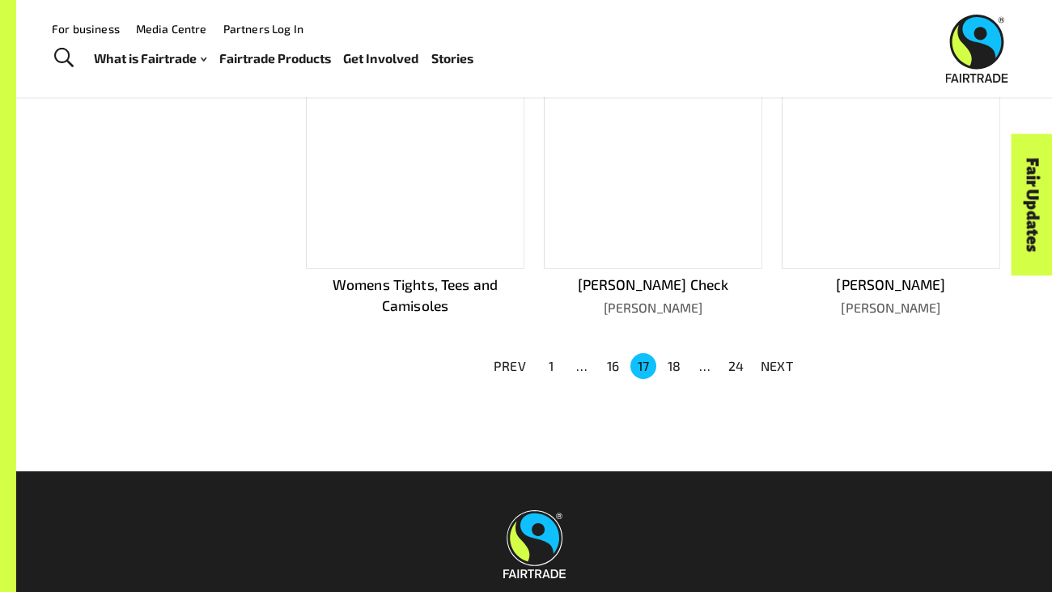
scroll to position [1027, 0]
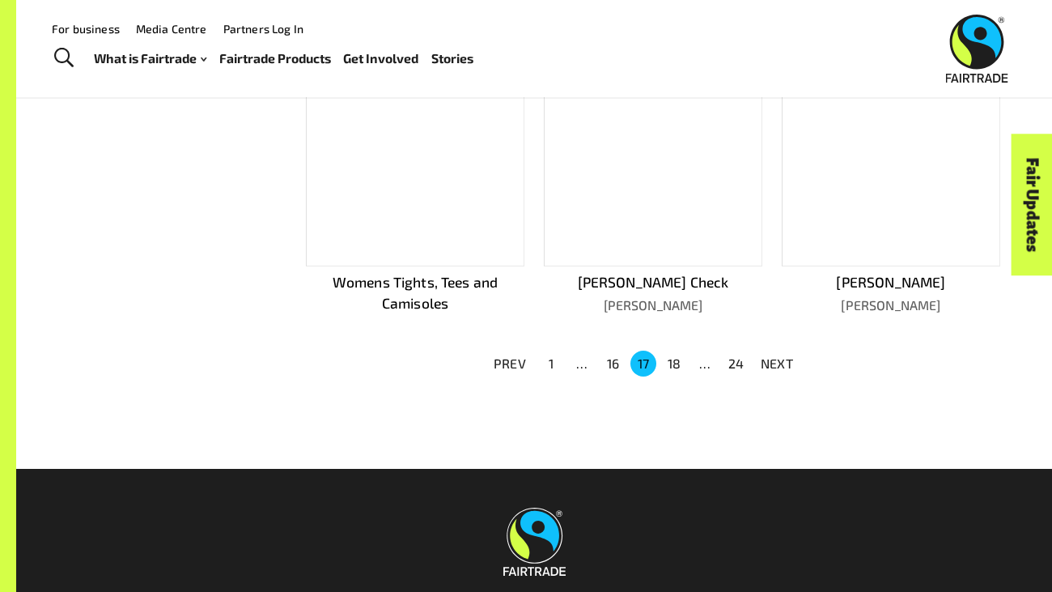
click at [607, 351] on button "16" at bounding box center [613, 364] width 26 height 26
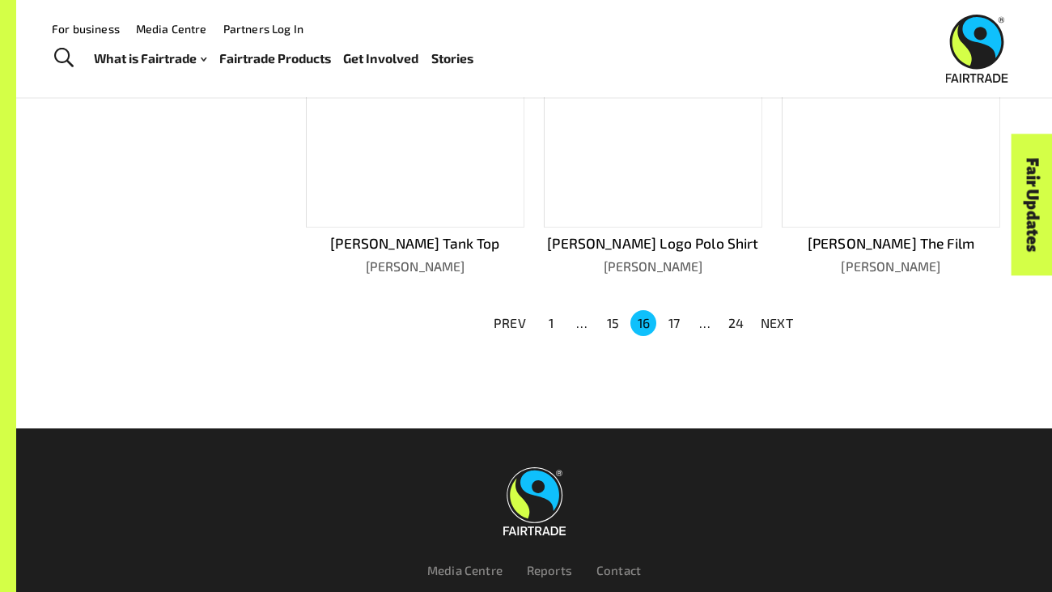
scroll to position [1007, 0]
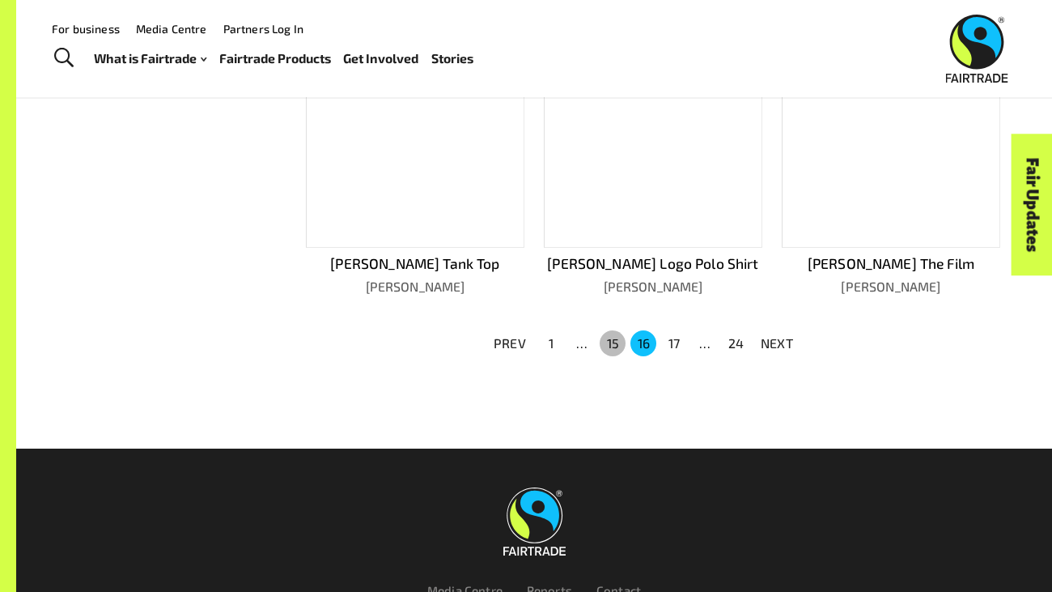
click at [610, 337] on button "15" at bounding box center [613, 343] width 26 height 26
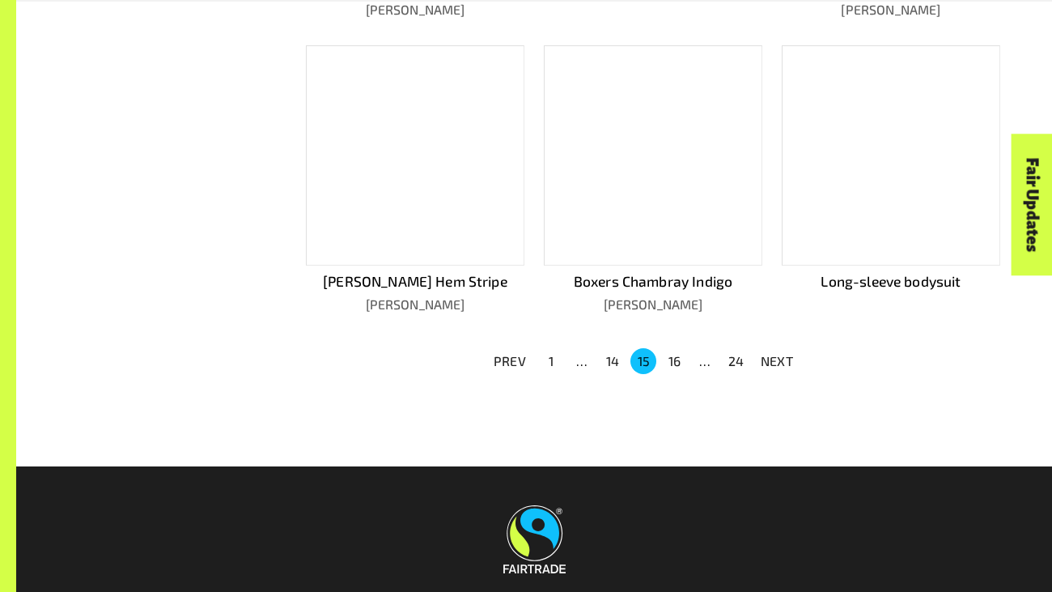
scroll to position [1025, 0]
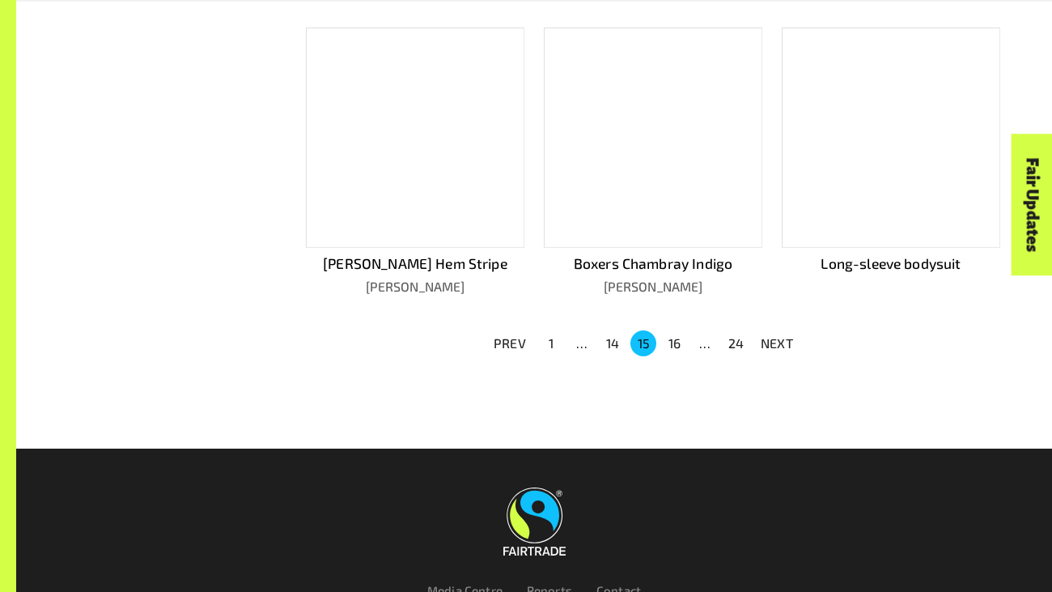
click at [610, 337] on button "14" at bounding box center [613, 343] width 26 height 26
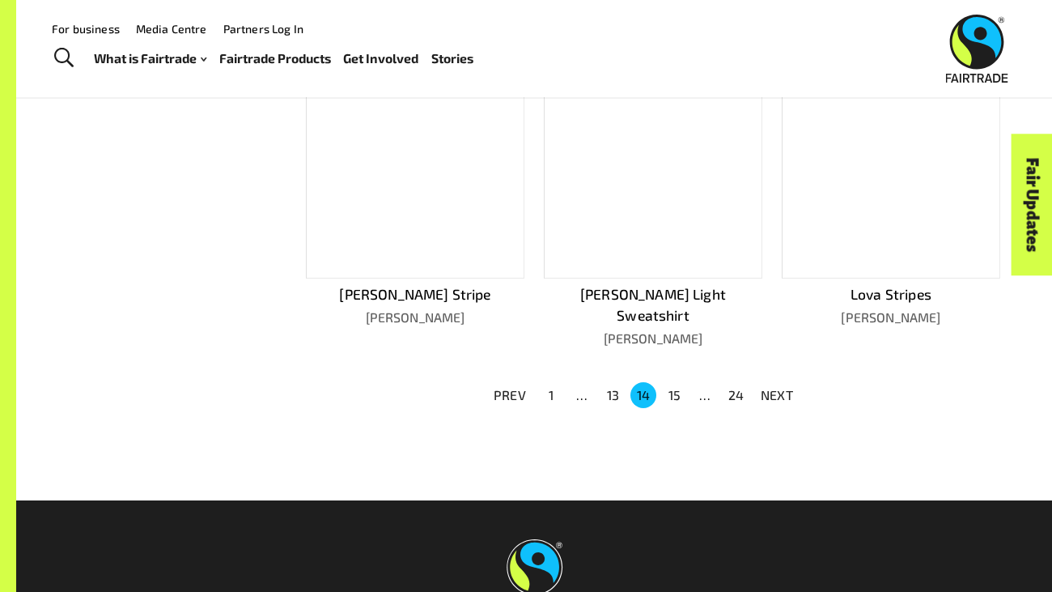
scroll to position [1011, 0]
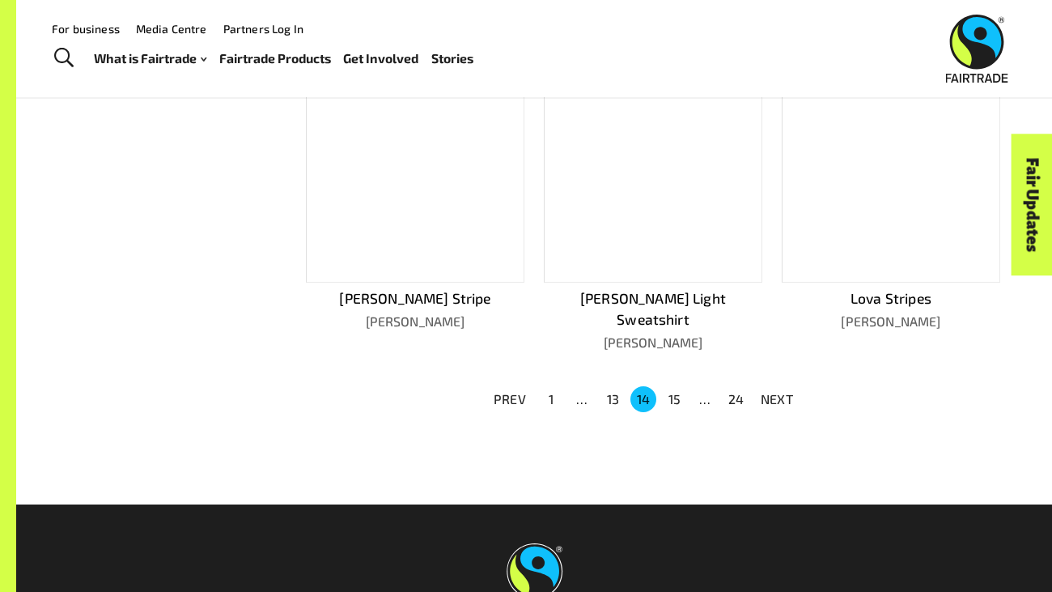
click at [614, 386] on button "13" at bounding box center [613, 399] width 26 height 26
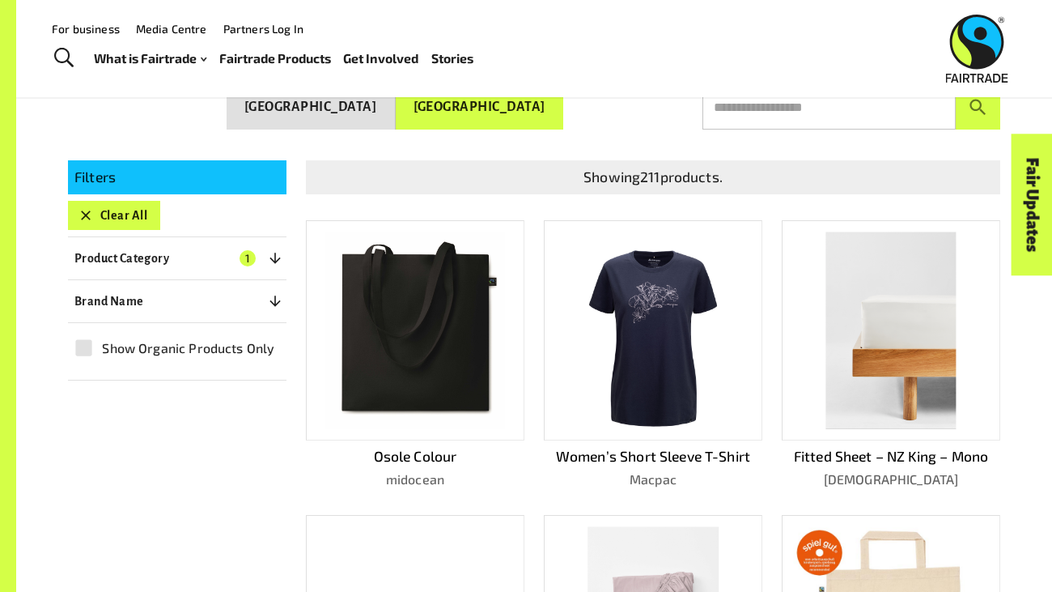
click at [624, 277] on img at bounding box center [653, 330] width 131 height 197
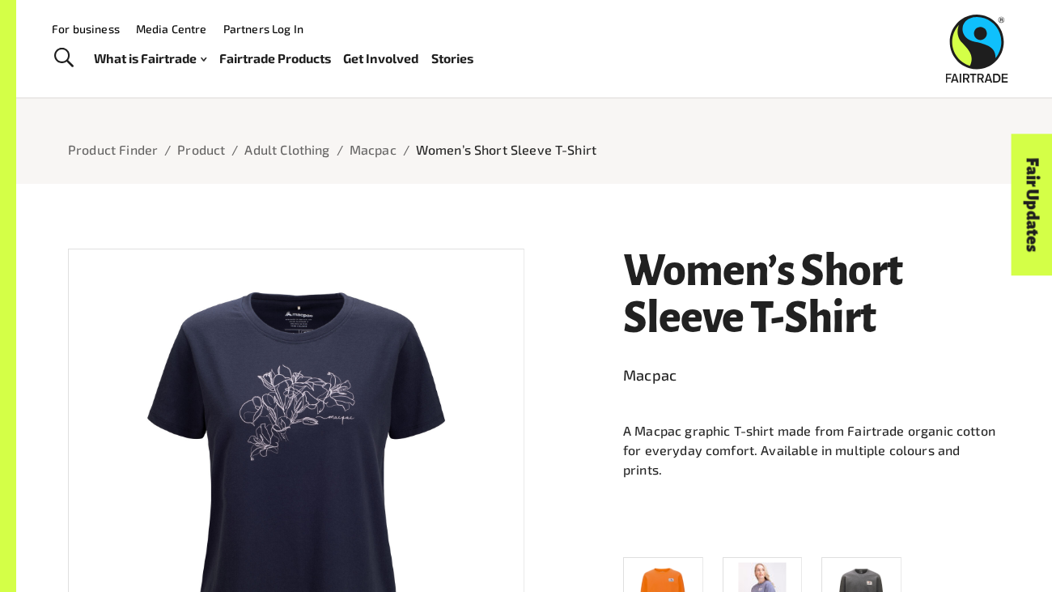
scroll to position [46, 0]
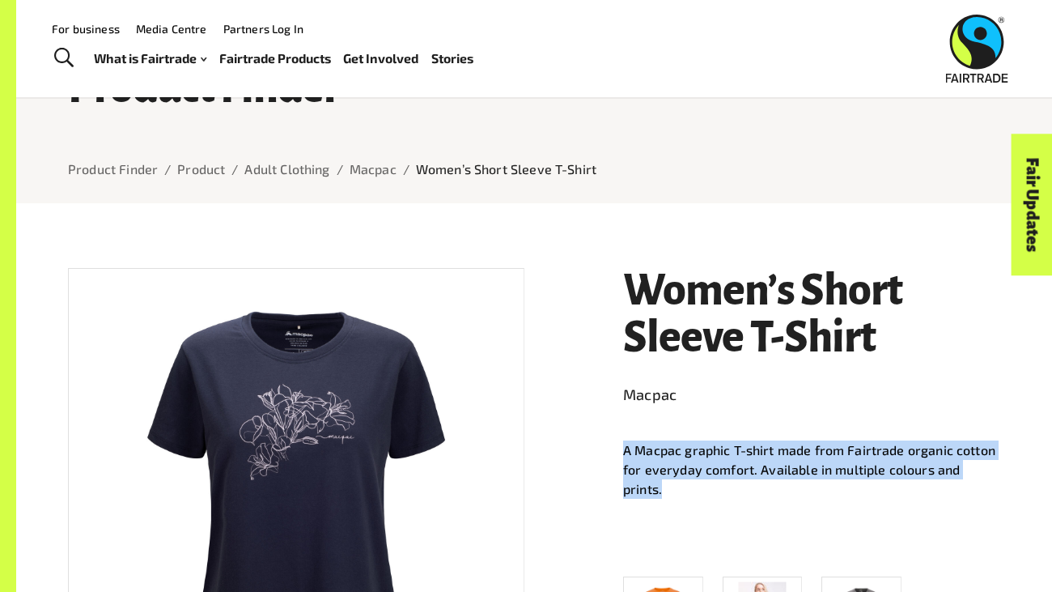
drag, startPoint x: 622, startPoint y: 448, endPoint x: 1016, endPoint y: 475, distance: 395.2
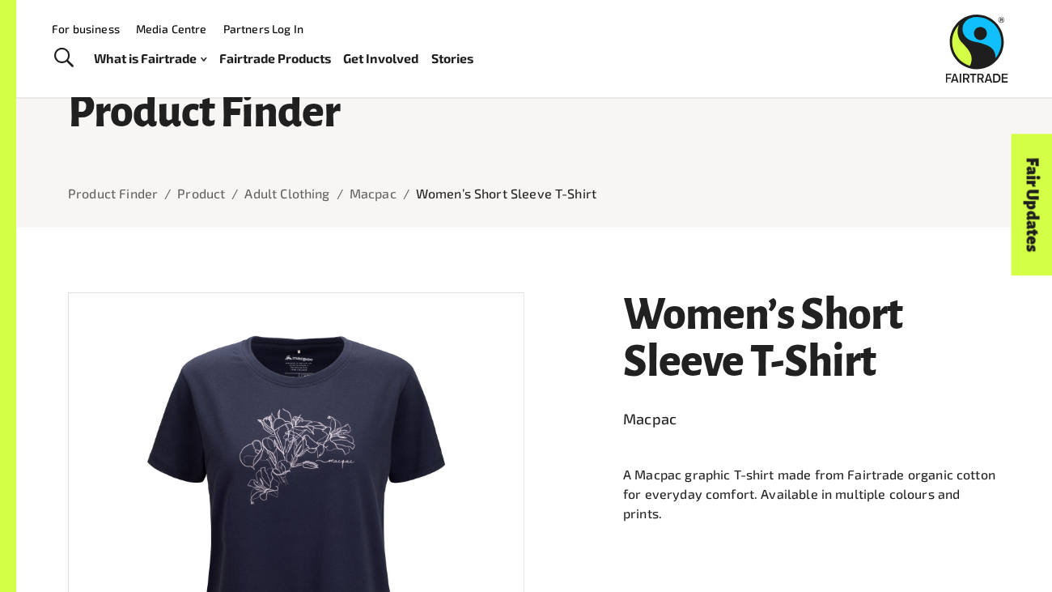
scroll to position [21, 0]
click at [363, 192] on link "Macpac" at bounding box center [373, 193] width 47 height 15
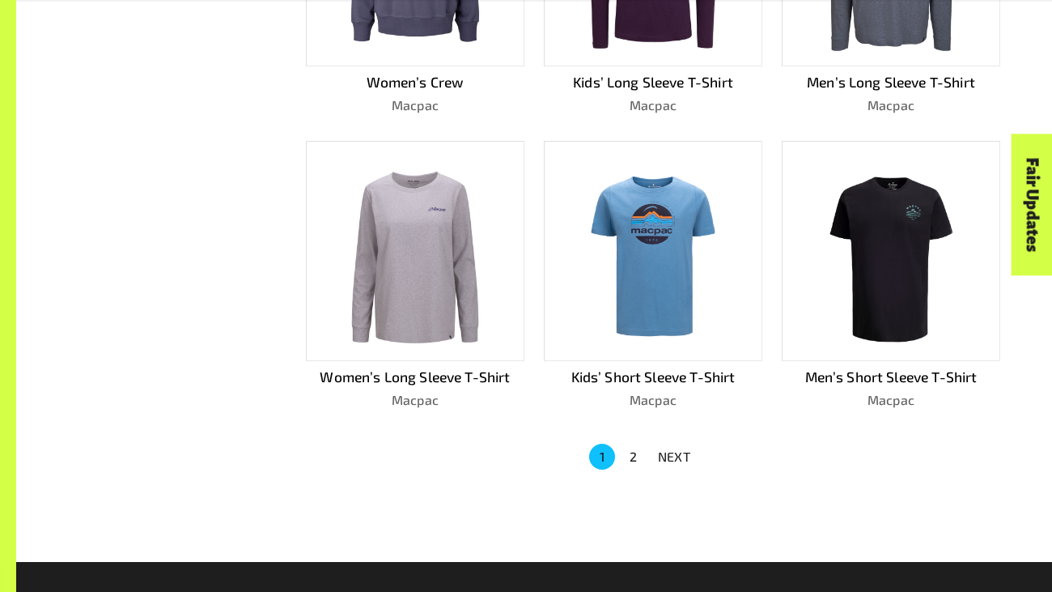
scroll to position [916, 0]
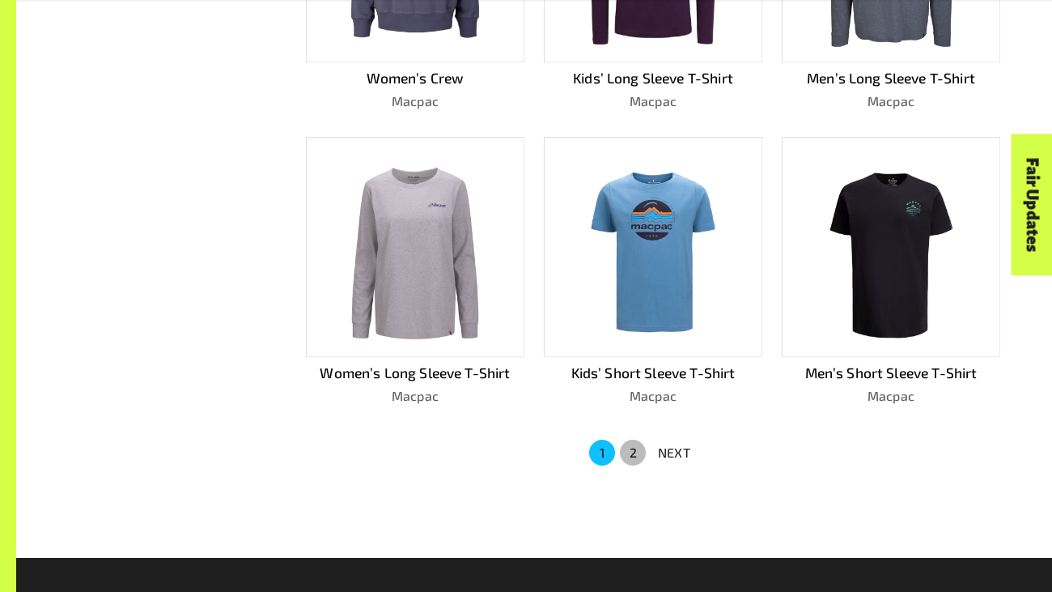
click at [630, 440] on button "2" at bounding box center [633, 453] width 26 height 26
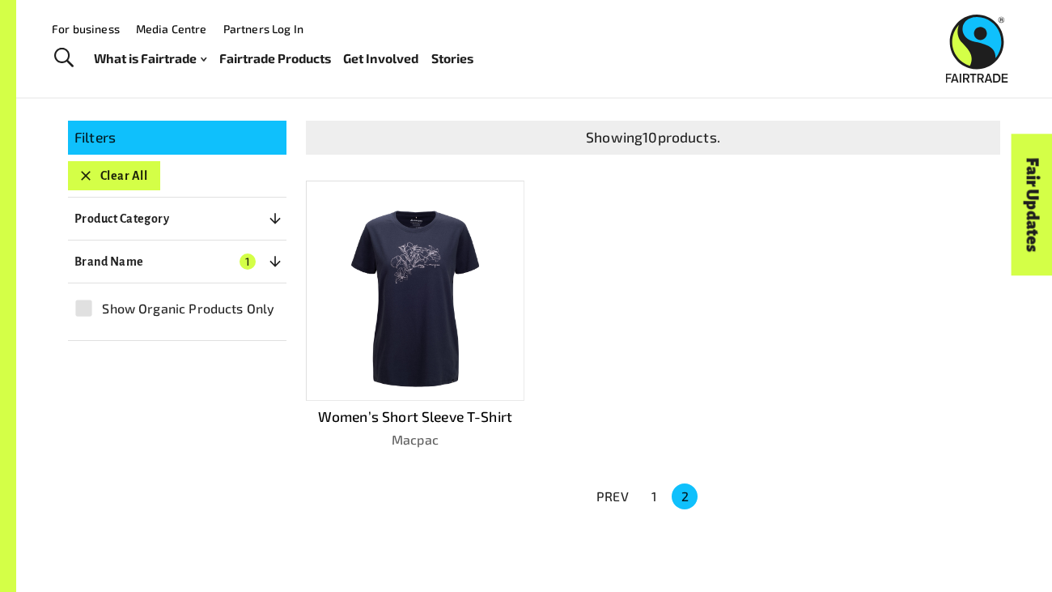
scroll to position [251, 0]
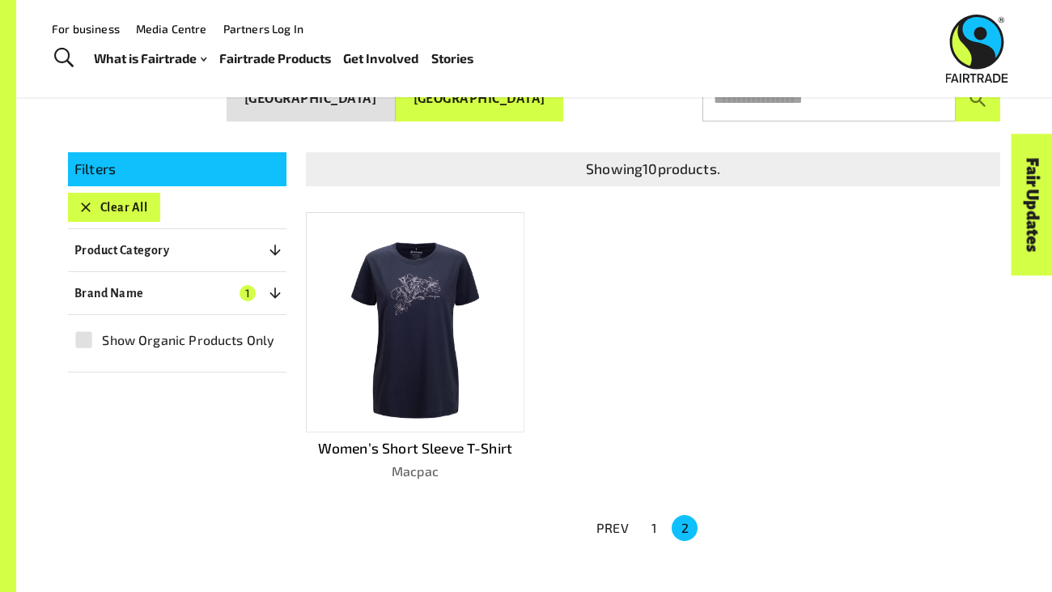
click at [653, 517] on button "1" at bounding box center [654, 528] width 26 height 26
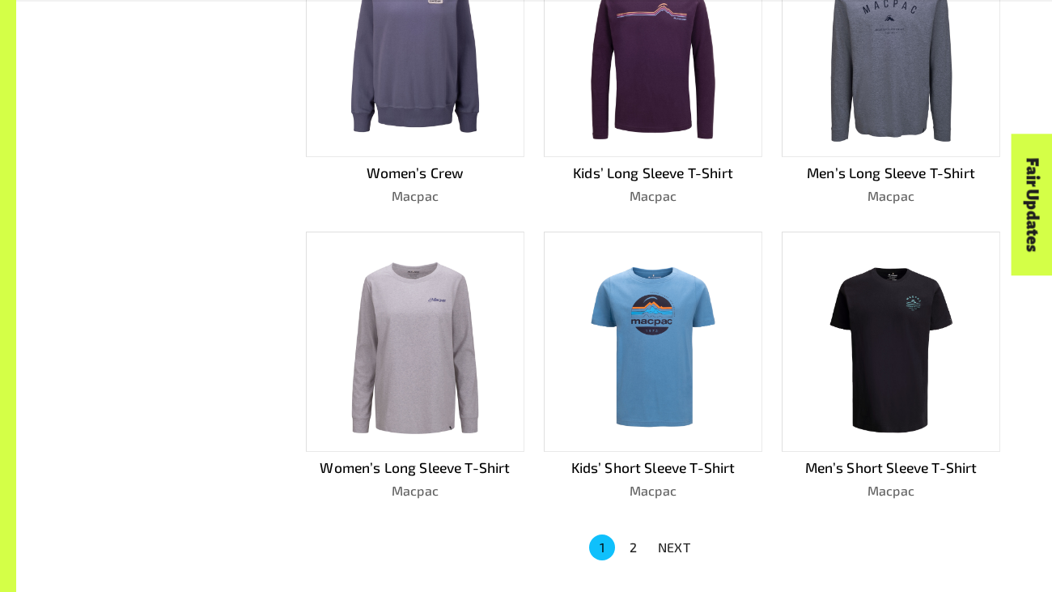
scroll to position [822, 0]
click at [635, 538] on button "2" at bounding box center [633, 547] width 26 height 26
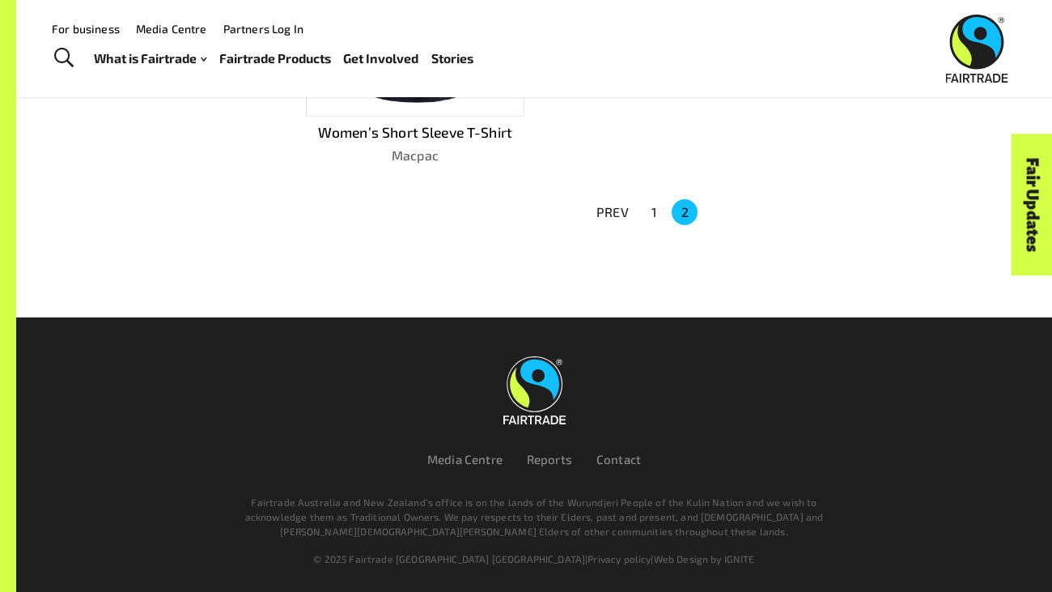
scroll to position [233, 0]
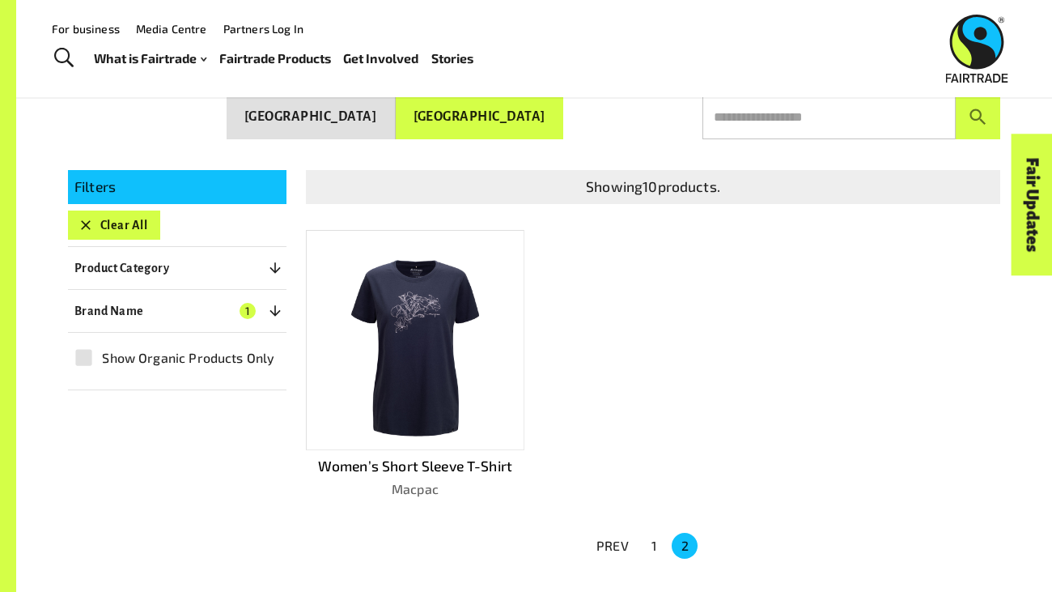
click at [653, 540] on button "1" at bounding box center [654, 546] width 26 height 26
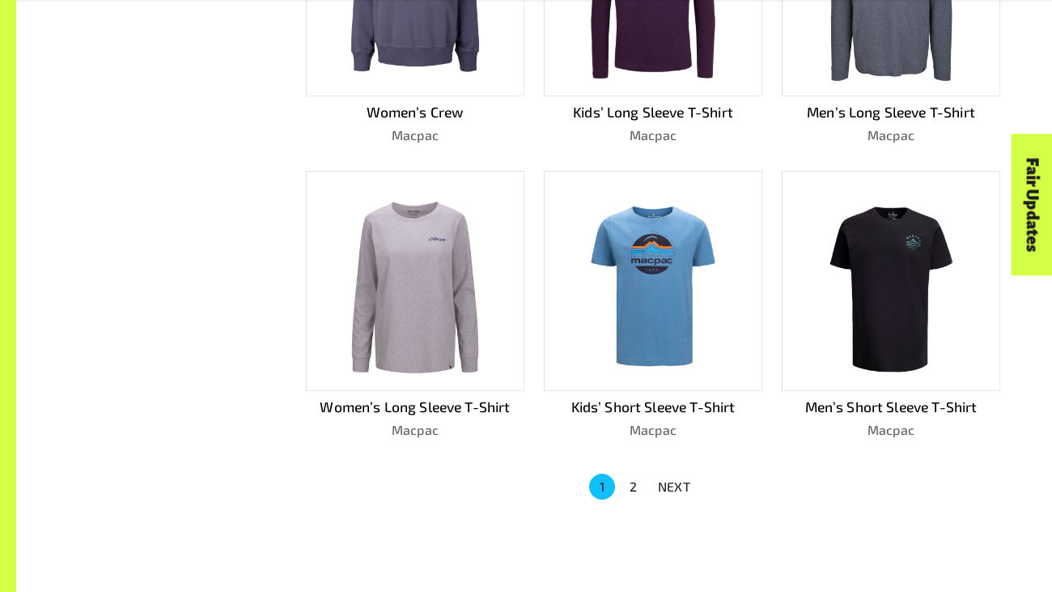
scroll to position [874, 0]
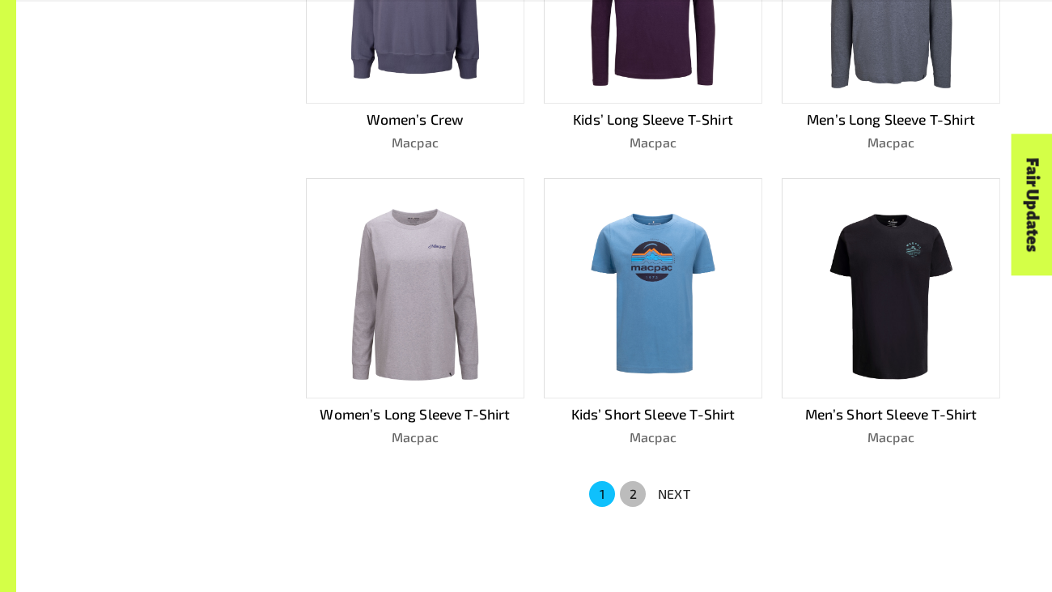
click at [627, 490] on button "2" at bounding box center [633, 494] width 26 height 26
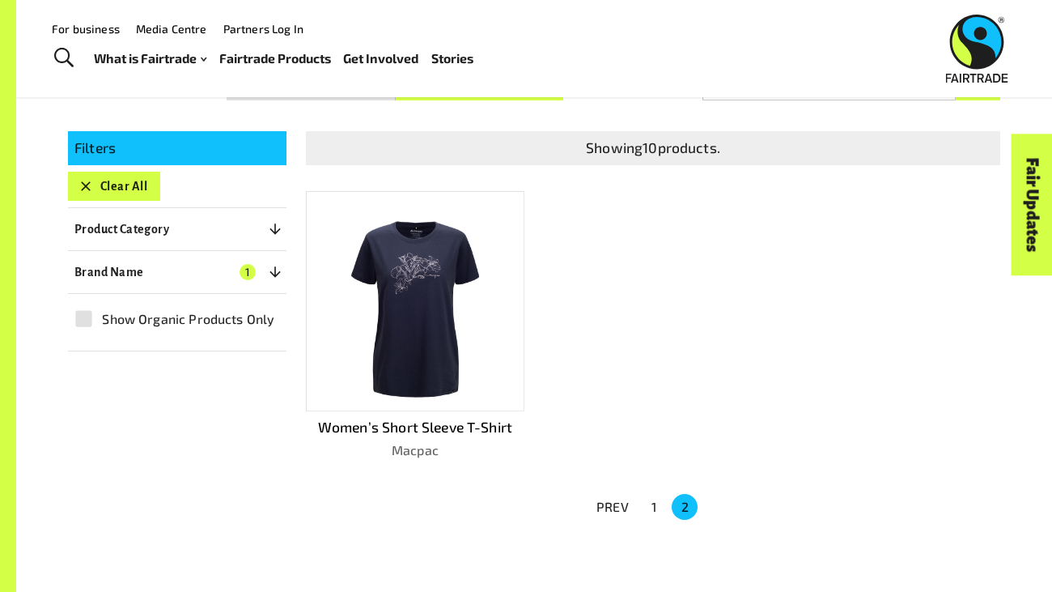
click at [491, 261] on div at bounding box center [415, 301] width 219 height 220
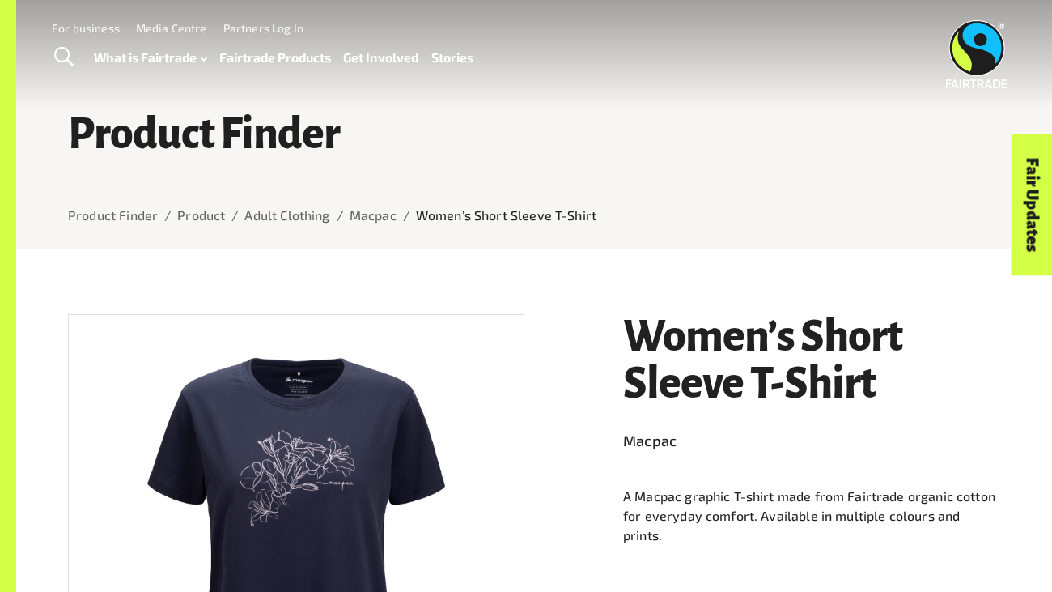
click at [266, 58] on link "Fairtrade Products" at bounding box center [275, 57] width 112 height 23
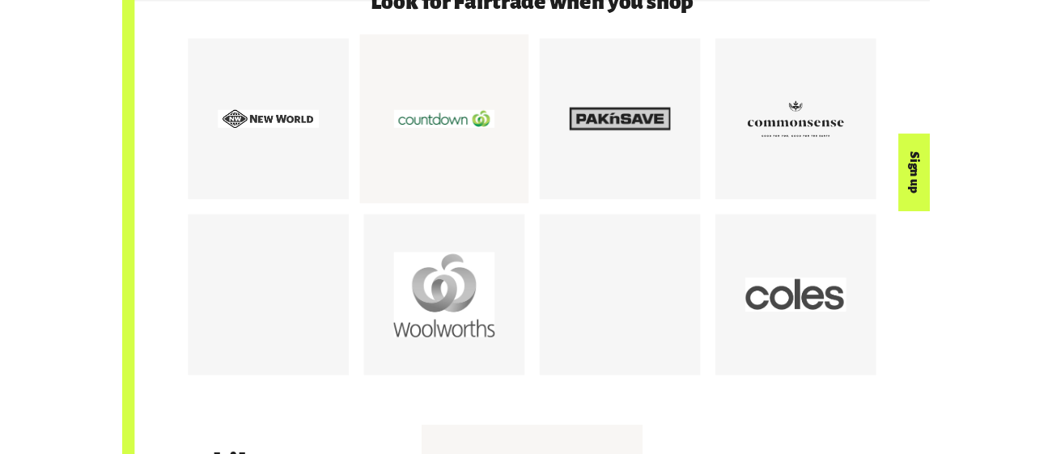
scroll to position [2247, 0]
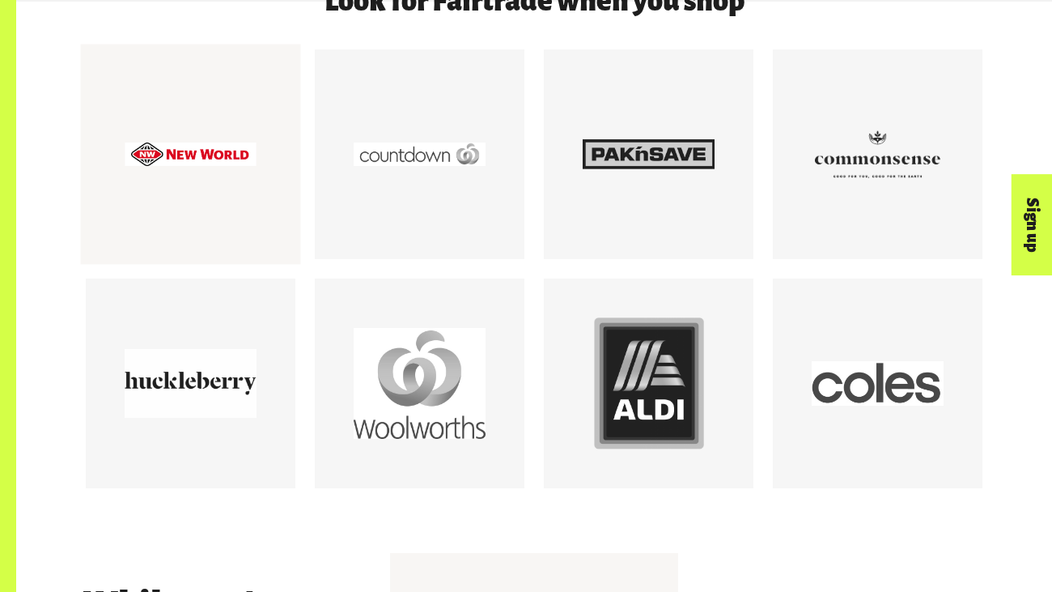
click at [215, 229] on div at bounding box center [191, 155] width 220 height 220
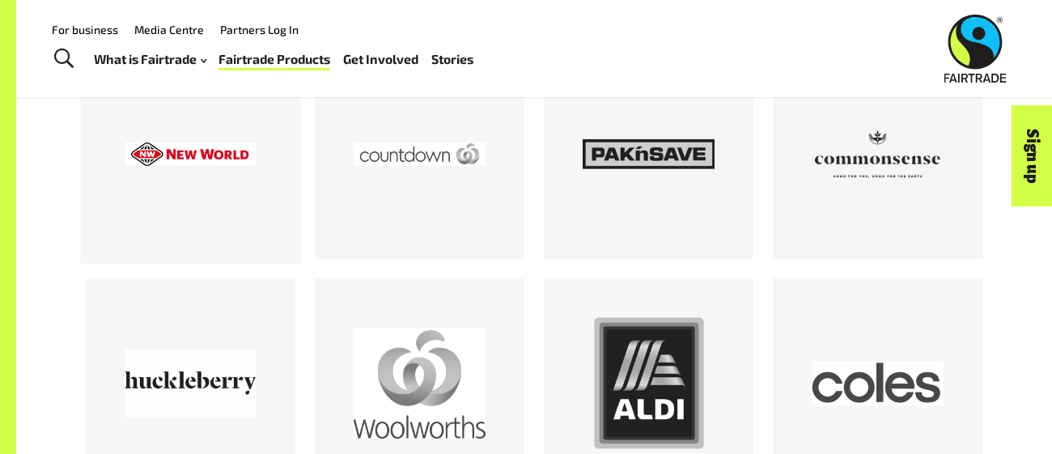
click at [241, 210] on div at bounding box center [191, 155] width 132 height 132
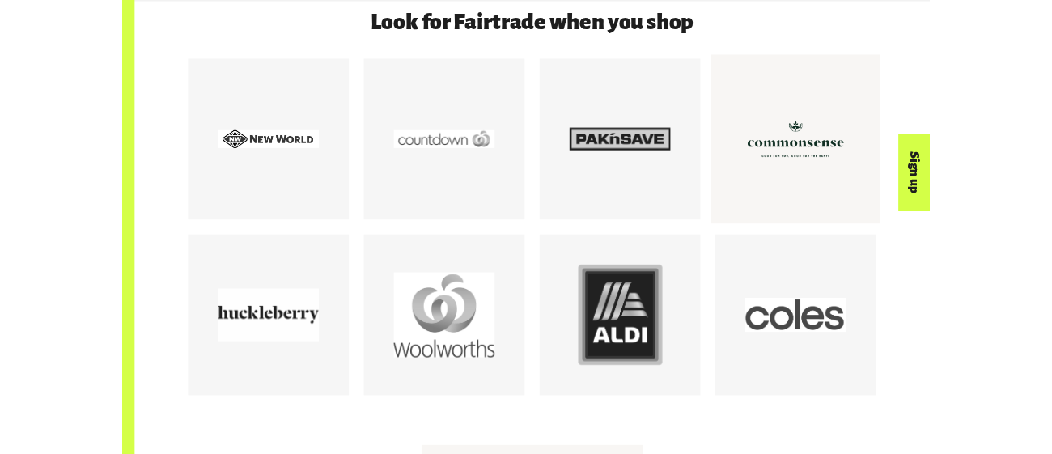
scroll to position [2222, 0]
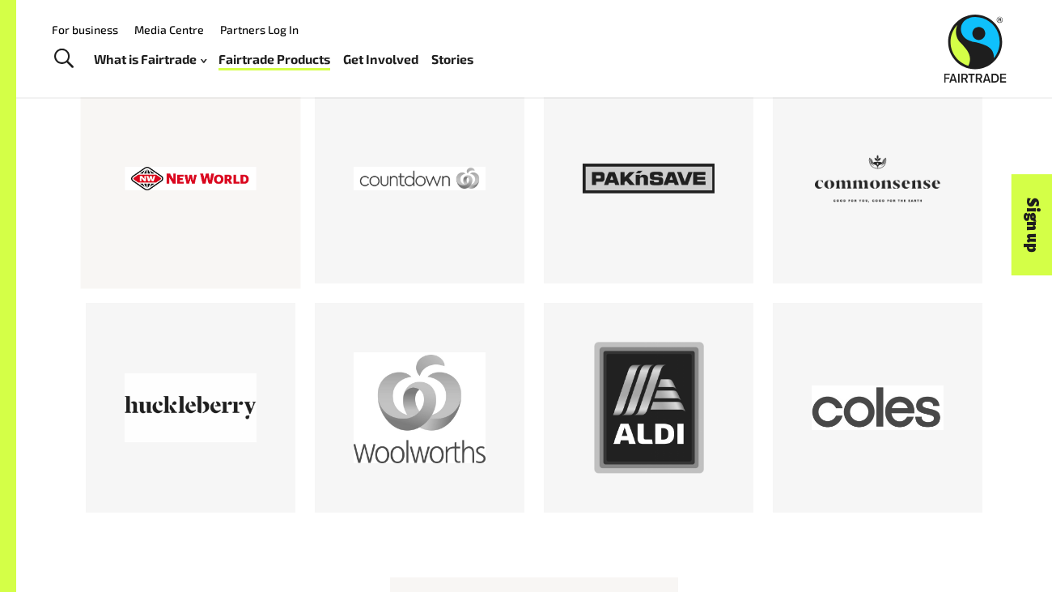
click at [119, 192] on div at bounding box center [191, 179] width 220 height 220
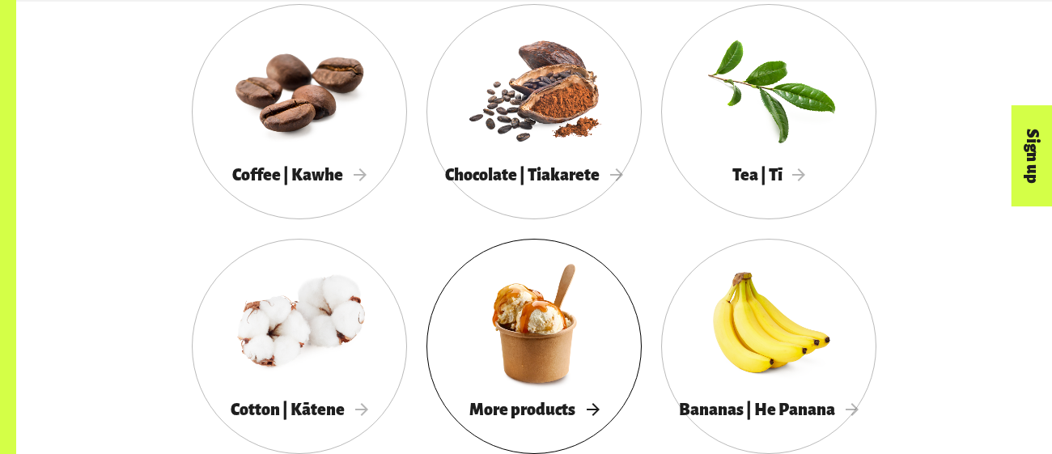
scroll to position [1507, 0]
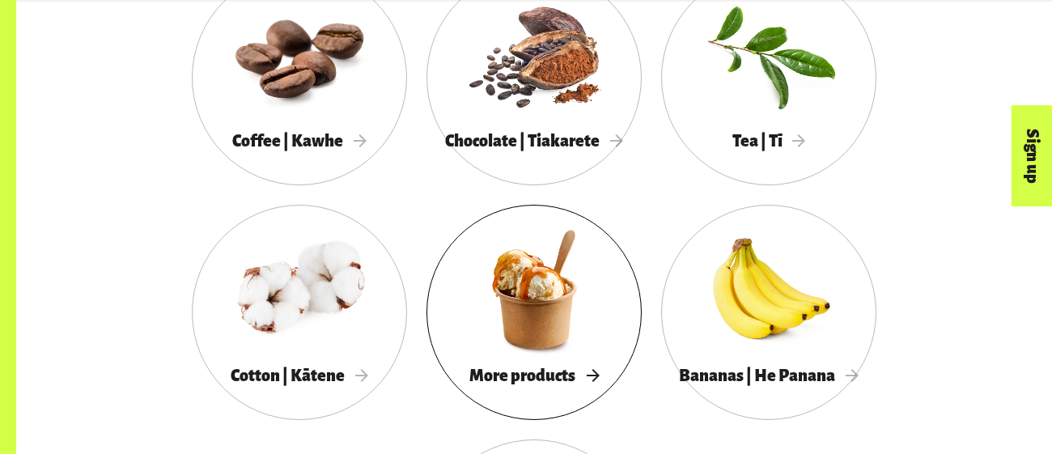
click at [499, 276] on div at bounding box center [534, 289] width 215 height 140
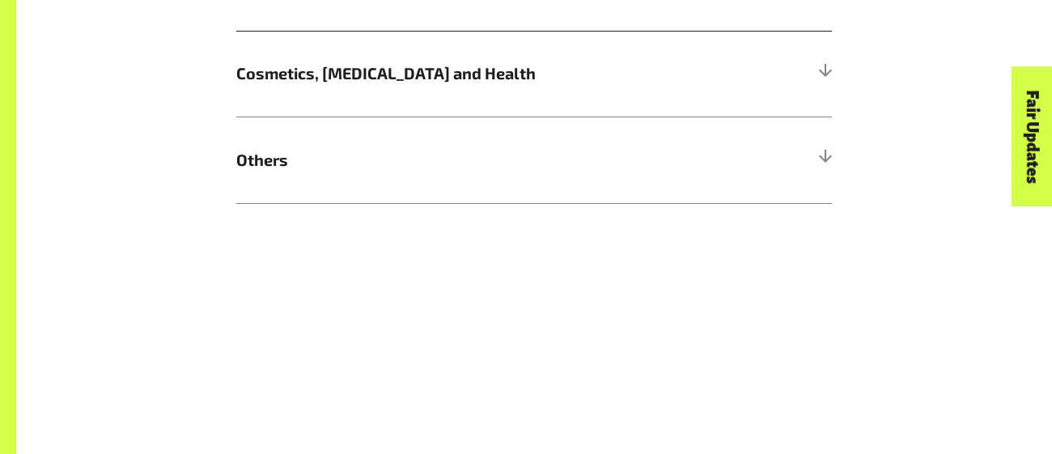
scroll to position [1401, 0]
click at [474, 168] on span "Others" at bounding box center [459, 159] width 447 height 24
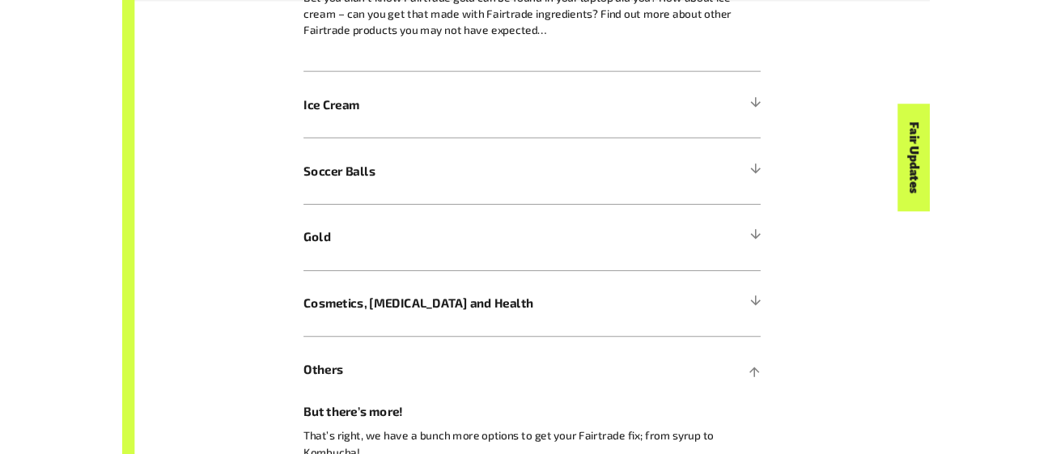
scroll to position [1086, 0]
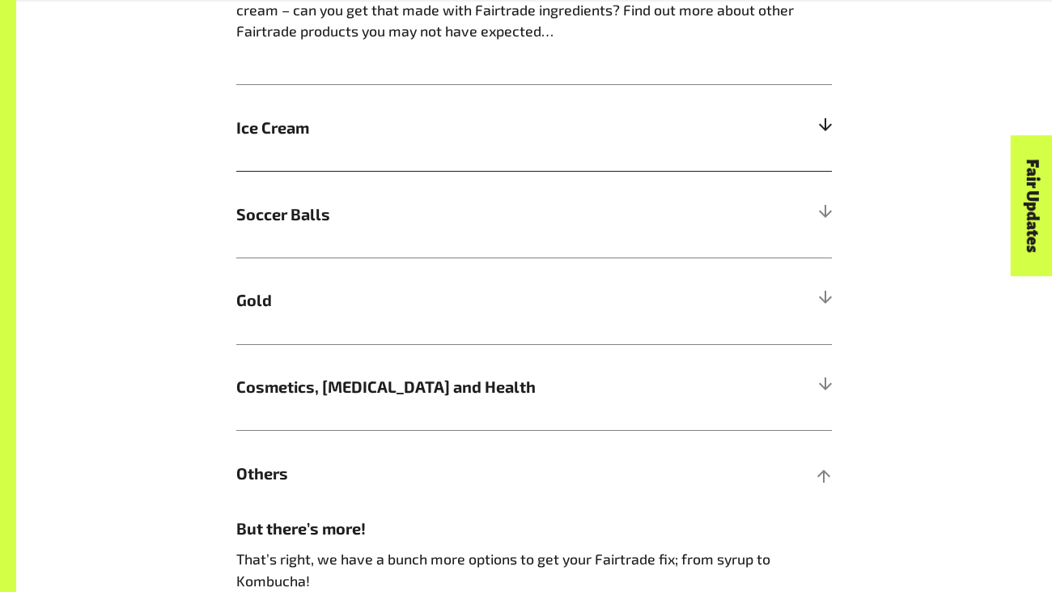
click at [391, 129] on span "Ice Cream" at bounding box center [459, 128] width 447 height 24
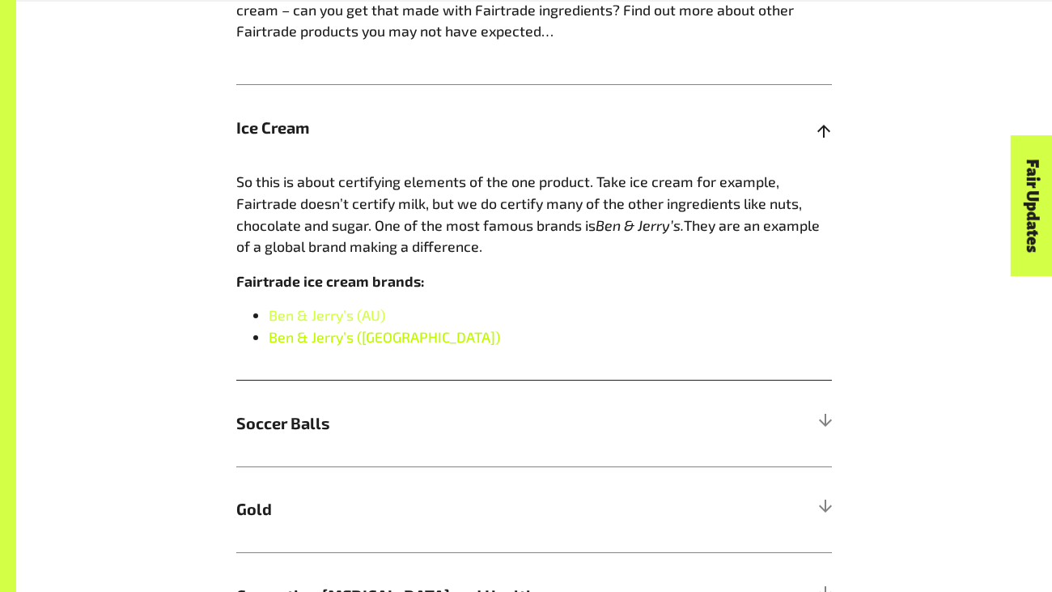
click at [368, 339] on link "Ben & Jerry’s (NZ)" at bounding box center [385, 337] width 232 height 18
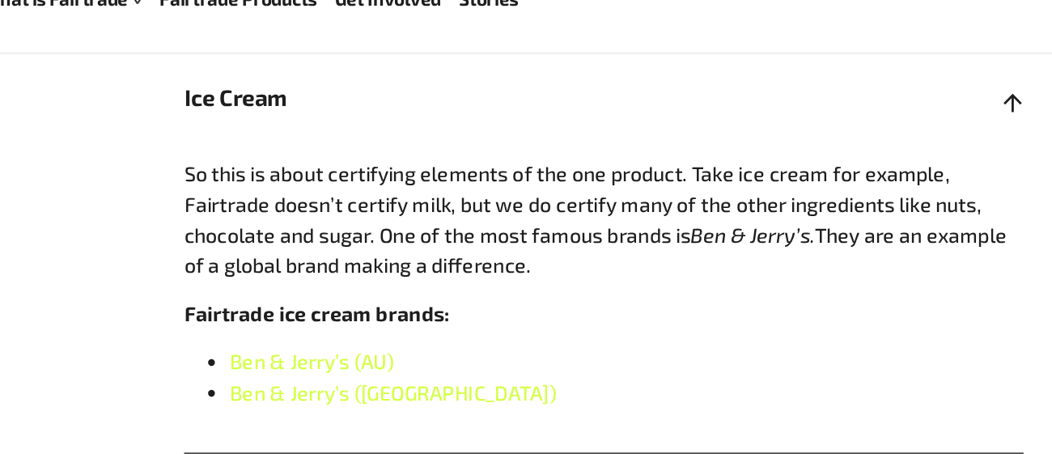
scroll to position [1085, 0]
